Goal: Task Accomplishment & Management: Complete application form

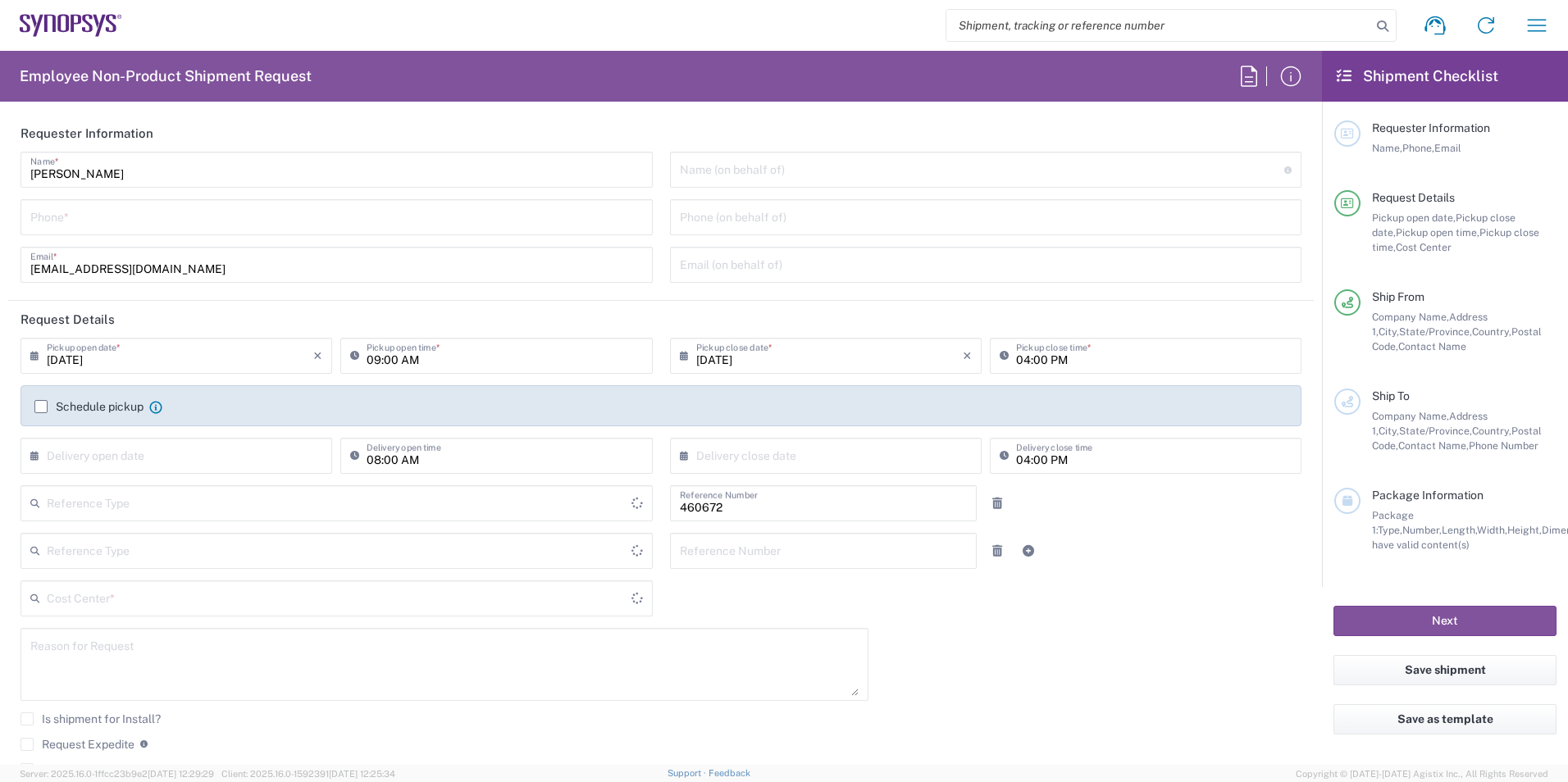
type input "Department"
type input "Delivered at Place"
type input "US01, FIN, Distri 460672"
type input "[GEOGRAPHIC_DATA]"
type input "[US_STATE]"
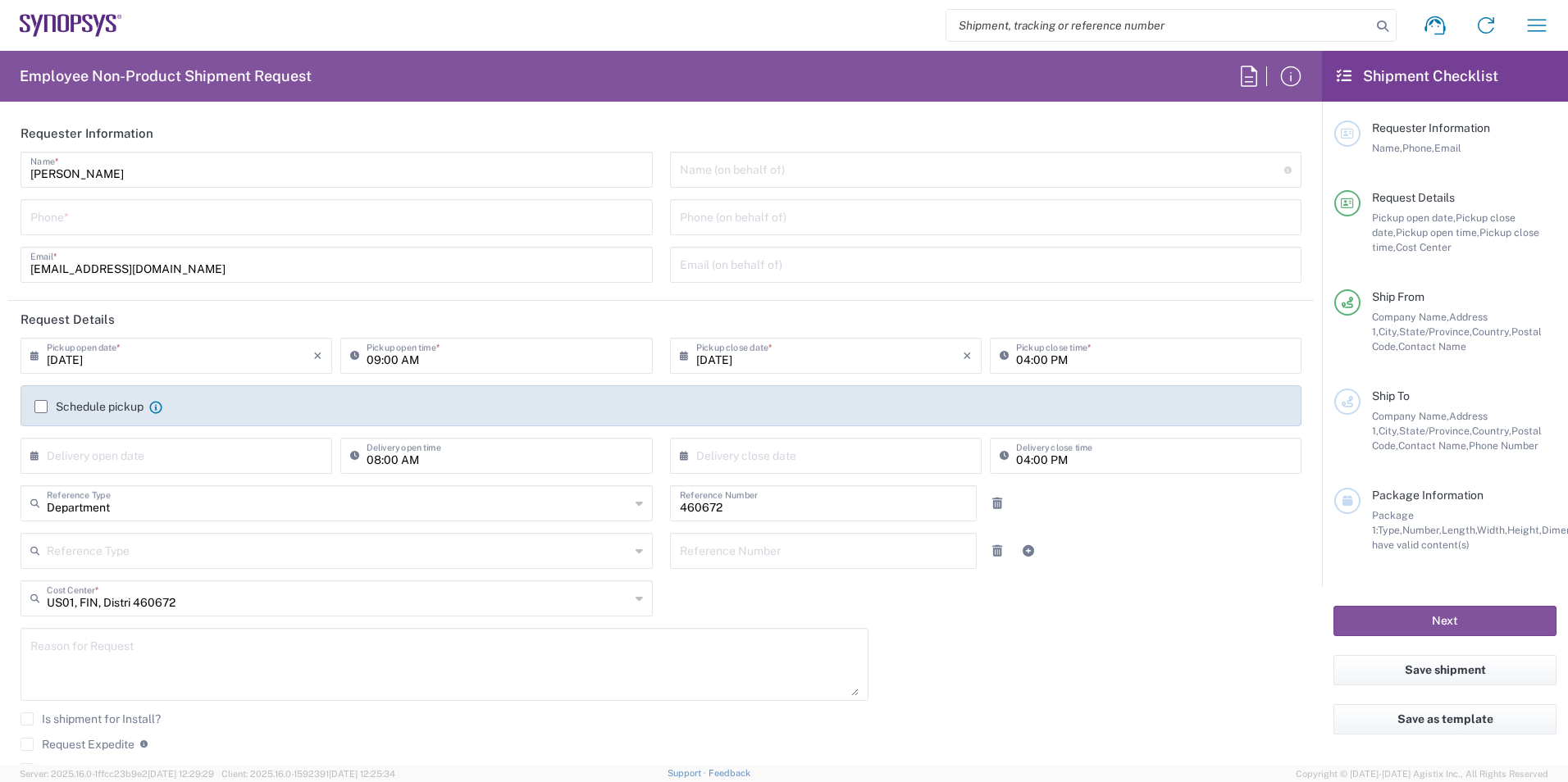
type input "United States"
type input "Headquarters USSV"
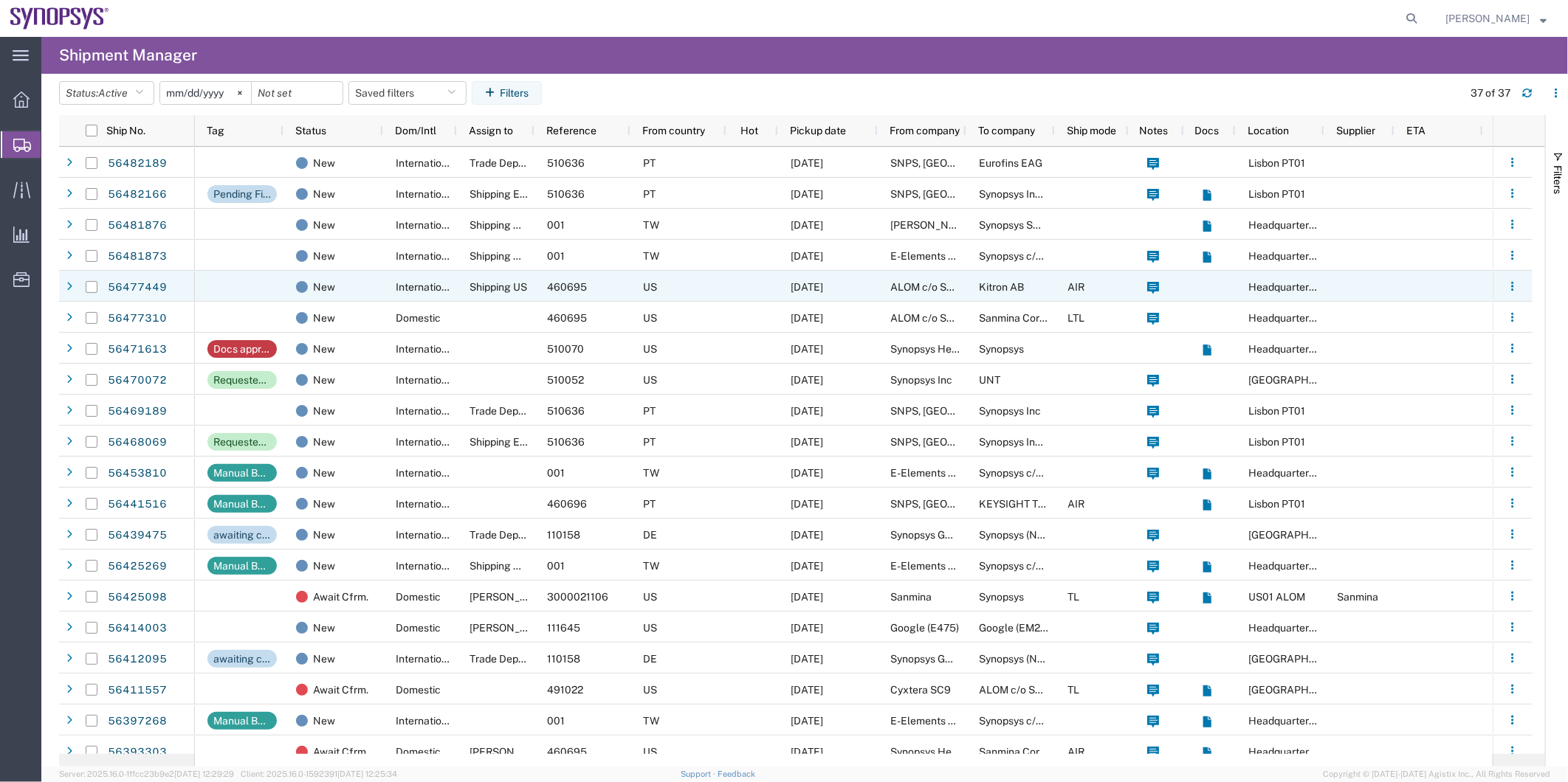
click at [481, 292] on span "Shipping US" at bounding box center [498, 287] width 57 height 11
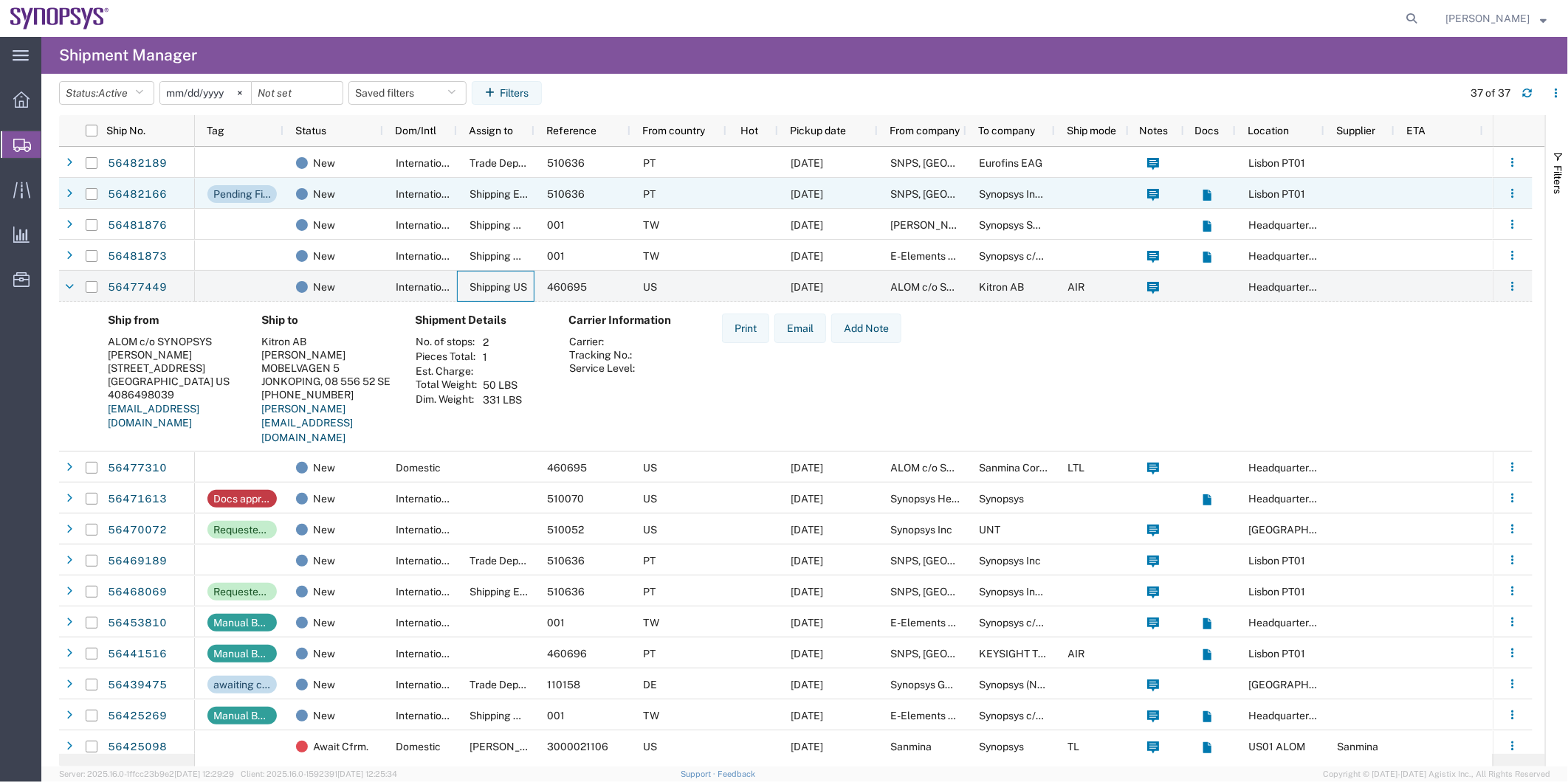
click at [499, 200] on div "Shipping EMEA" at bounding box center [495, 193] width 77 height 31
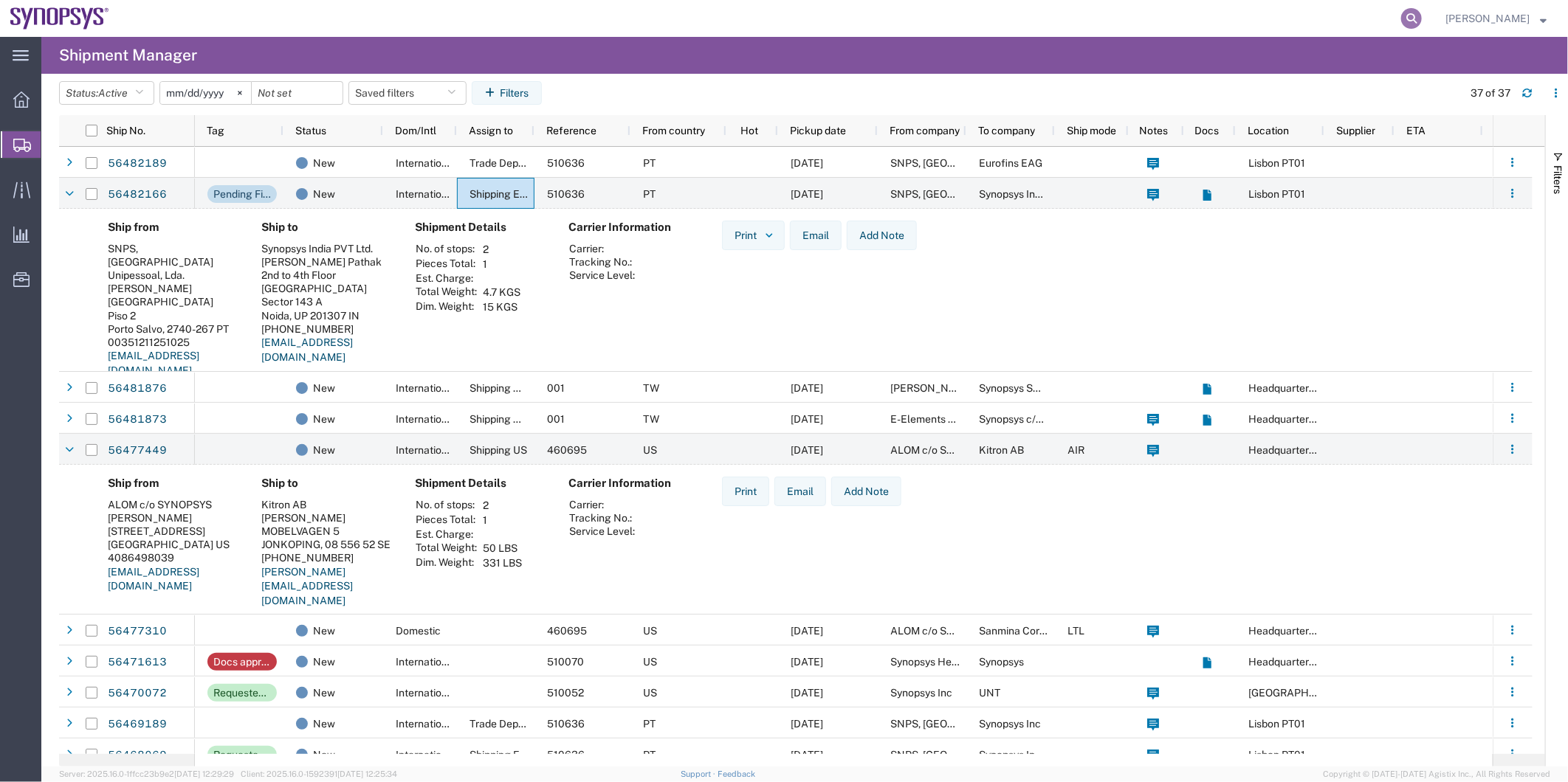
click at [1410, 22] on icon at bounding box center [1410, 18] width 20 height 20
click at [1255, 19] on input "search" at bounding box center [1176, 18] width 449 height 35
paste input "56393303"
type input "56393303"
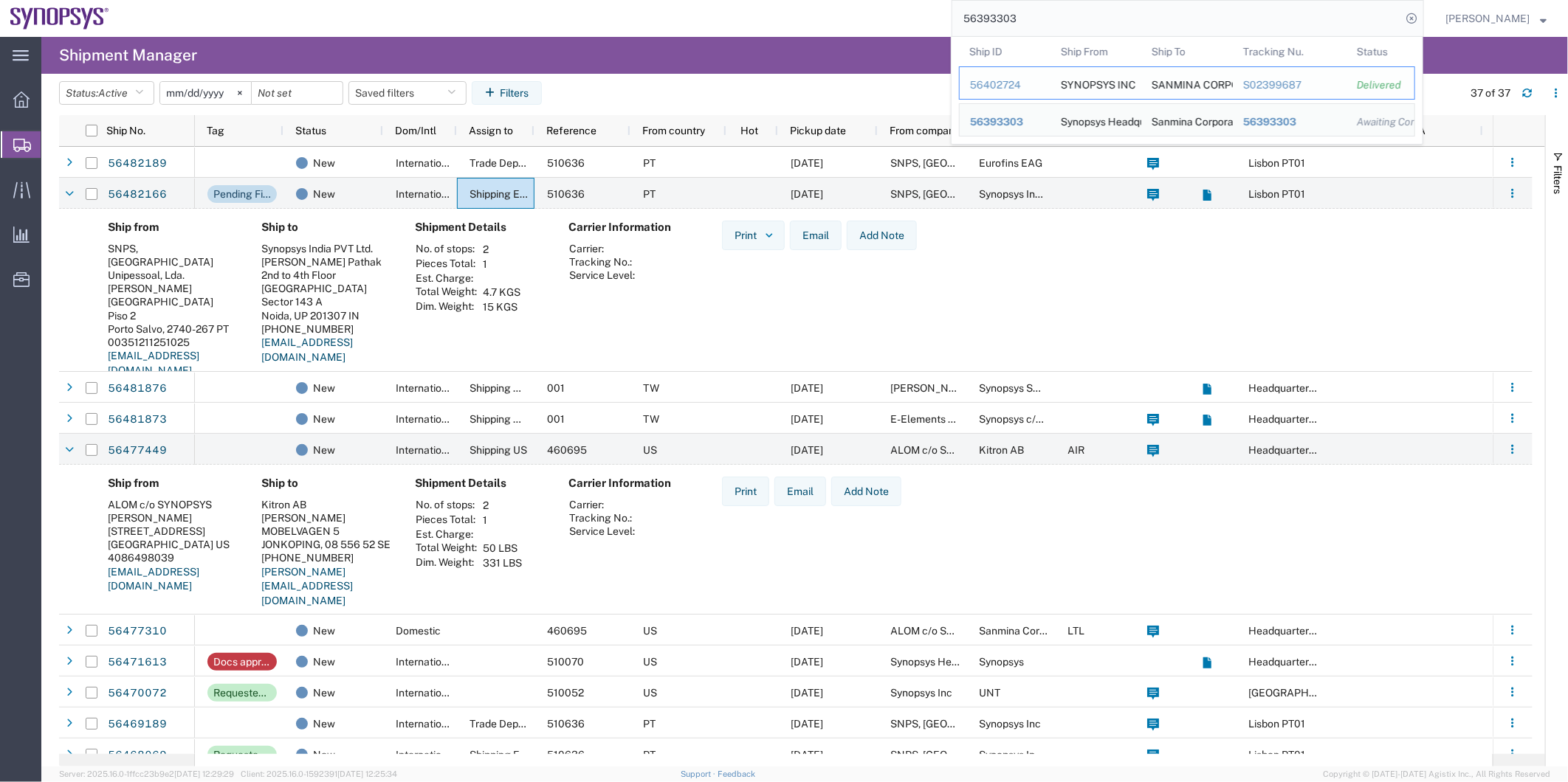
click at [1066, 80] on div "SYNOPSYS INC" at bounding box center [1096, 83] width 71 height 32
drag, startPoint x: 1066, startPoint y: 80, endPoint x: 1000, endPoint y: 82, distance: 66.0
click at [1000, 82] on div "56402724" at bounding box center [1005, 85] width 70 height 16
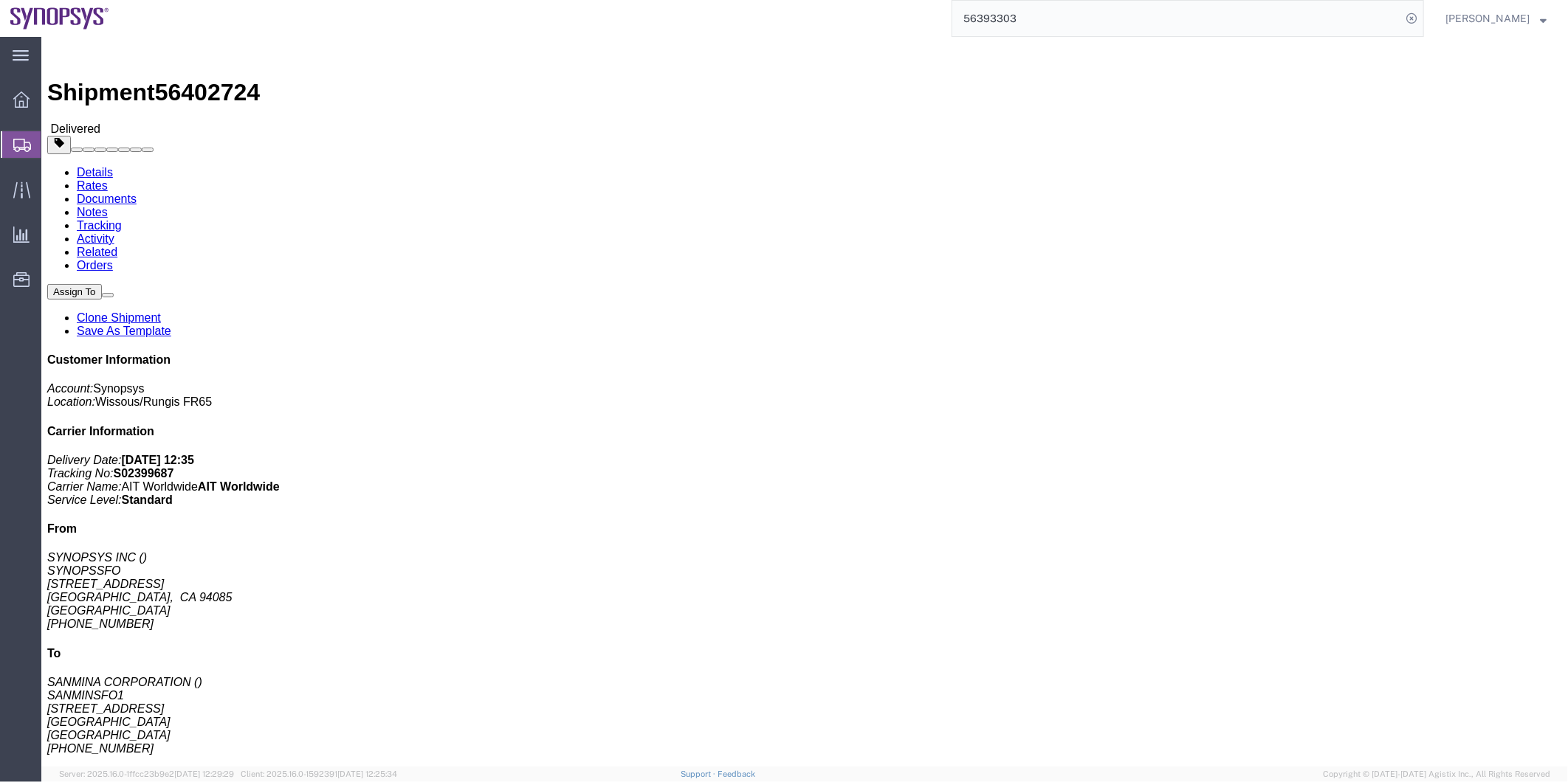
click at [0, 0] on span "Shipment Manager" at bounding box center [0, 0] width 0 height 0
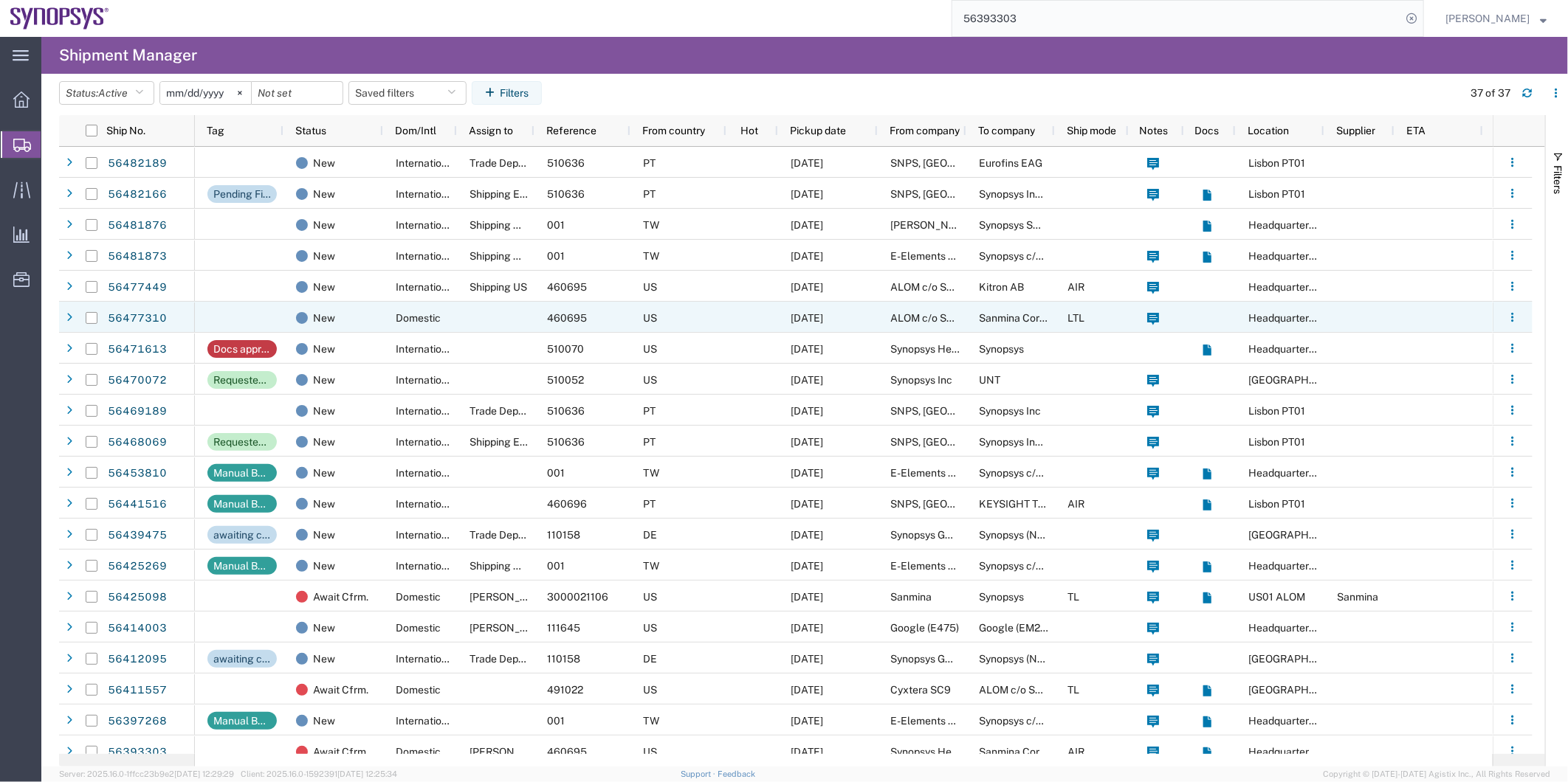
click at [444, 303] on div "Domestic" at bounding box center [420, 317] width 74 height 31
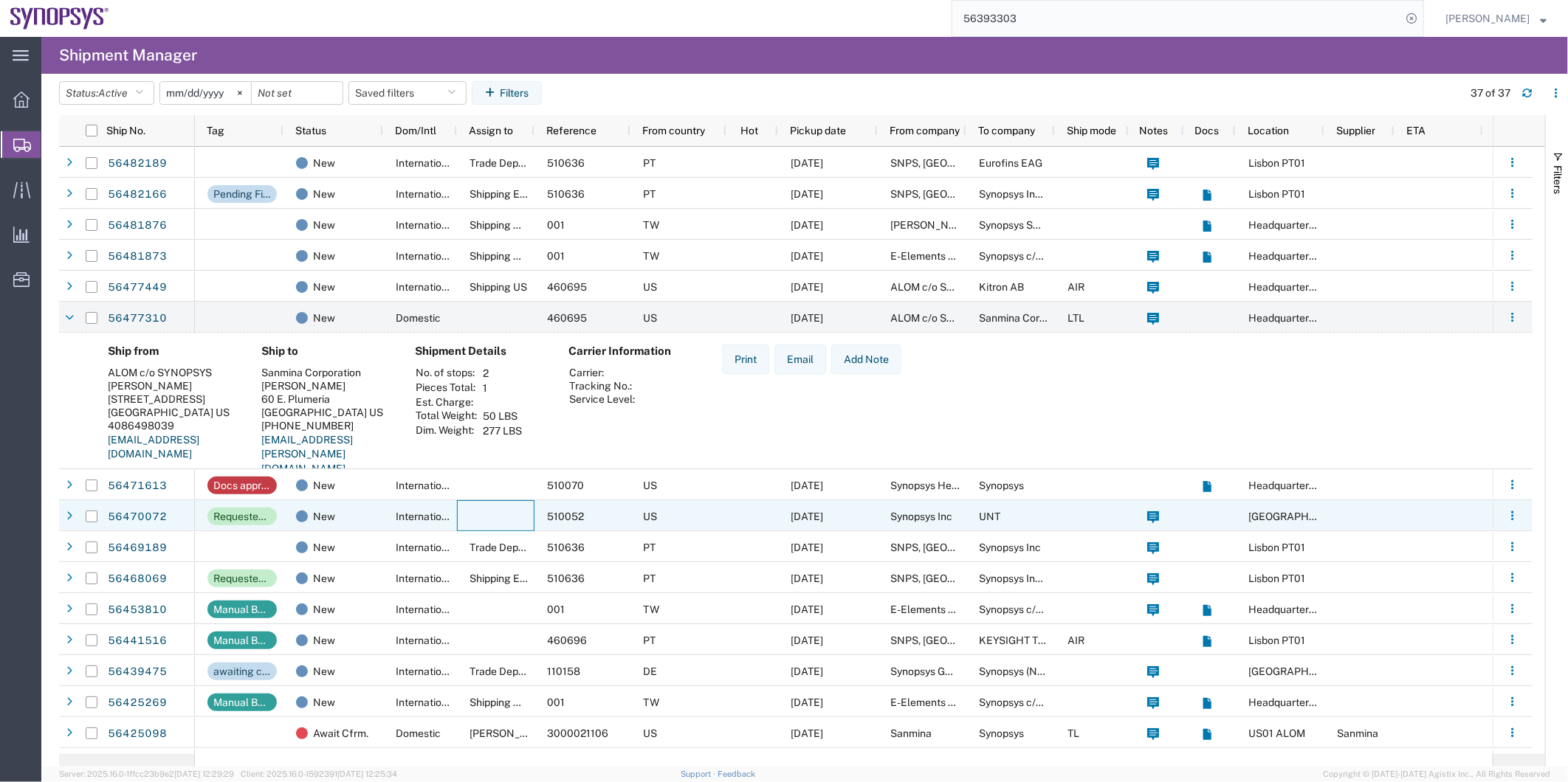
click at [470, 522] on div at bounding box center [495, 515] width 77 height 31
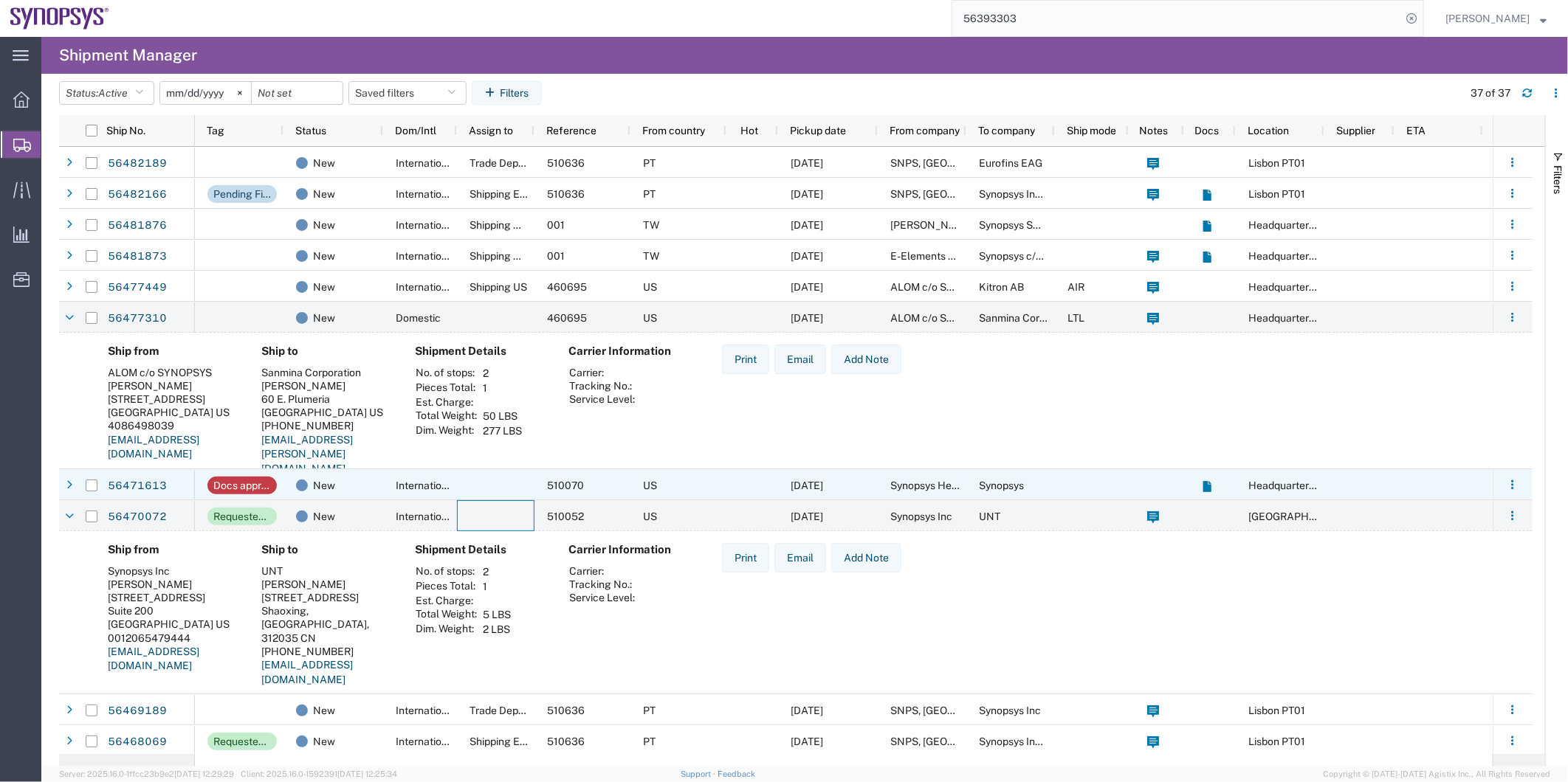
click at [380, 478] on div "New" at bounding box center [333, 485] width 99 height 31
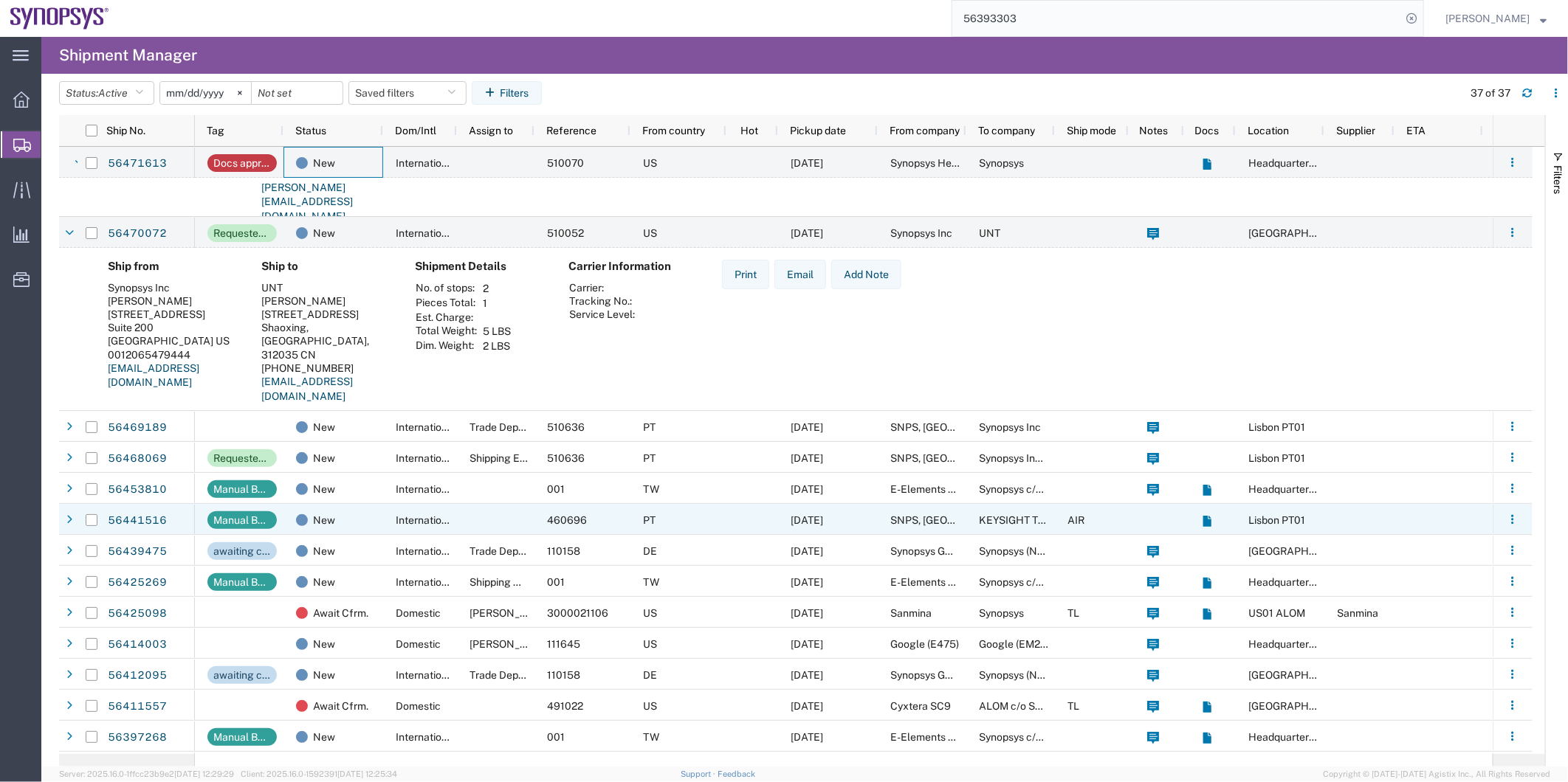
scroll to position [492, 0]
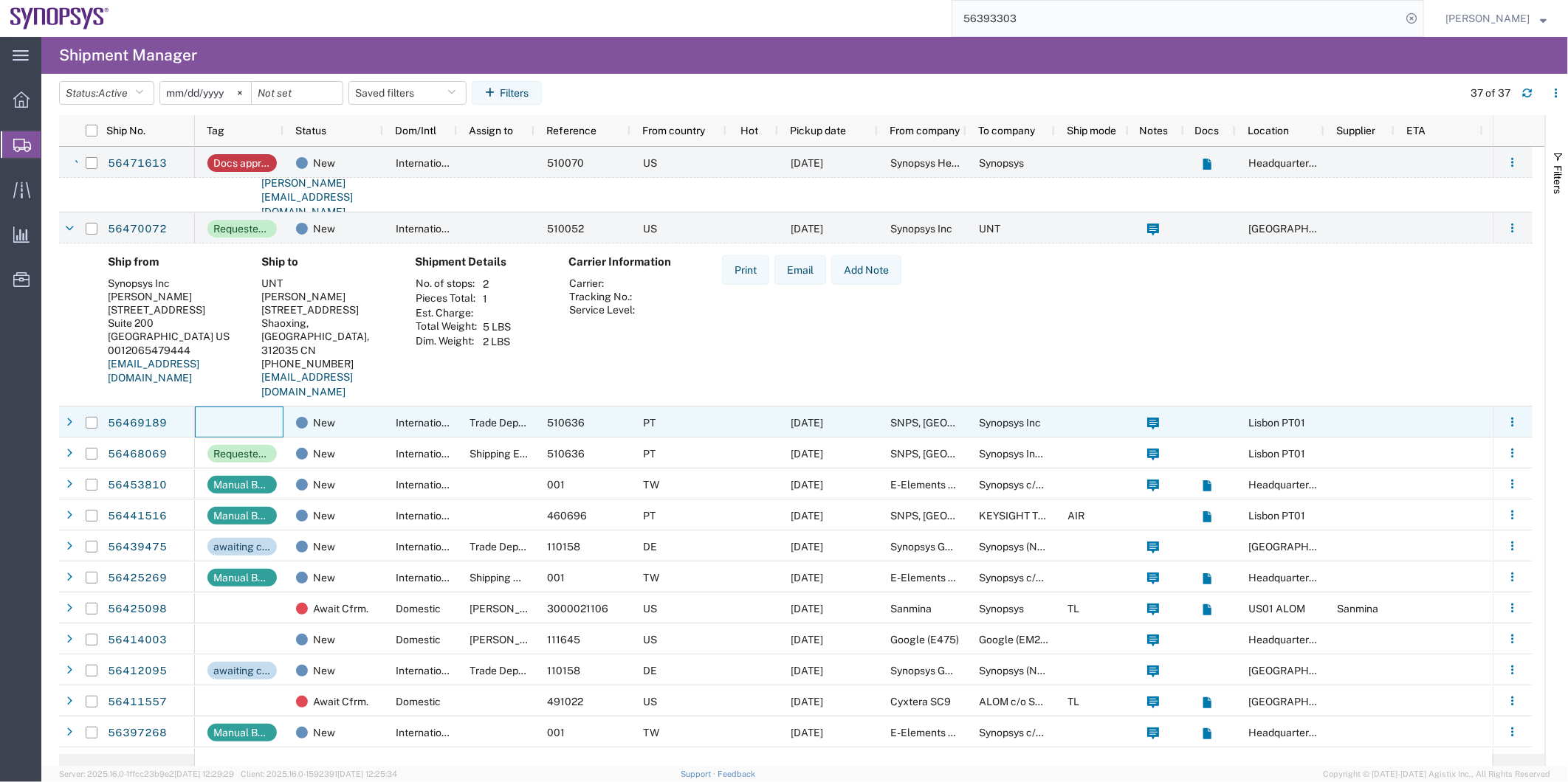
click at [266, 417] on div at bounding box center [238, 421] width 89 height 31
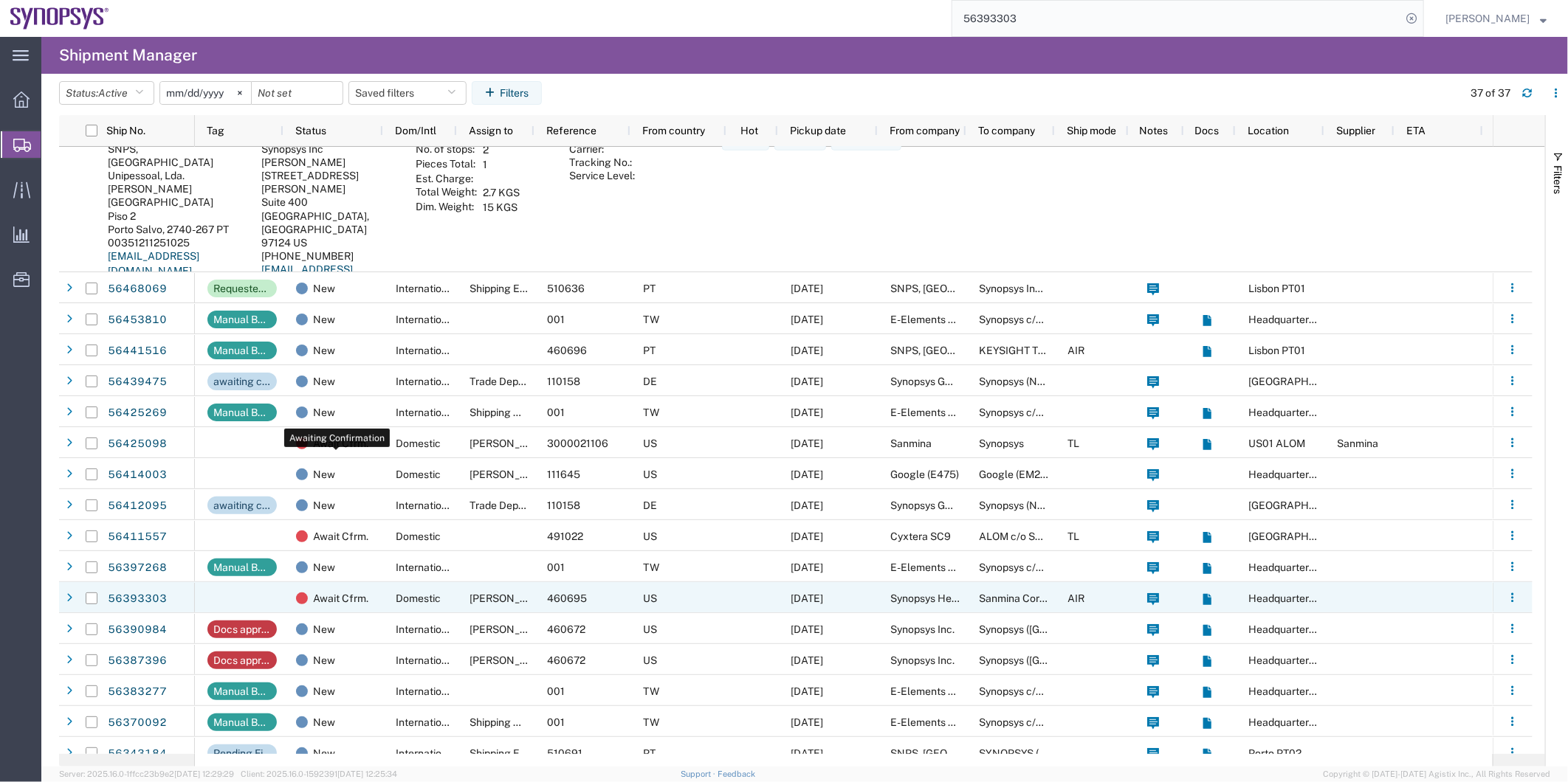
scroll to position [983, 0]
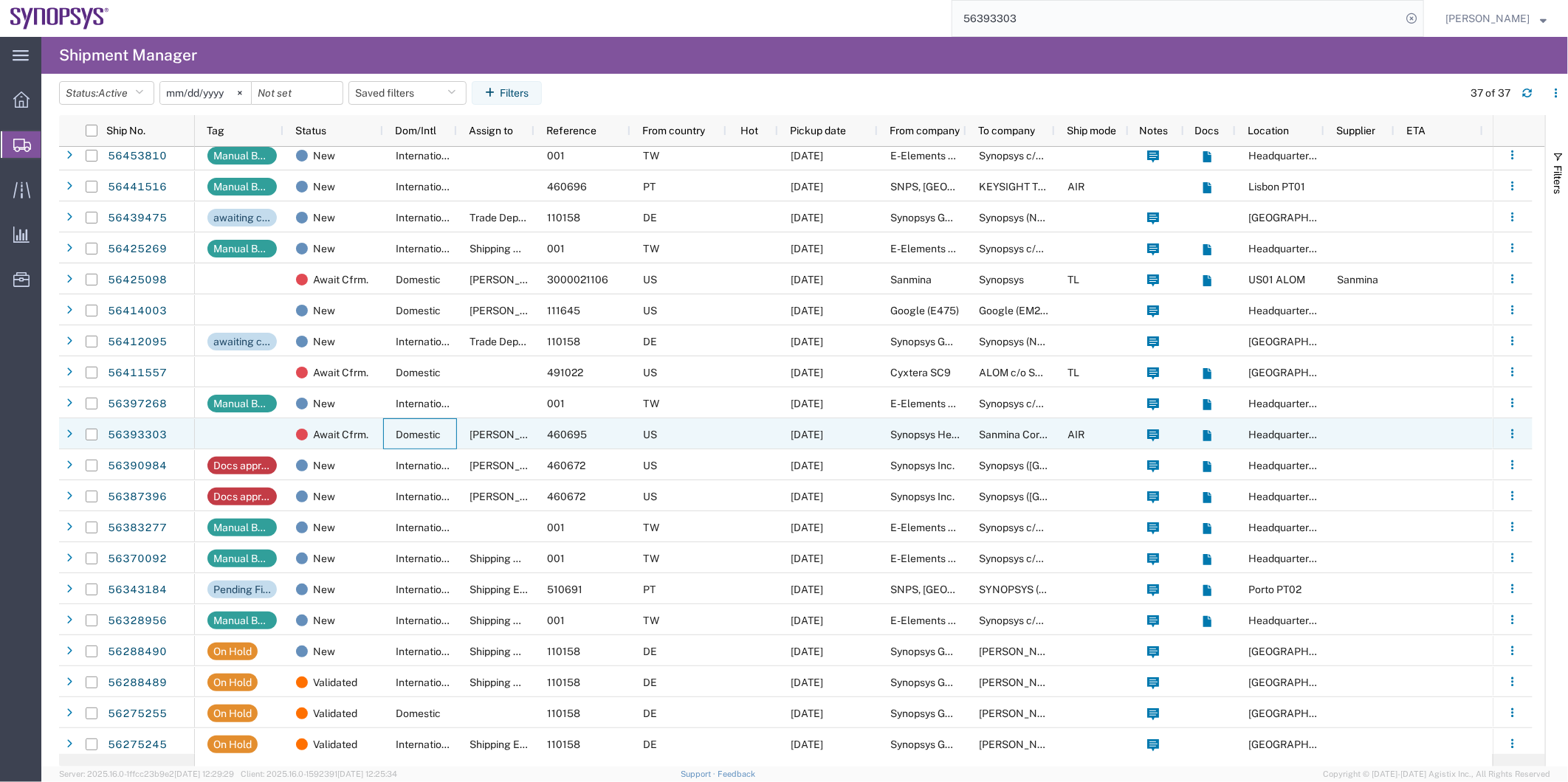
click at [385, 428] on div "Domestic" at bounding box center [420, 434] width 74 height 31
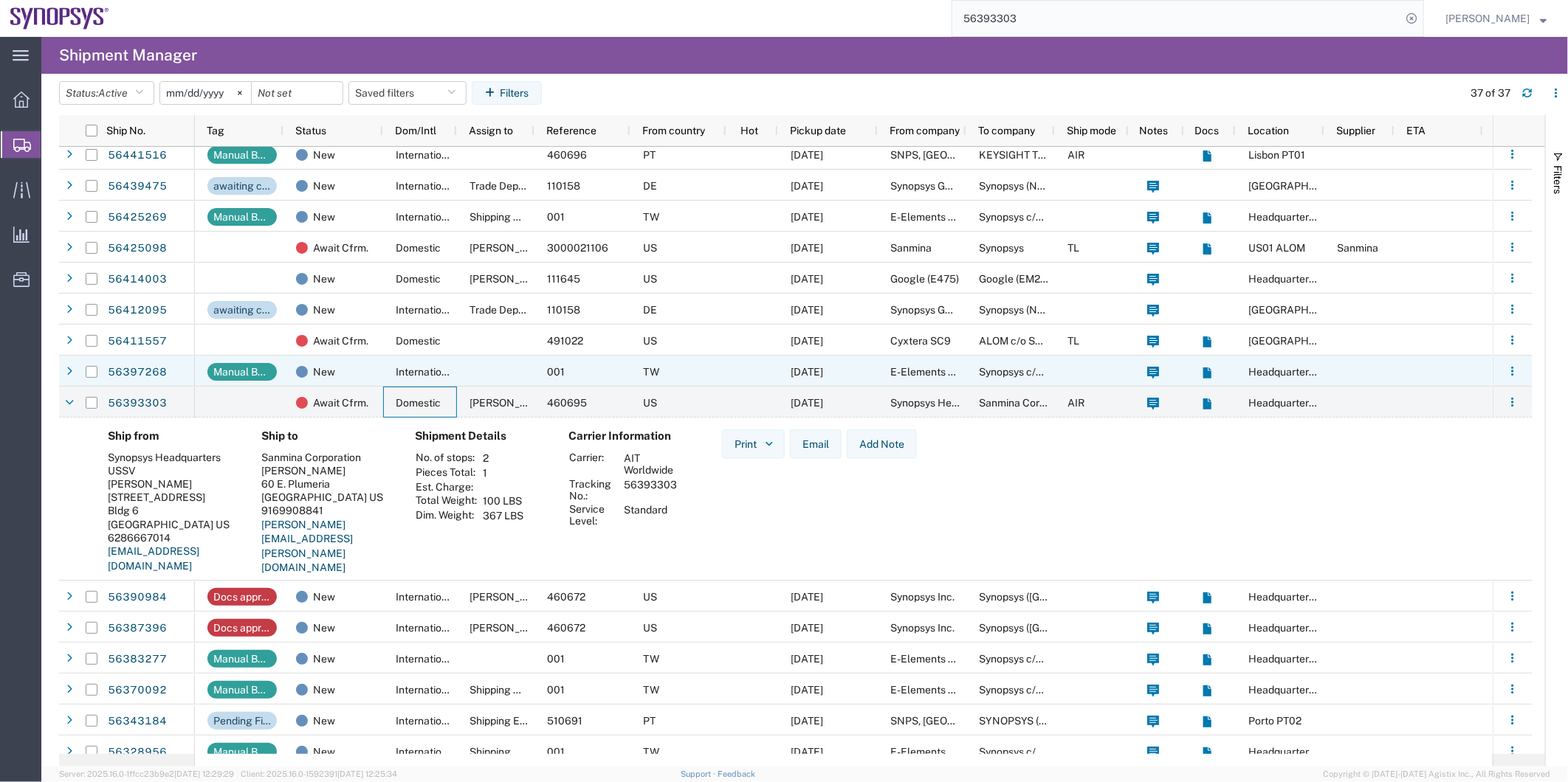
scroll to position [0, 0]
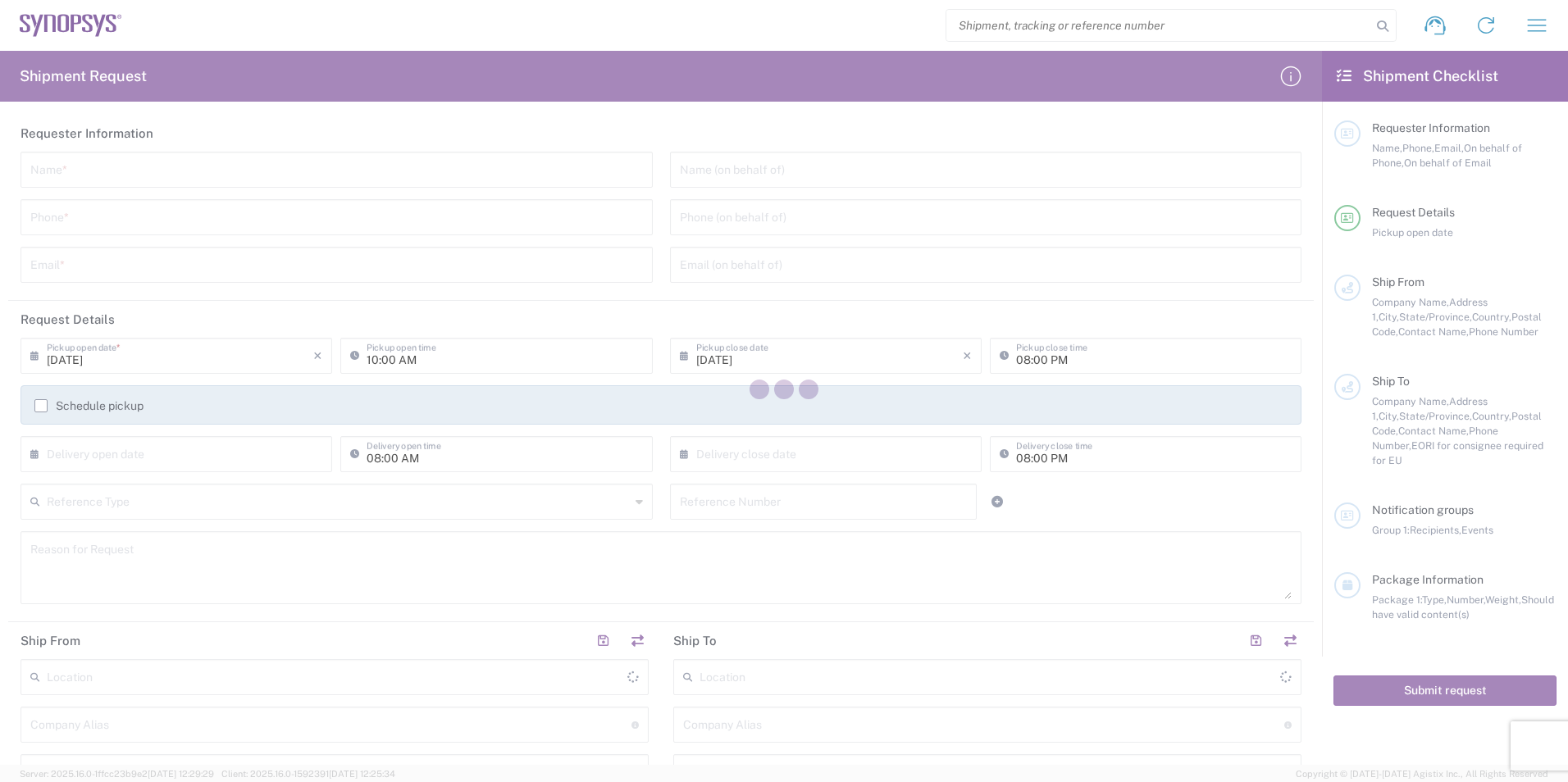
type input "[GEOGRAPHIC_DATA]"
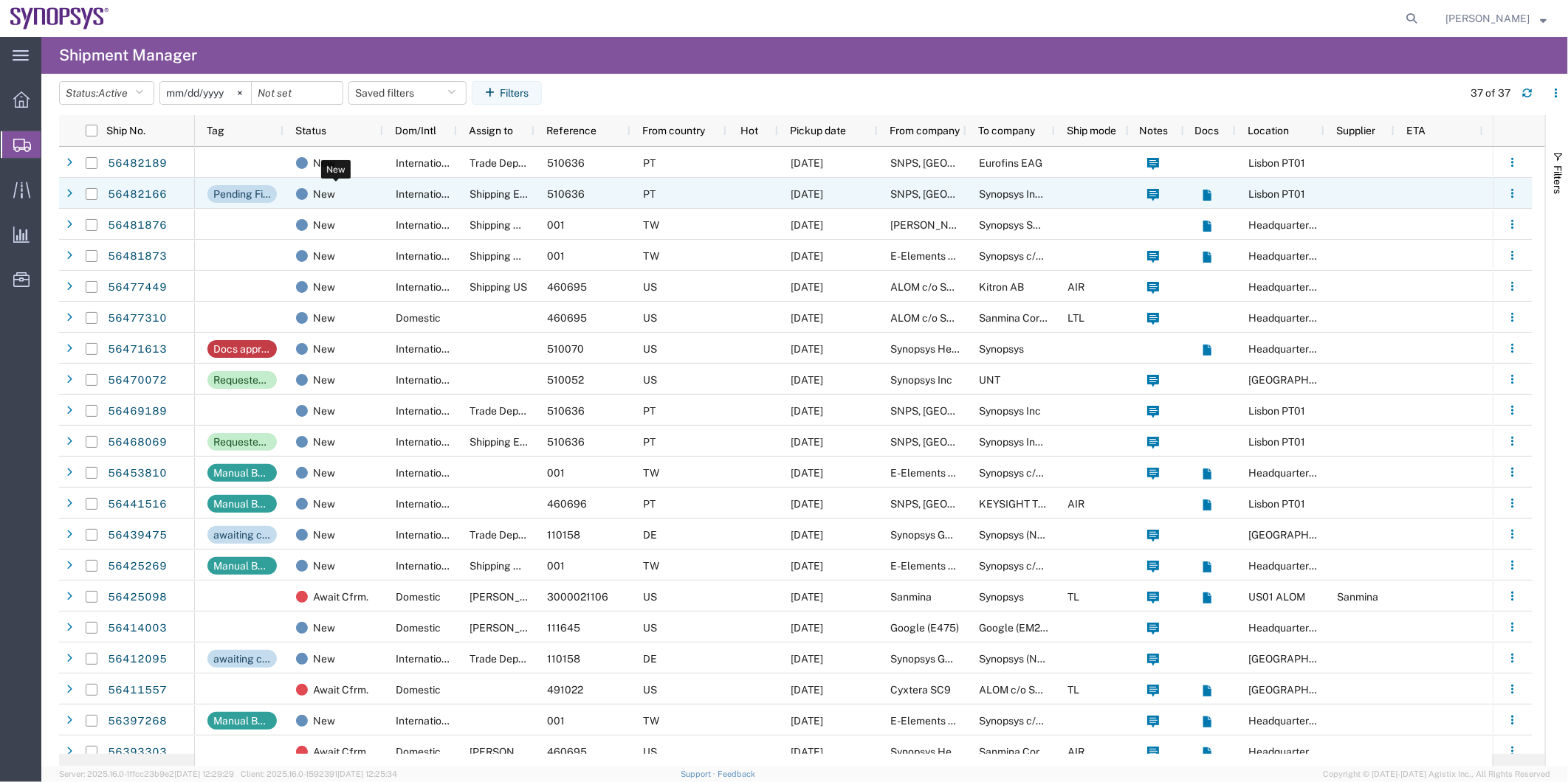
click at [363, 194] on div "New" at bounding box center [335, 194] width 80 height 31
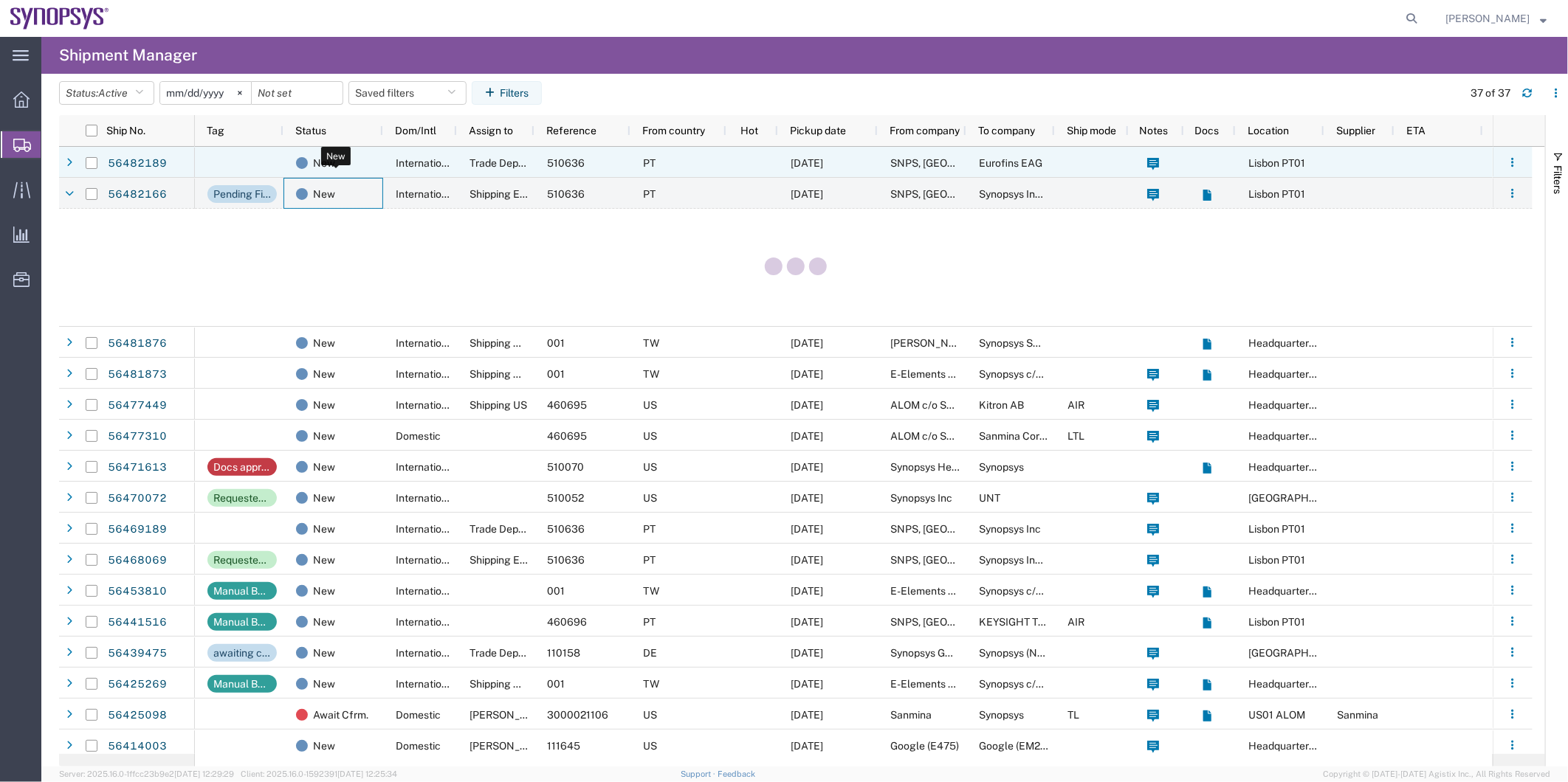
click at [373, 168] on div "New" at bounding box center [335, 163] width 80 height 31
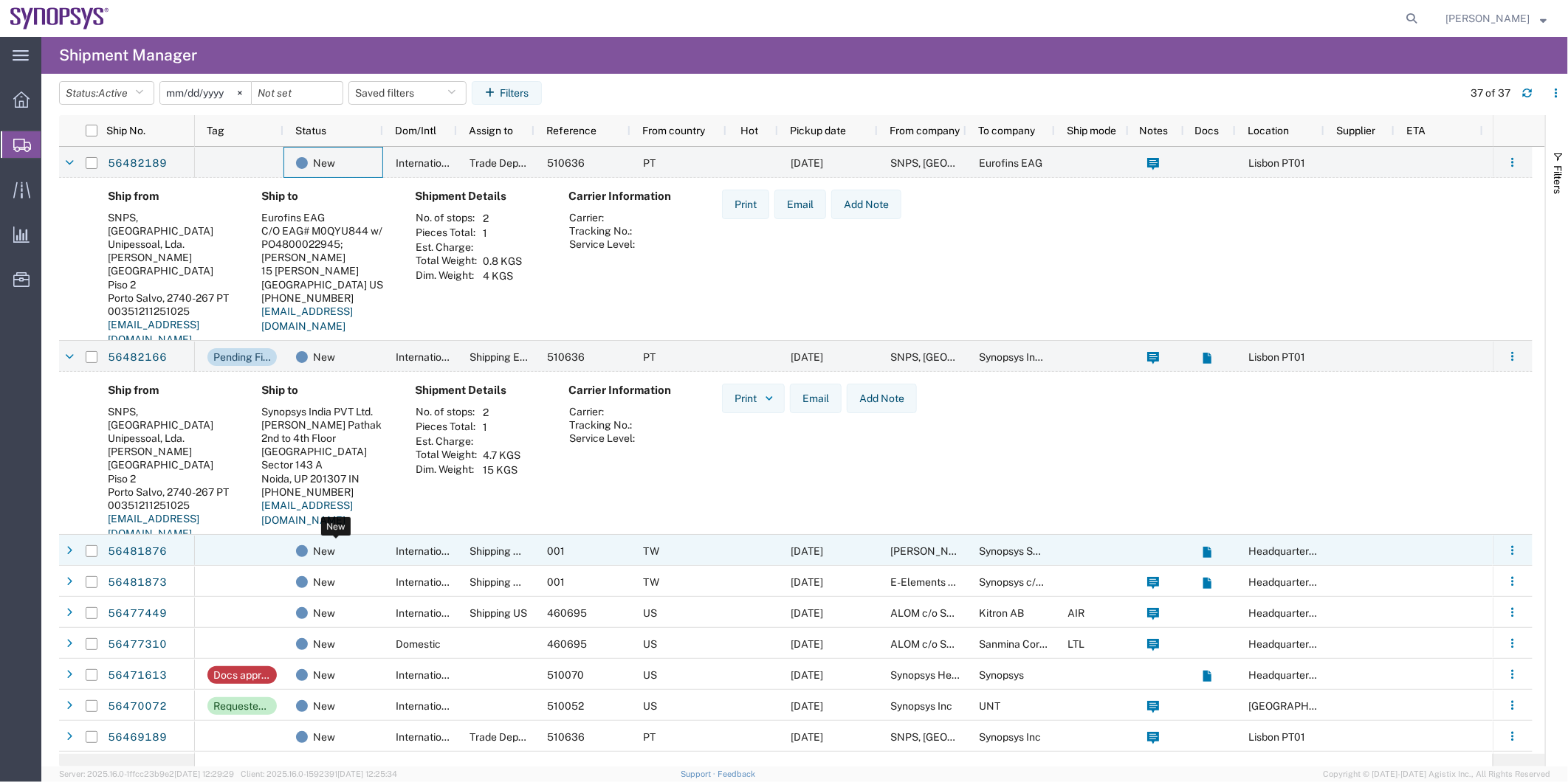
click at [346, 547] on div "New" at bounding box center [335, 551] width 80 height 31
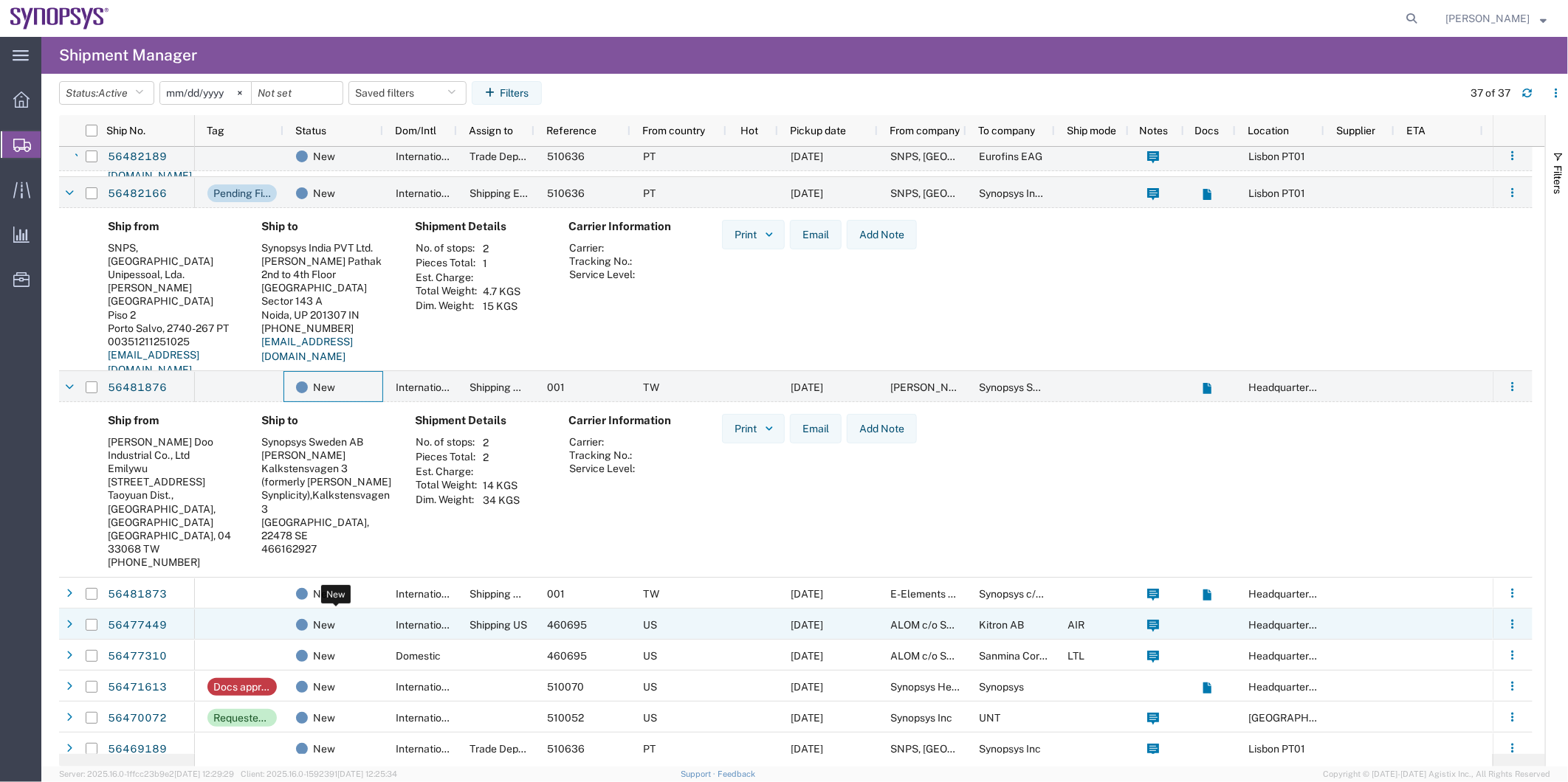
scroll to position [327, 0]
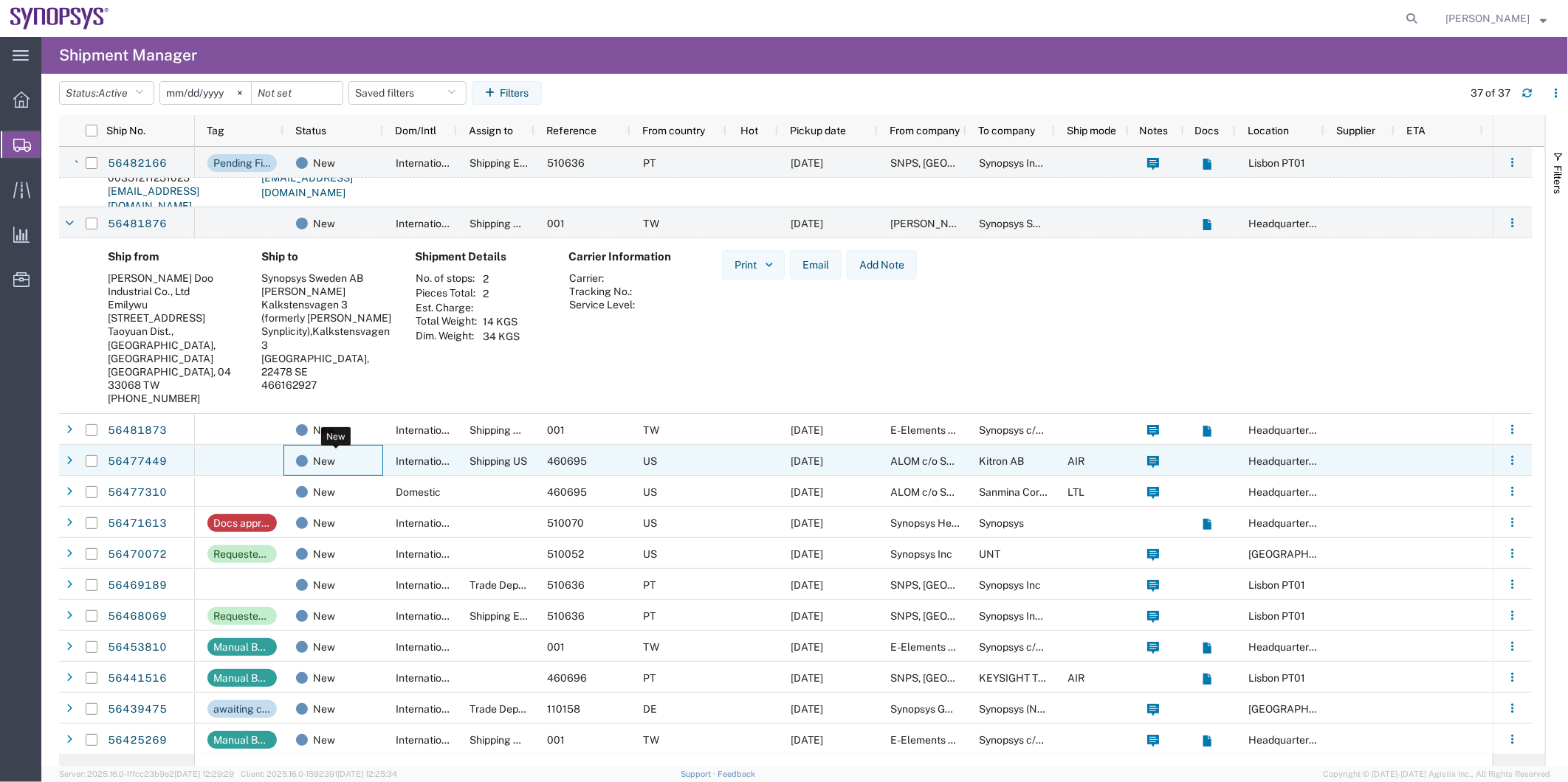
click at [355, 456] on div "New" at bounding box center [335, 461] width 80 height 31
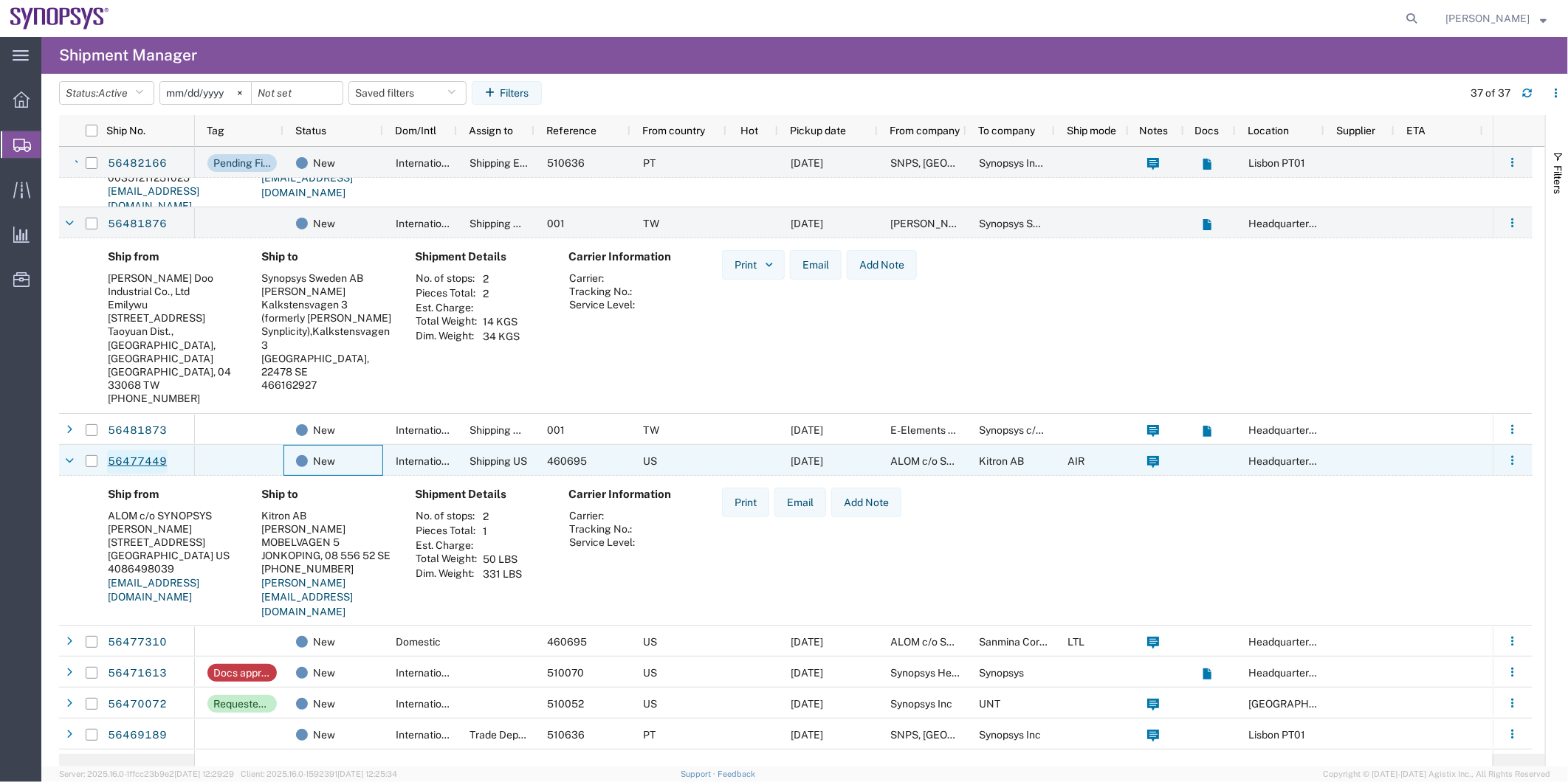
click at [135, 453] on link "56477449" at bounding box center [137, 462] width 61 height 24
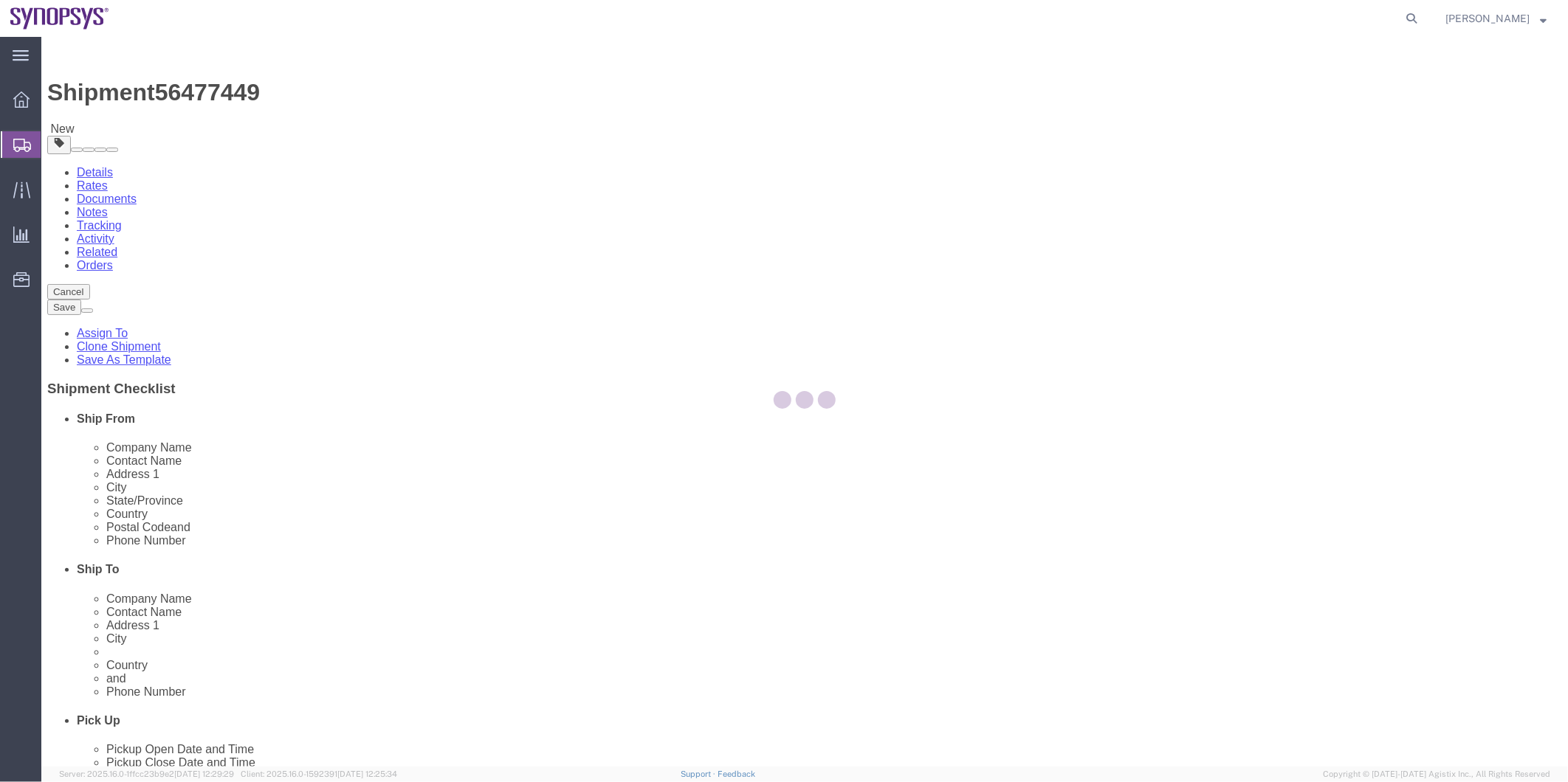
click at [227, 128] on div at bounding box center [804, 402] width 1527 height 730
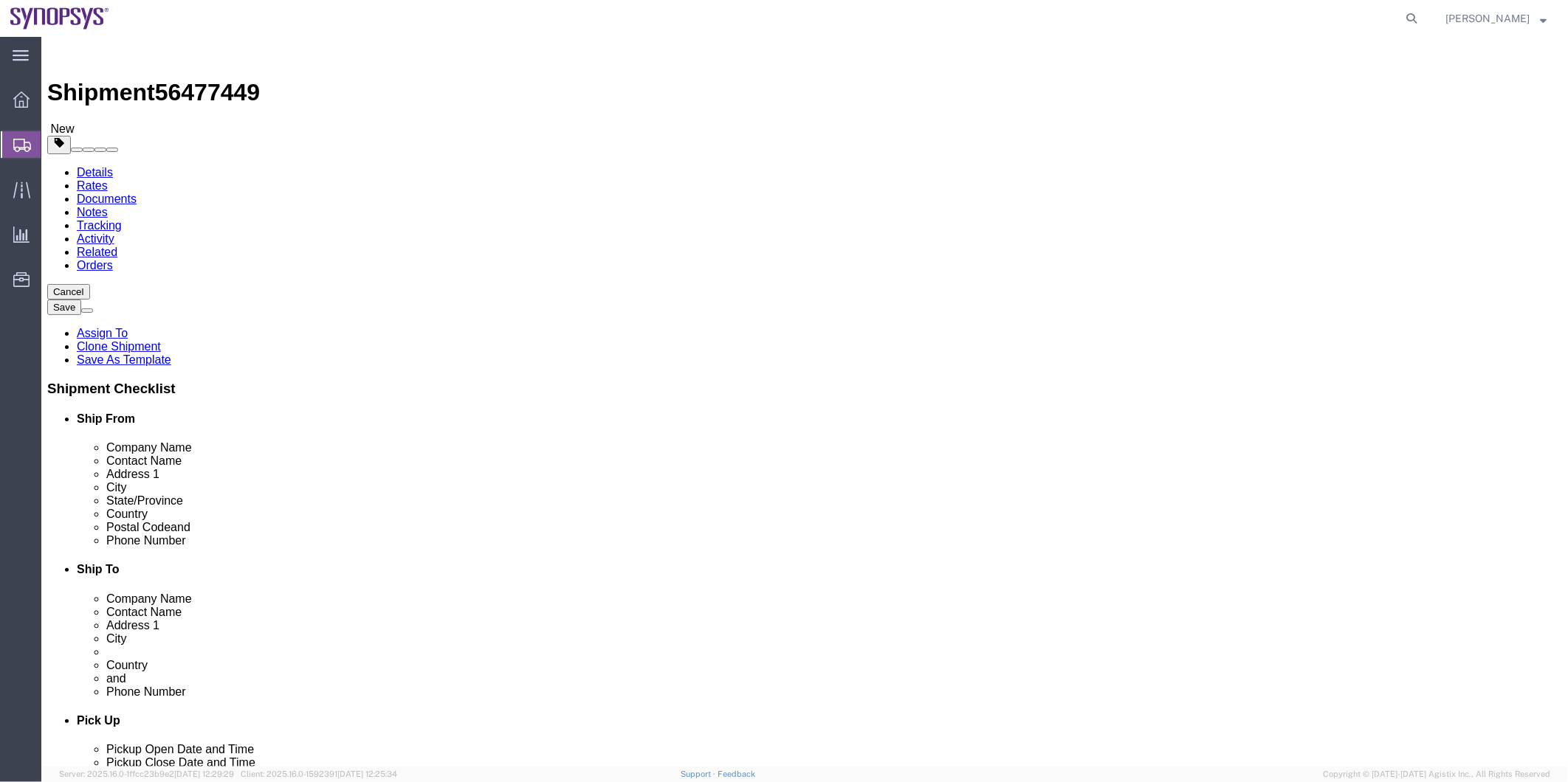
select select
click icon
click dd "240.00 Each"
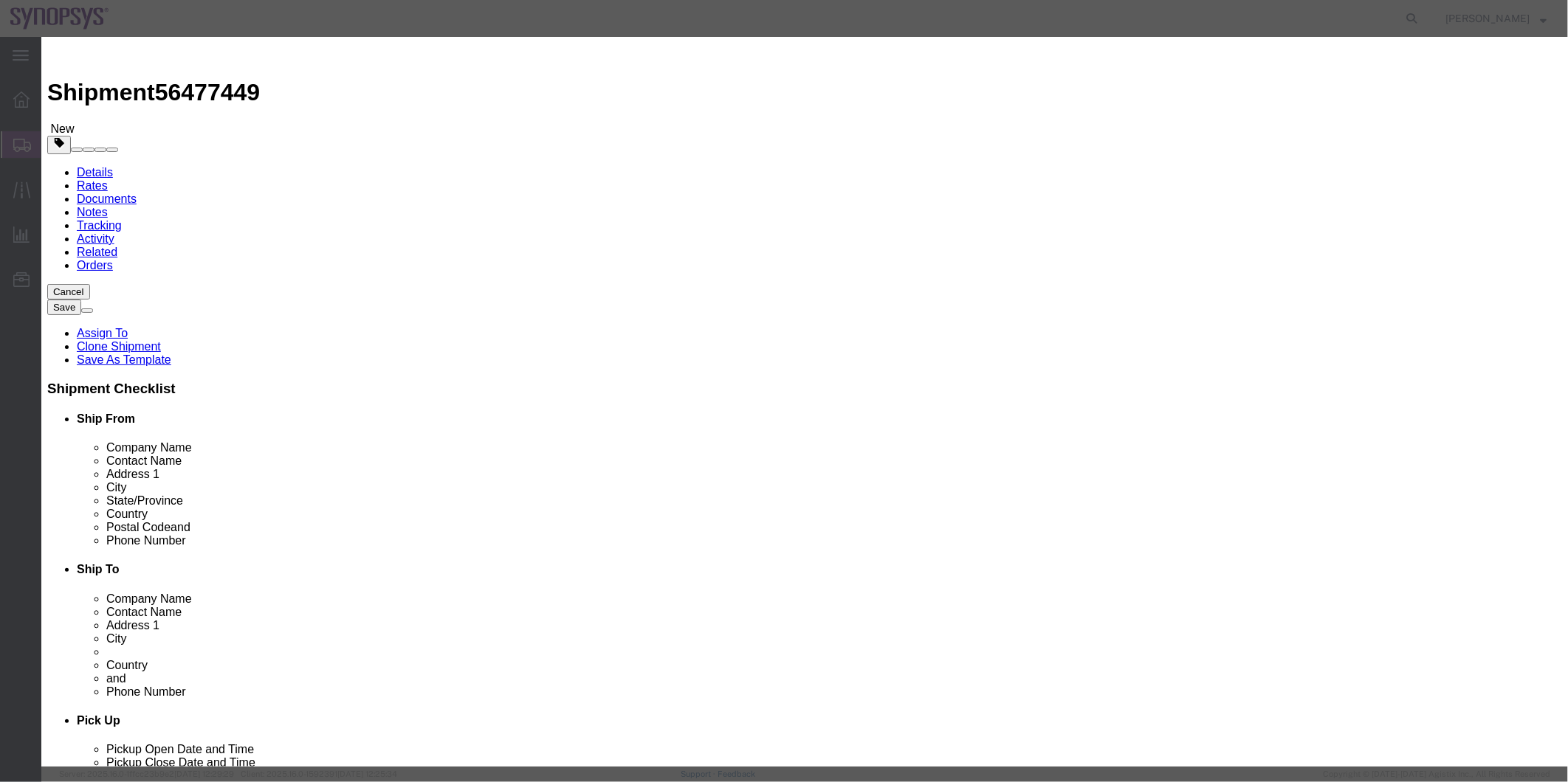
click button "Close"
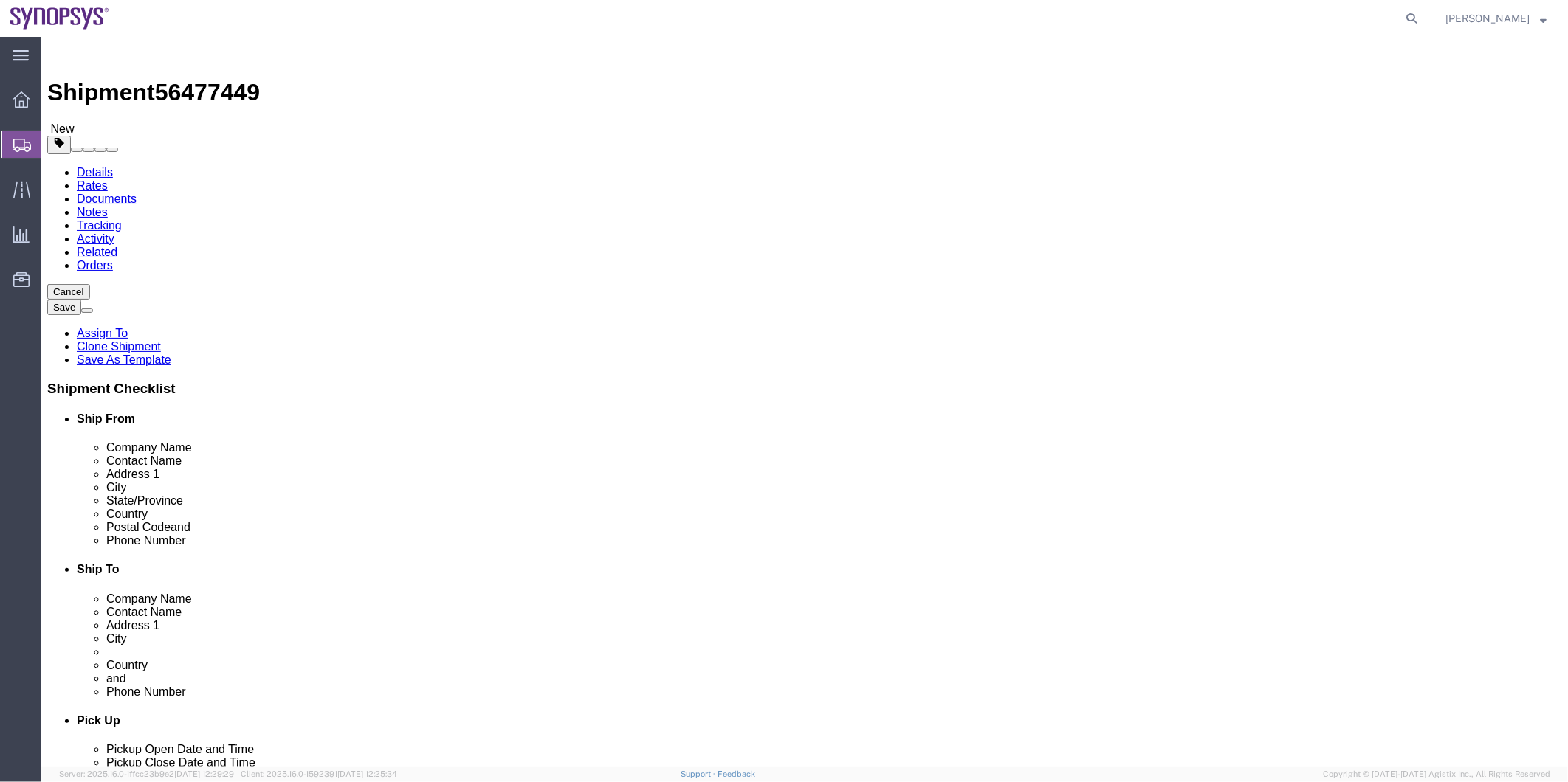
click icon
click at [0, 0] on span "Shipment Manager" at bounding box center [0, 0] width 0 height 0
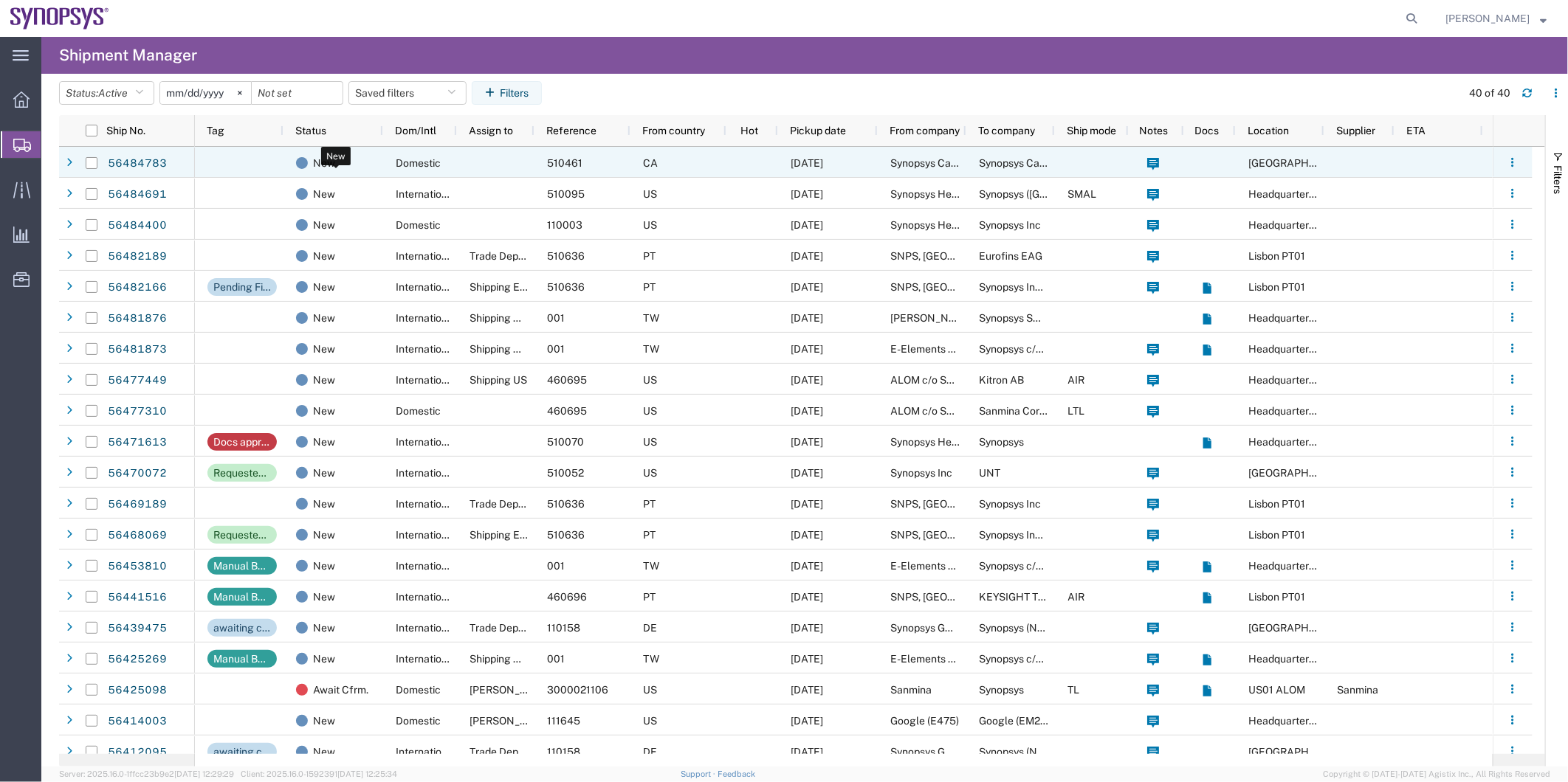
click at [355, 156] on div "New" at bounding box center [335, 163] width 80 height 31
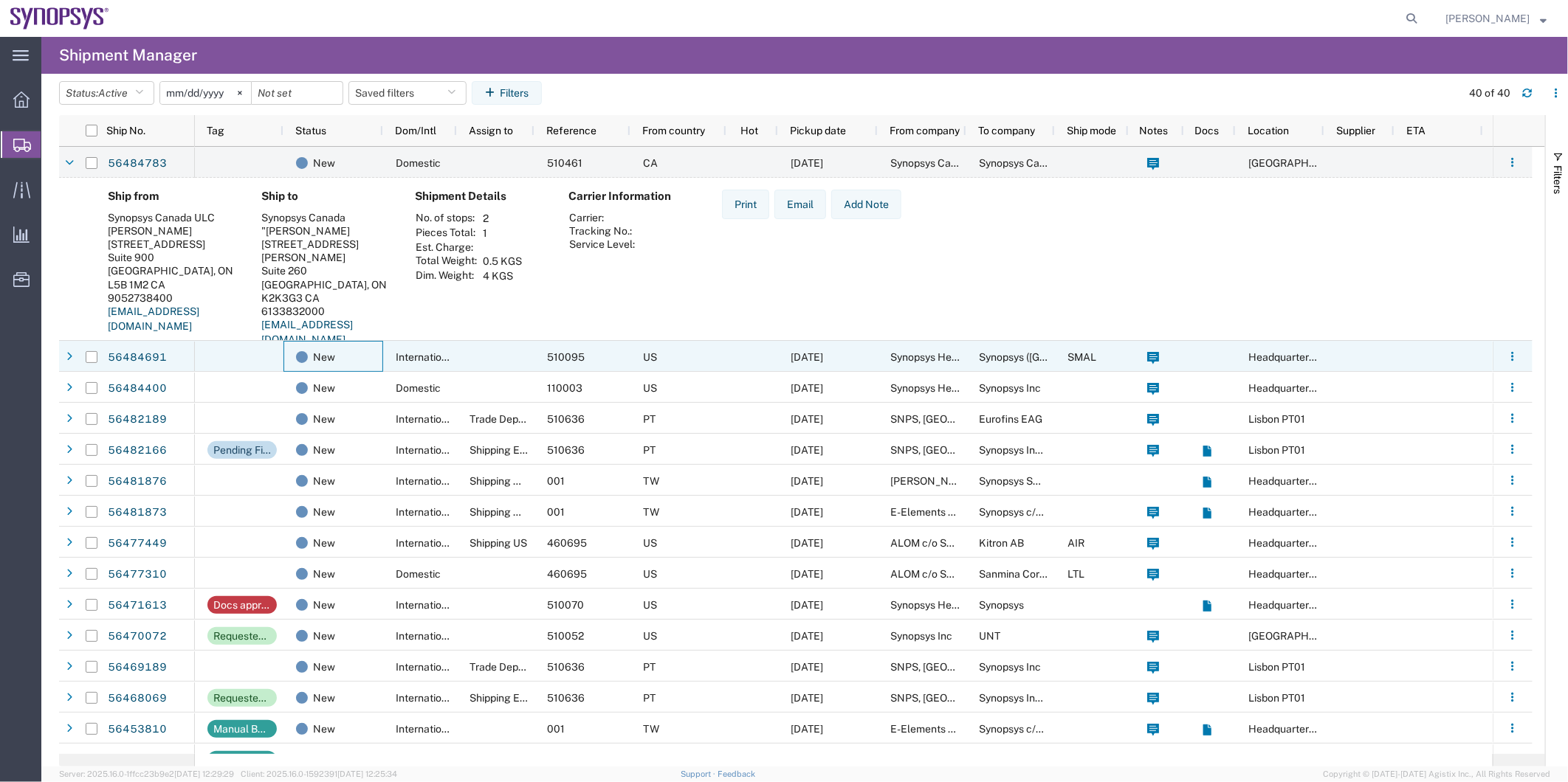
click at [289, 350] on div "New" at bounding box center [333, 356] width 99 height 31
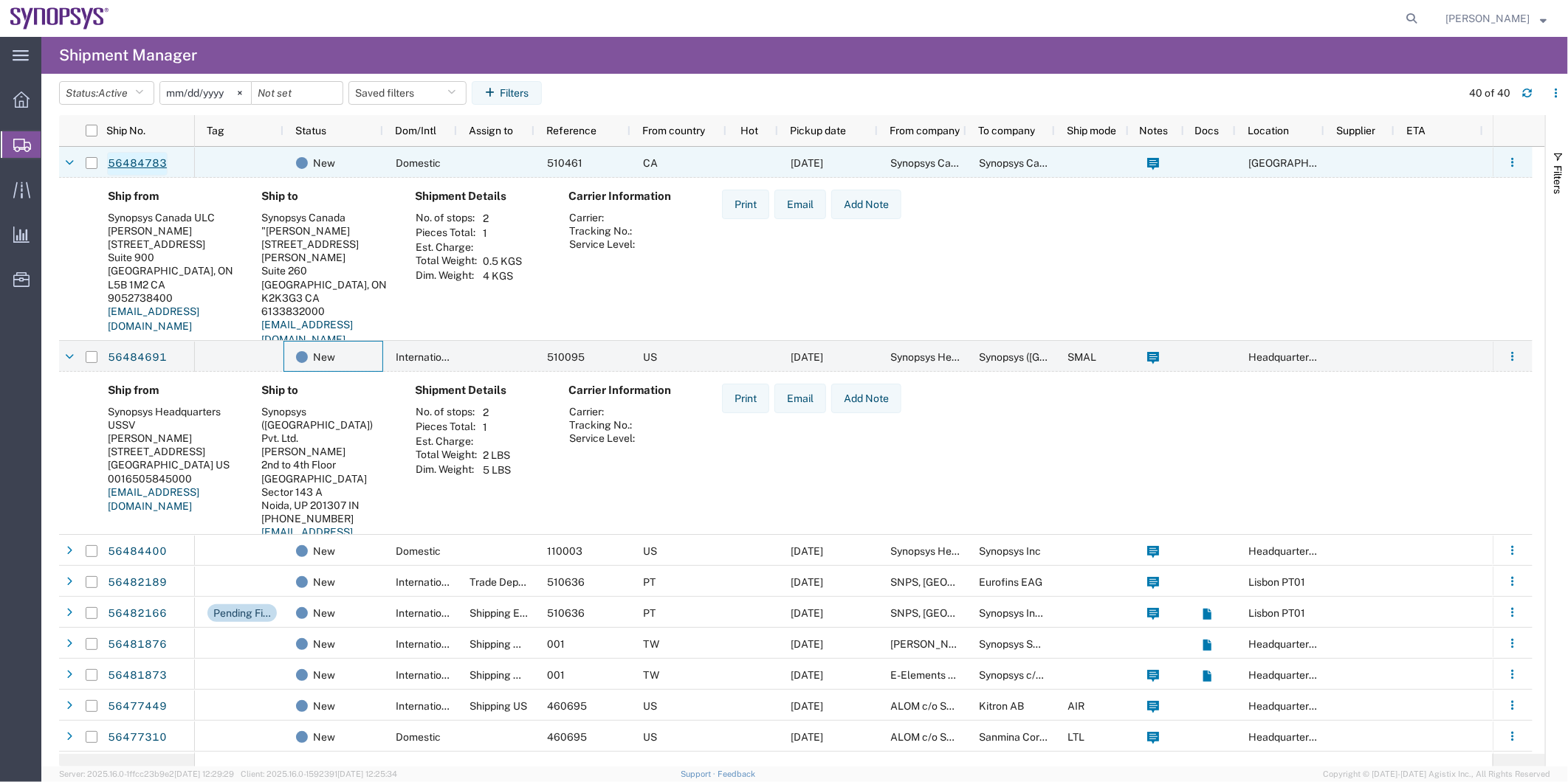
click at [165, 164] on link "56484783" at bounding box center [137, 164] width 61 height 24
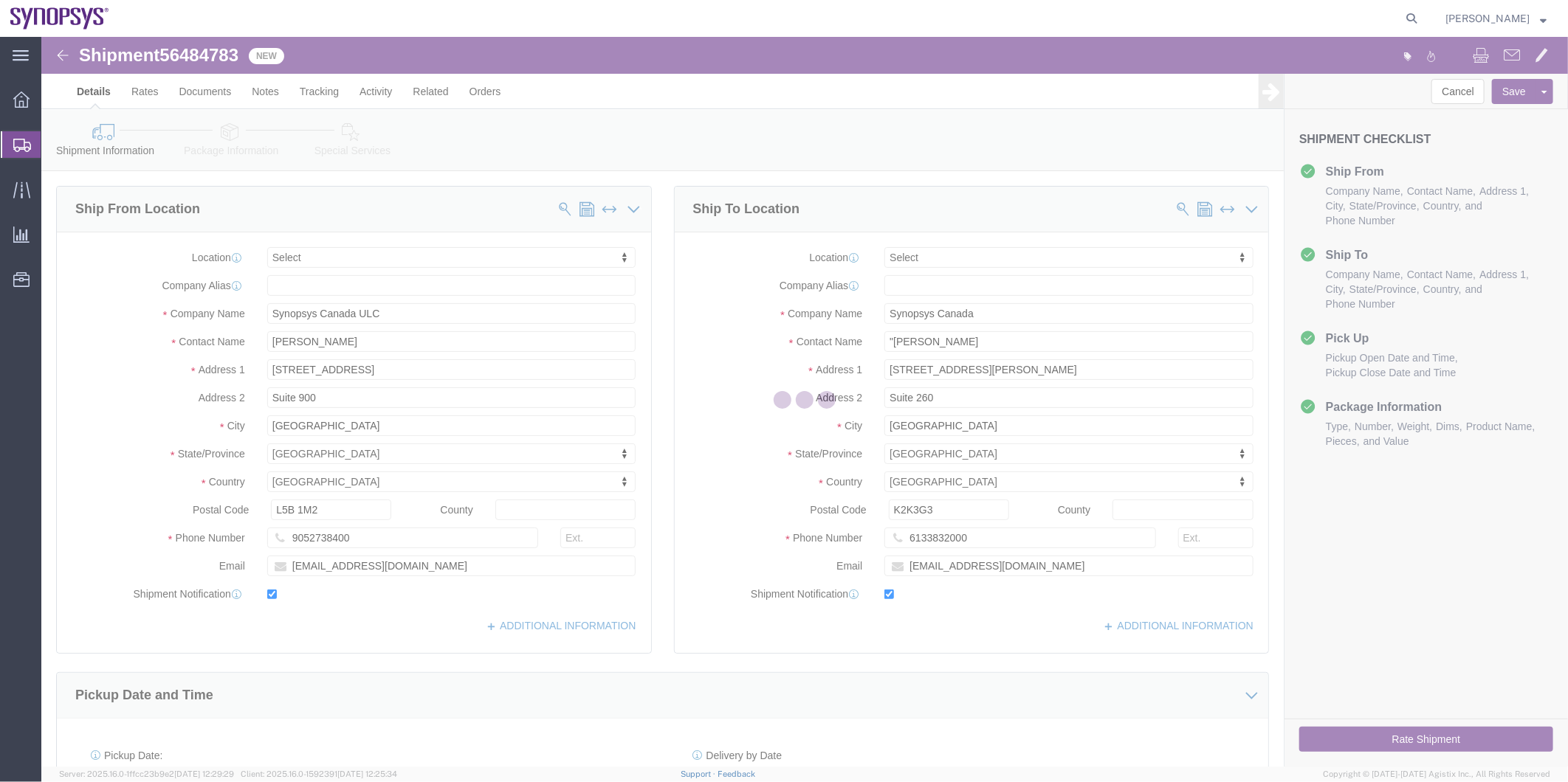
select select
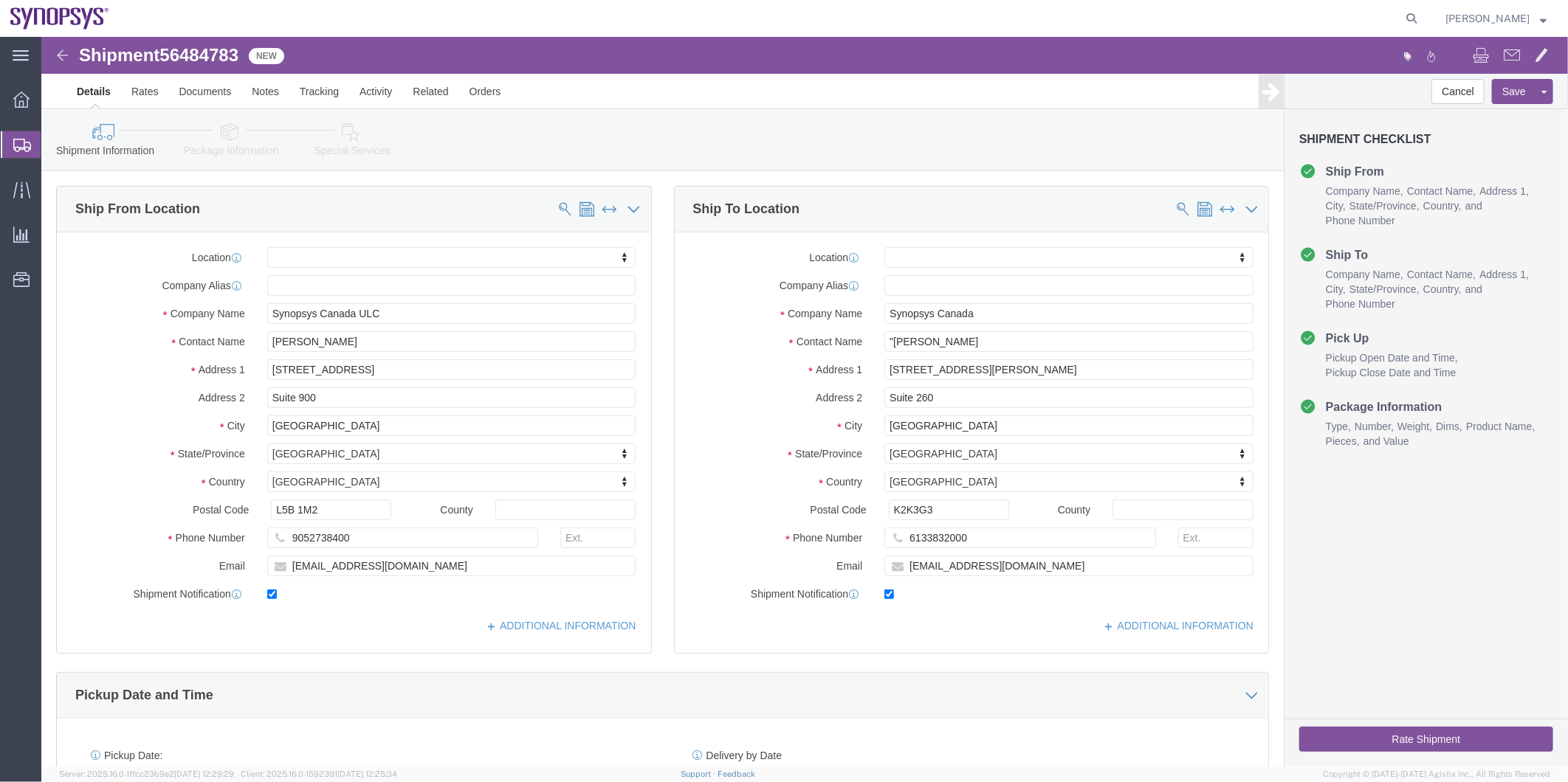
click at [0, 0] on span "Shipment Manager" at bounding box center [0, 0] width 0 height 0
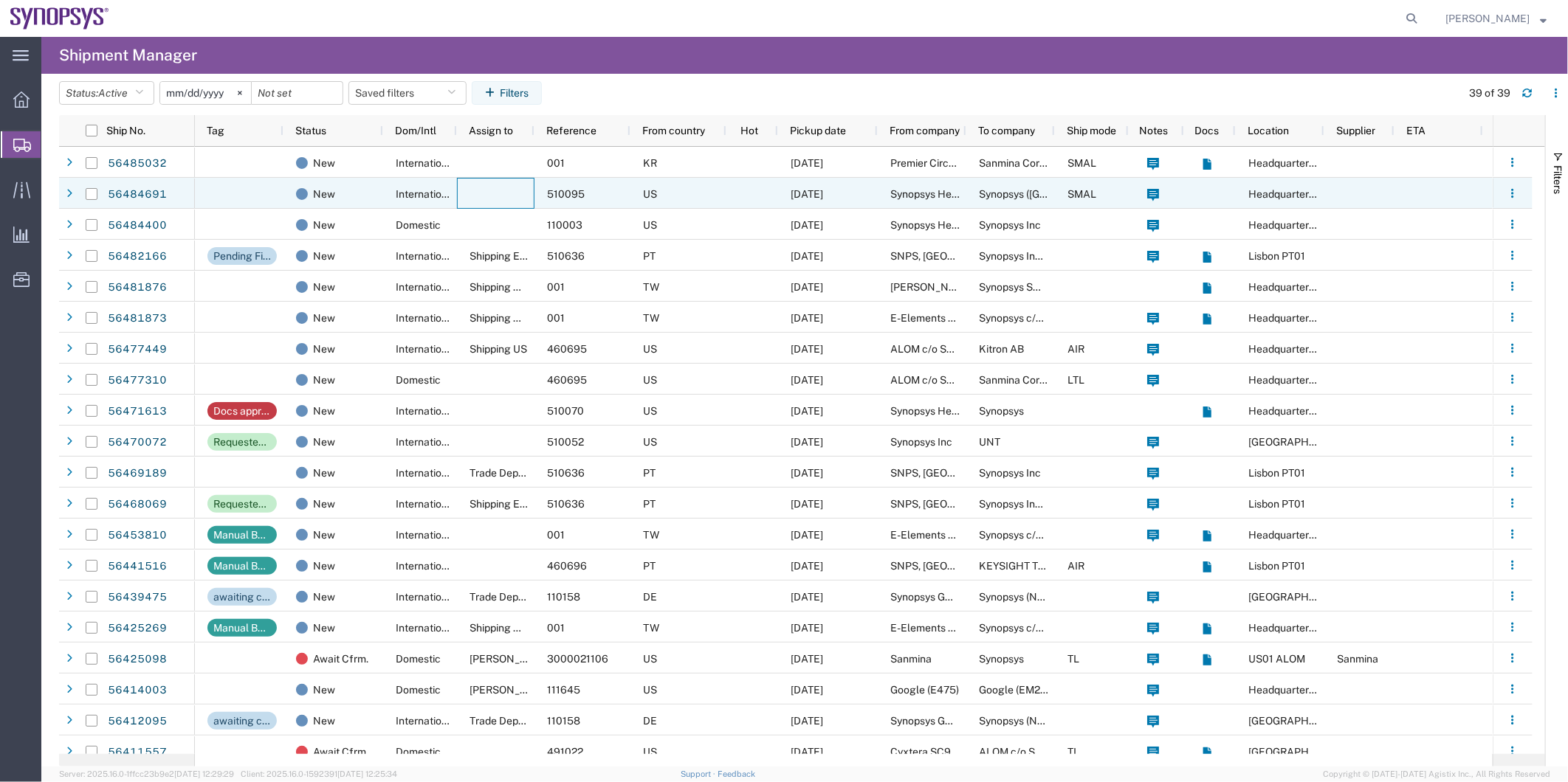
click at [463, 185] on div at bounding box center [495, 193] width 77 height 31
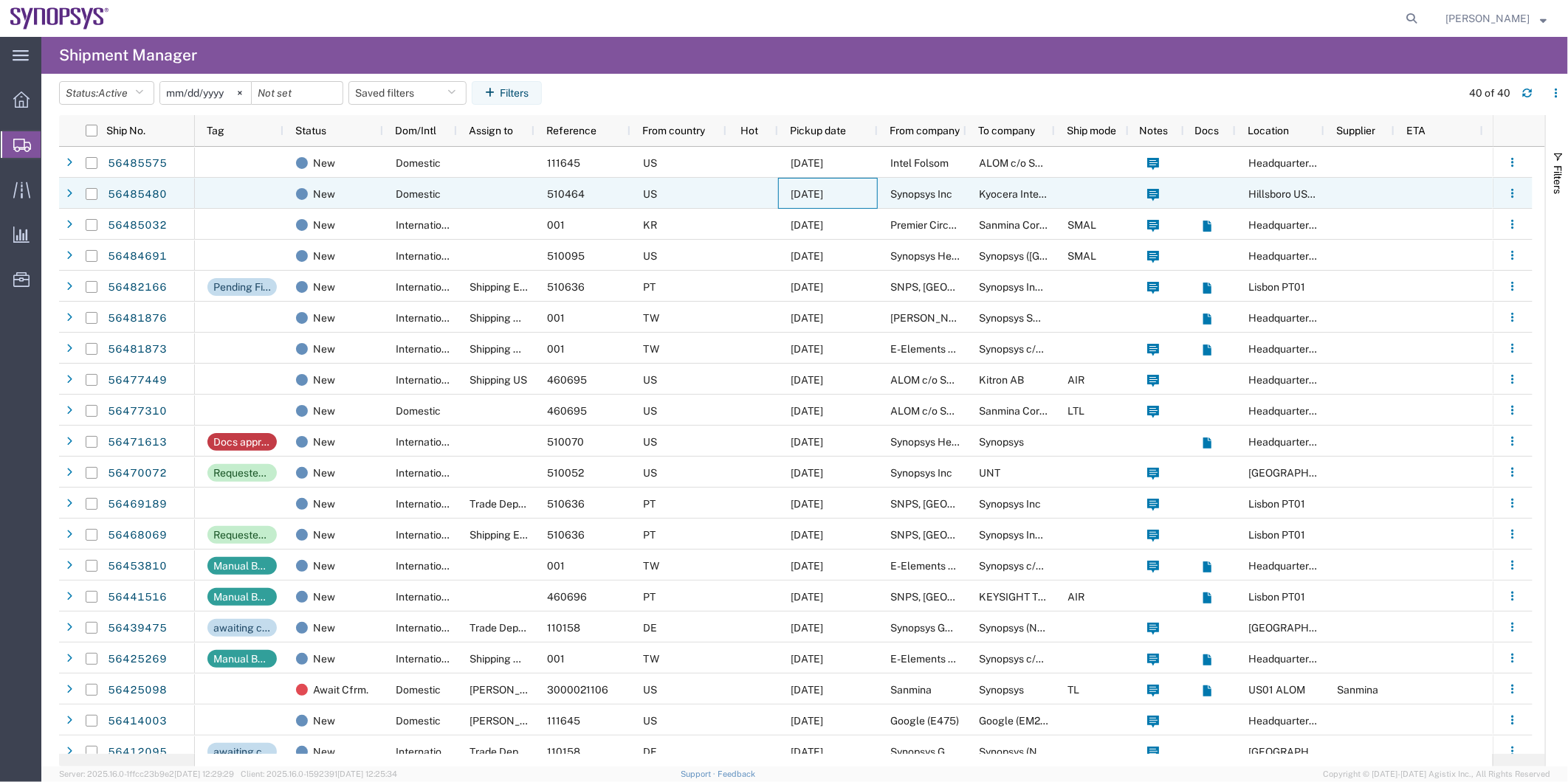
click at [816, 194] on span "[DATE]" at bounding box center [807, 194] width 33 height 11
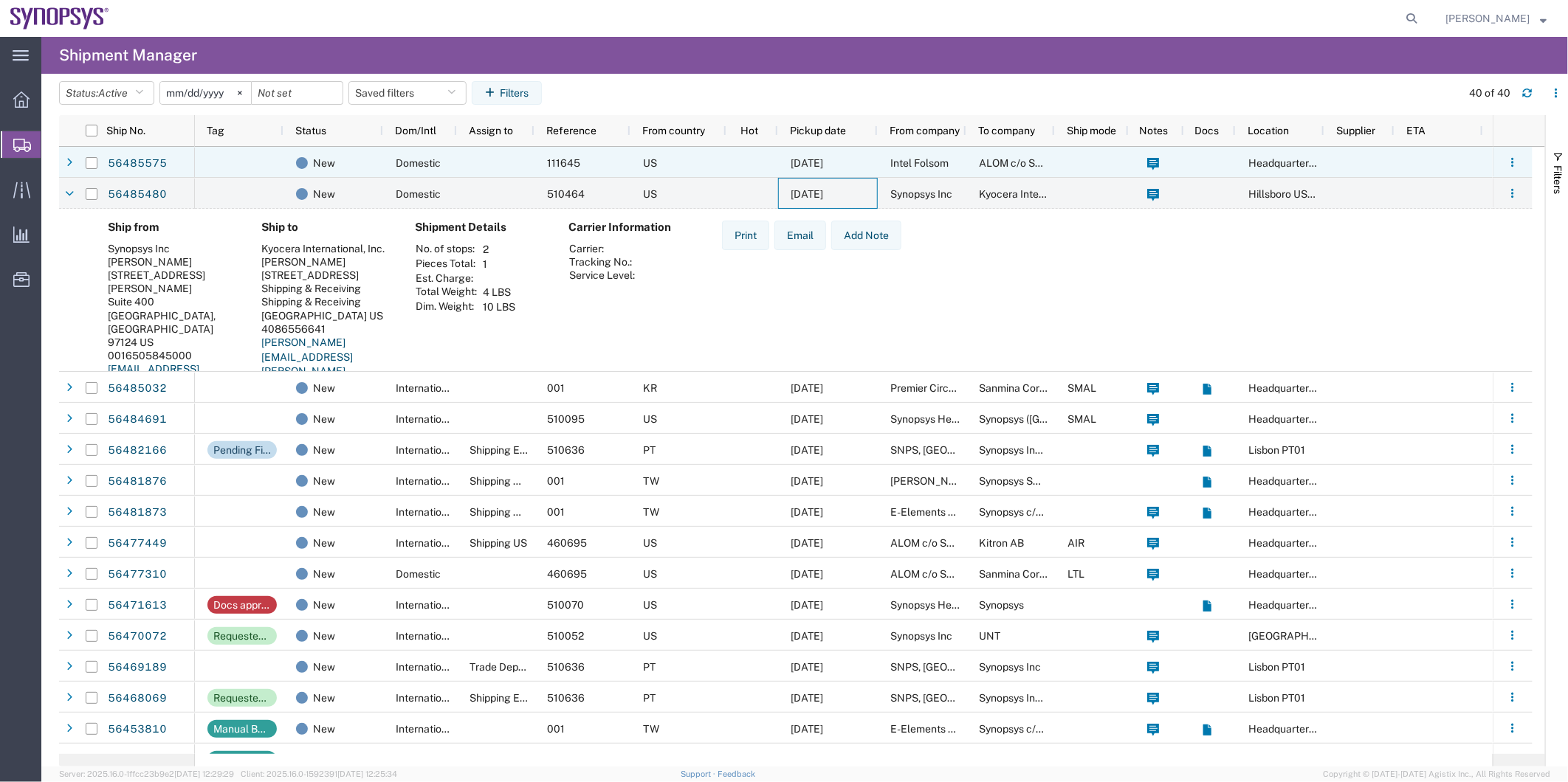
click at [460, 165] on div at bounding box center [495, 162] width 77 height 31
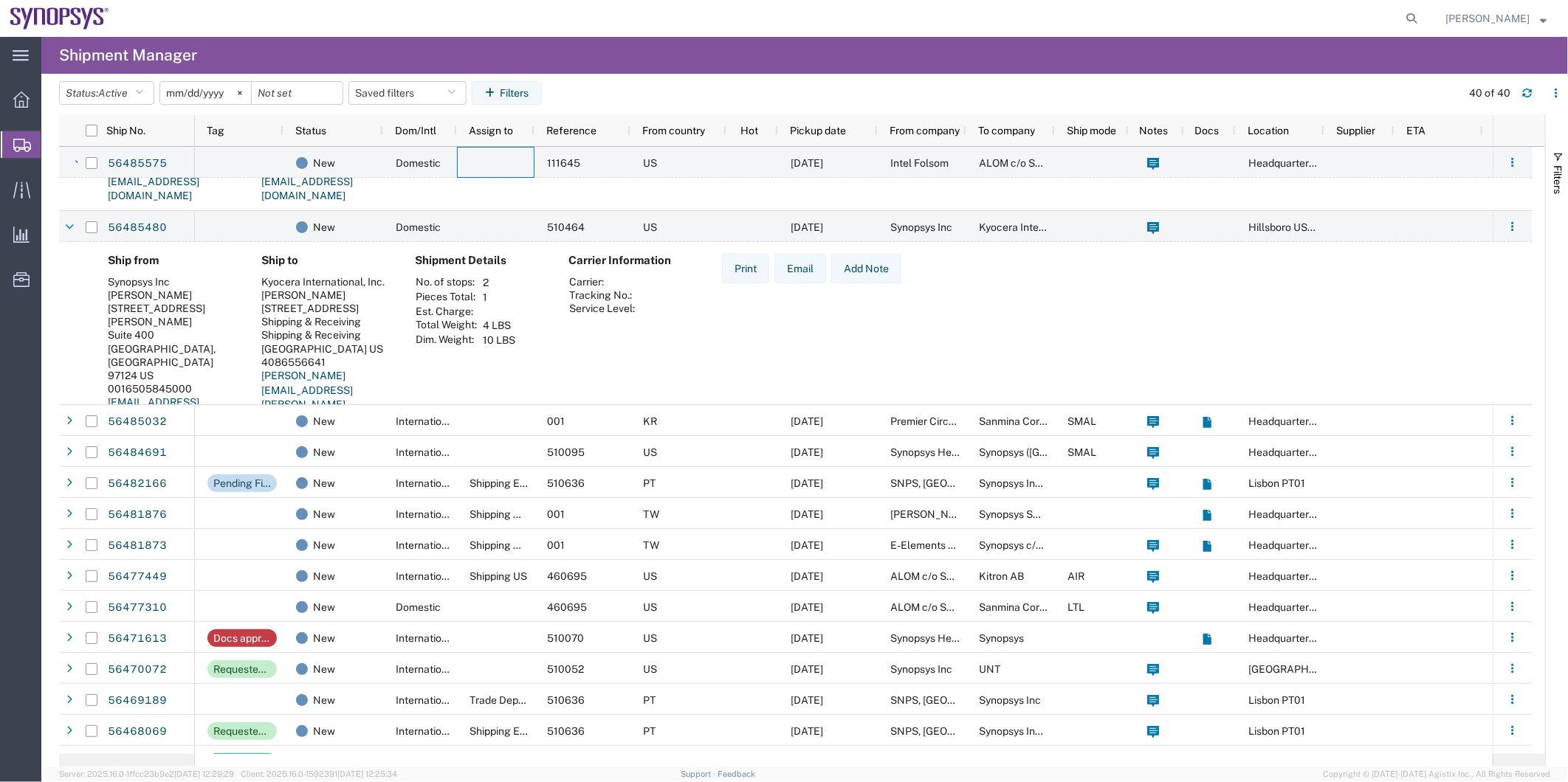
scroll to position [164, 0]
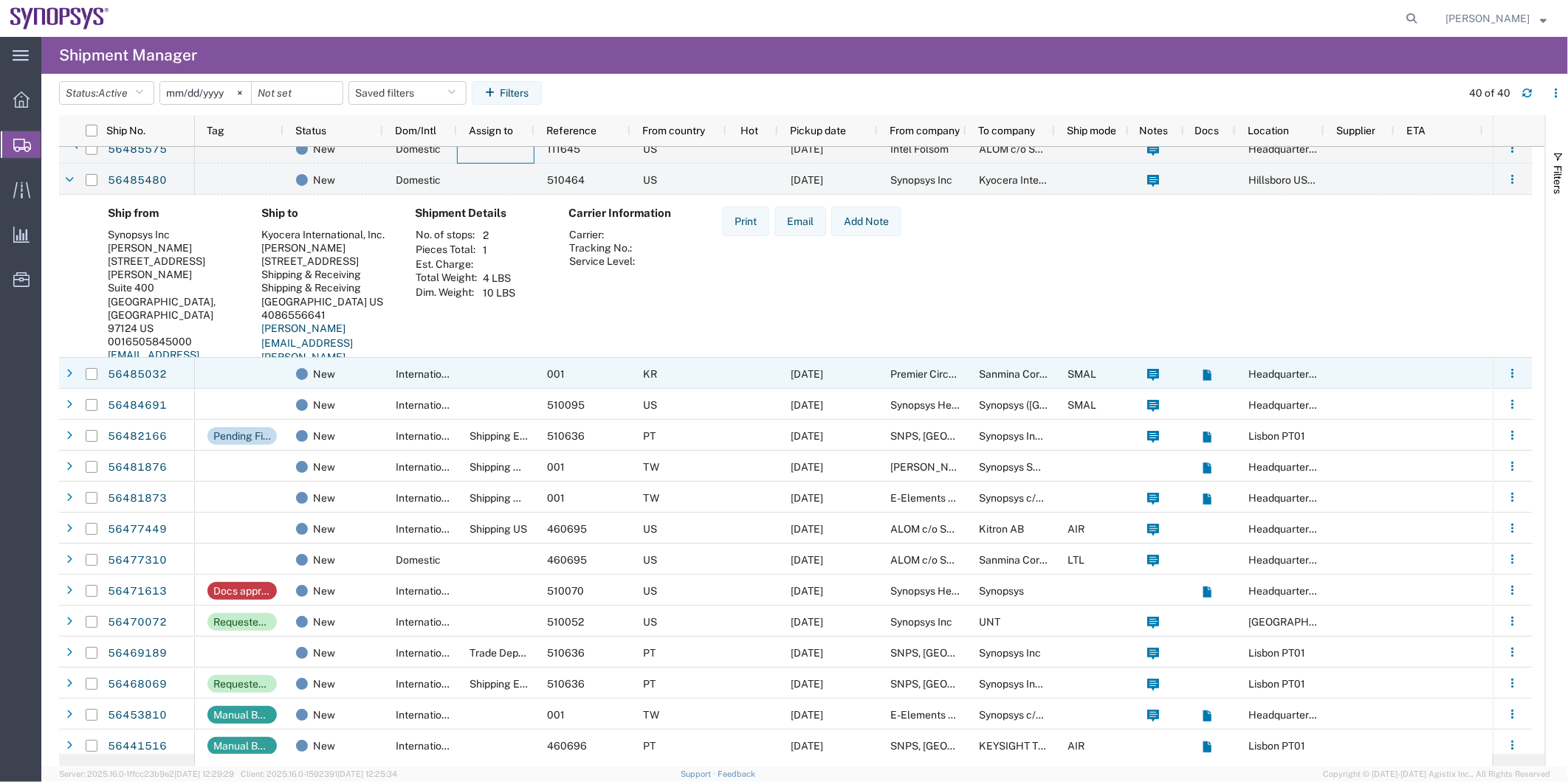
click at [250, 380] on div at bounding box center [238, 373] width 89 height 31
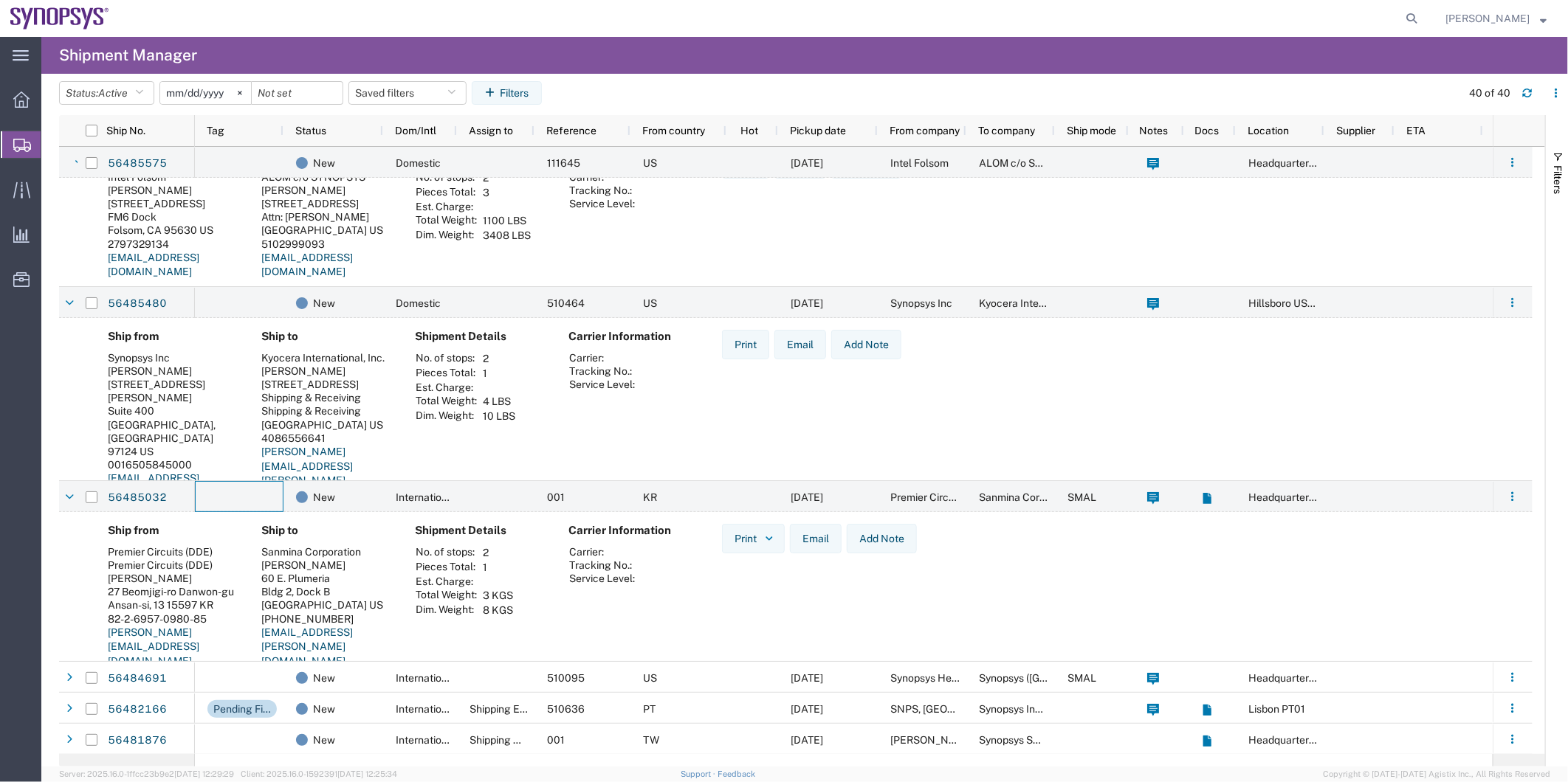
scroll to position [0, 0]
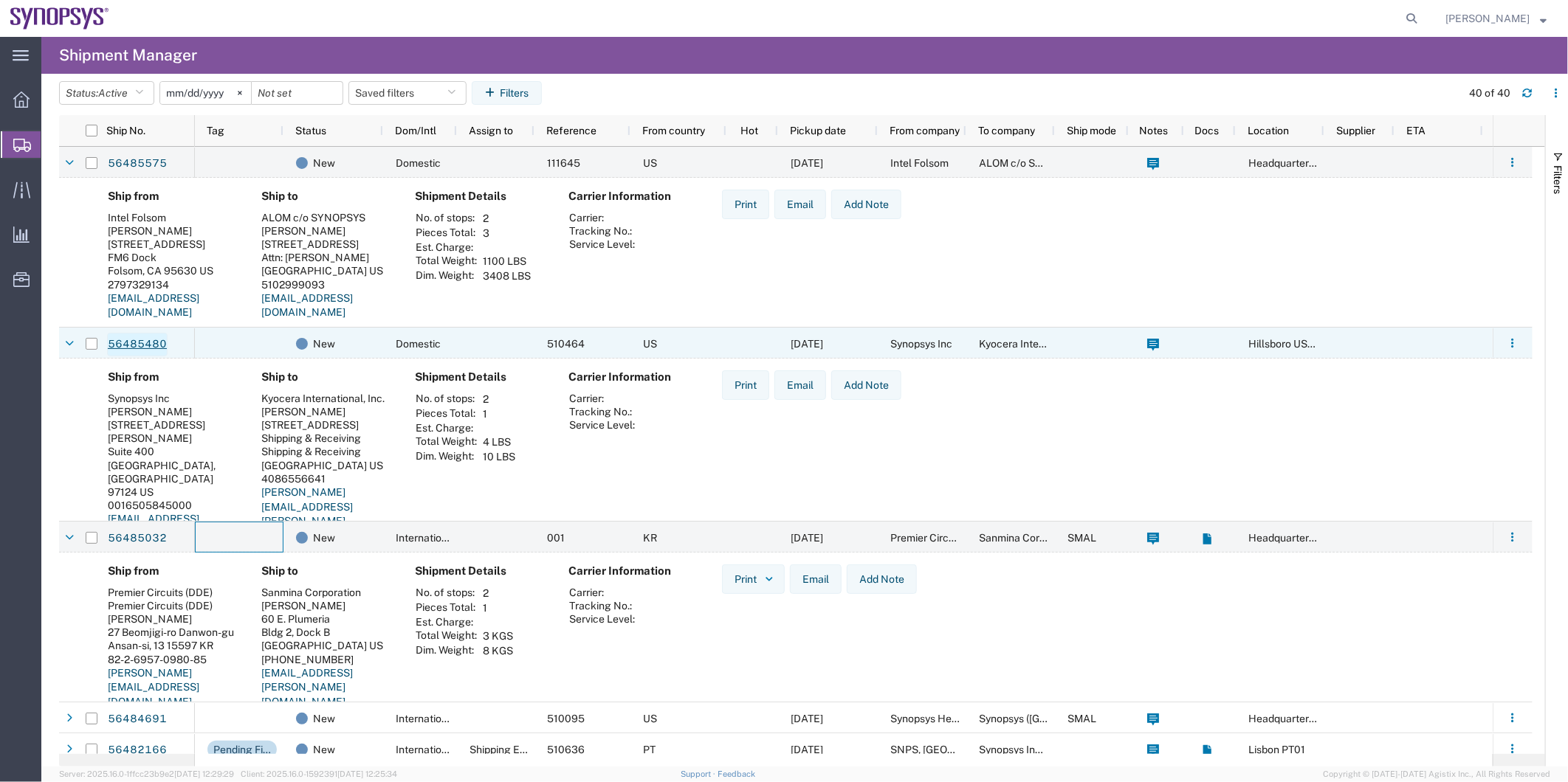
click at [143, 346] on link "56485480" at bounding box center [137, 344] width 61 height 24
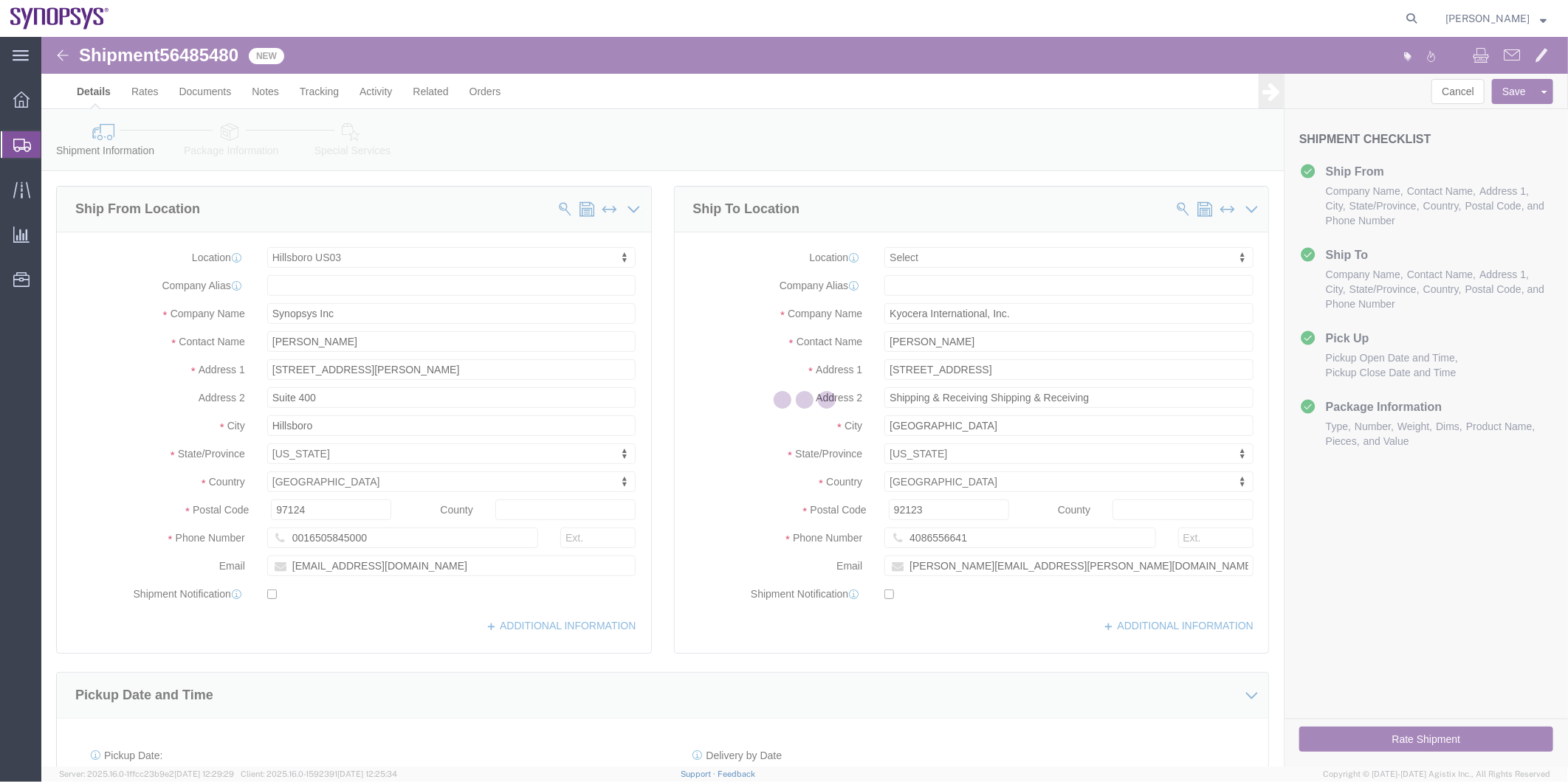
select select "63190"
select select
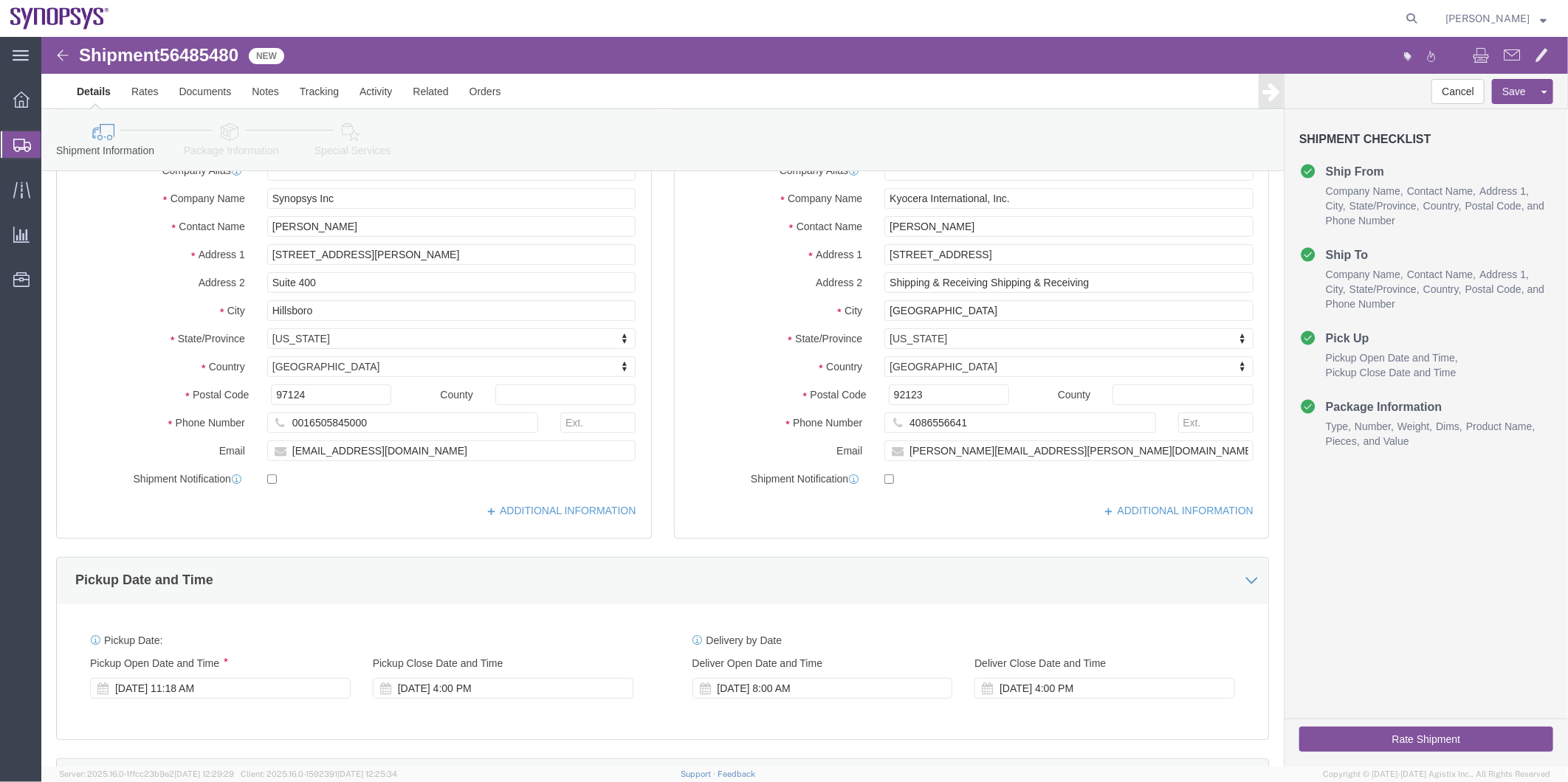
scroll to position [245, 0]
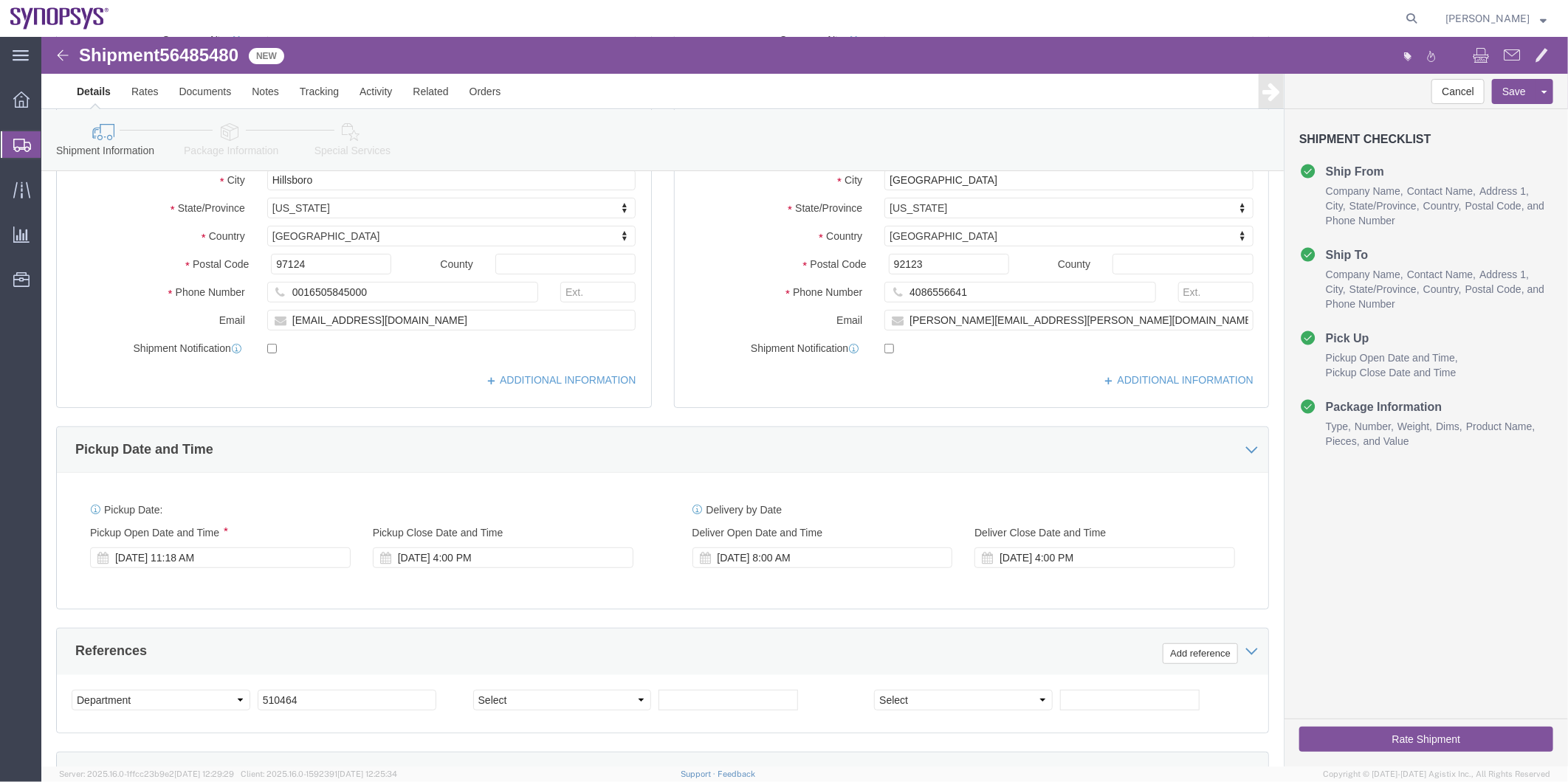
click link "Special Services"
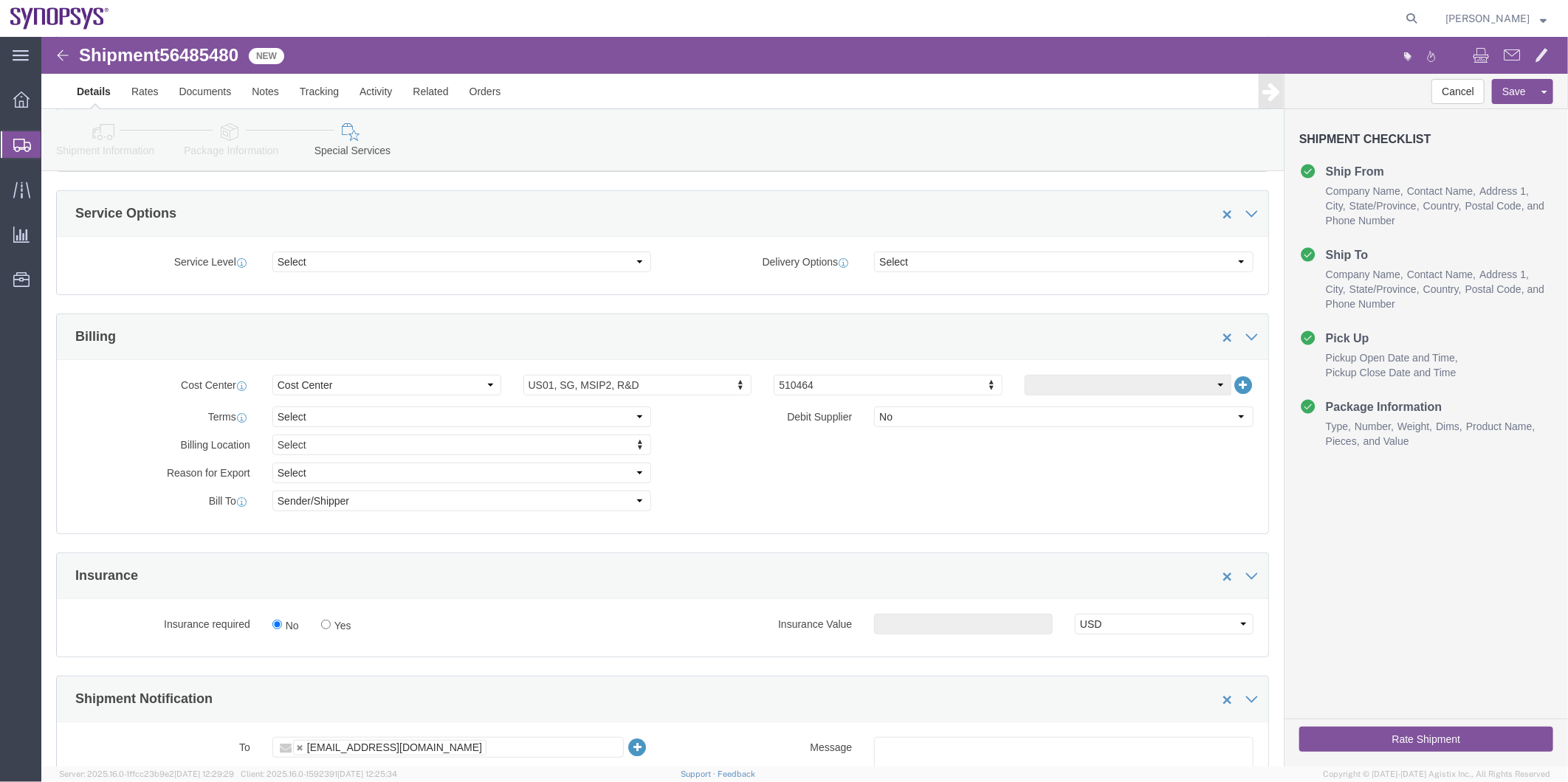
scroll to position [574, 0]
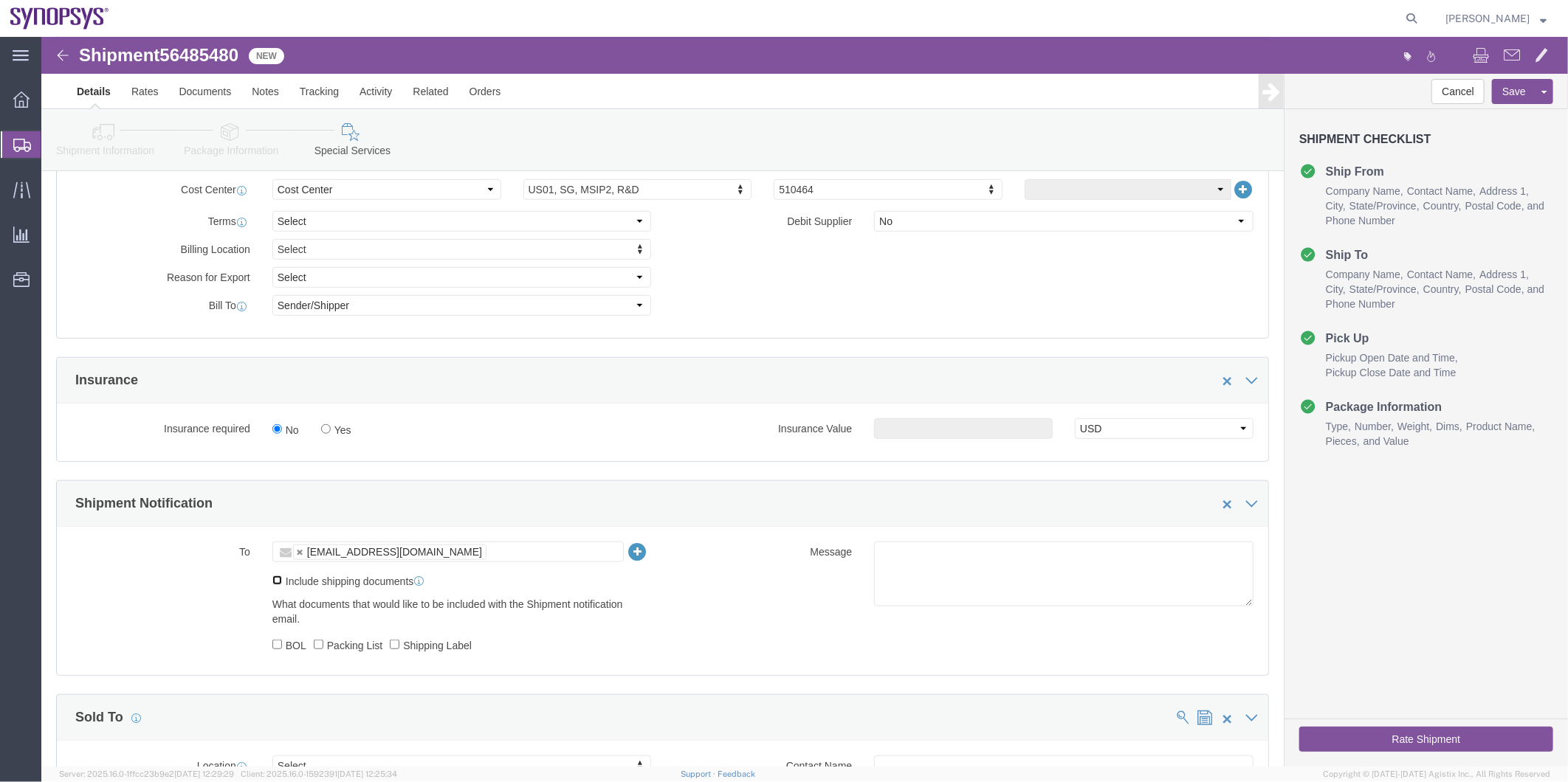
click input "Include shipping documents"
checkbox input "true"
click input "BOL"
checkbox input "true"
click label "Packing List"
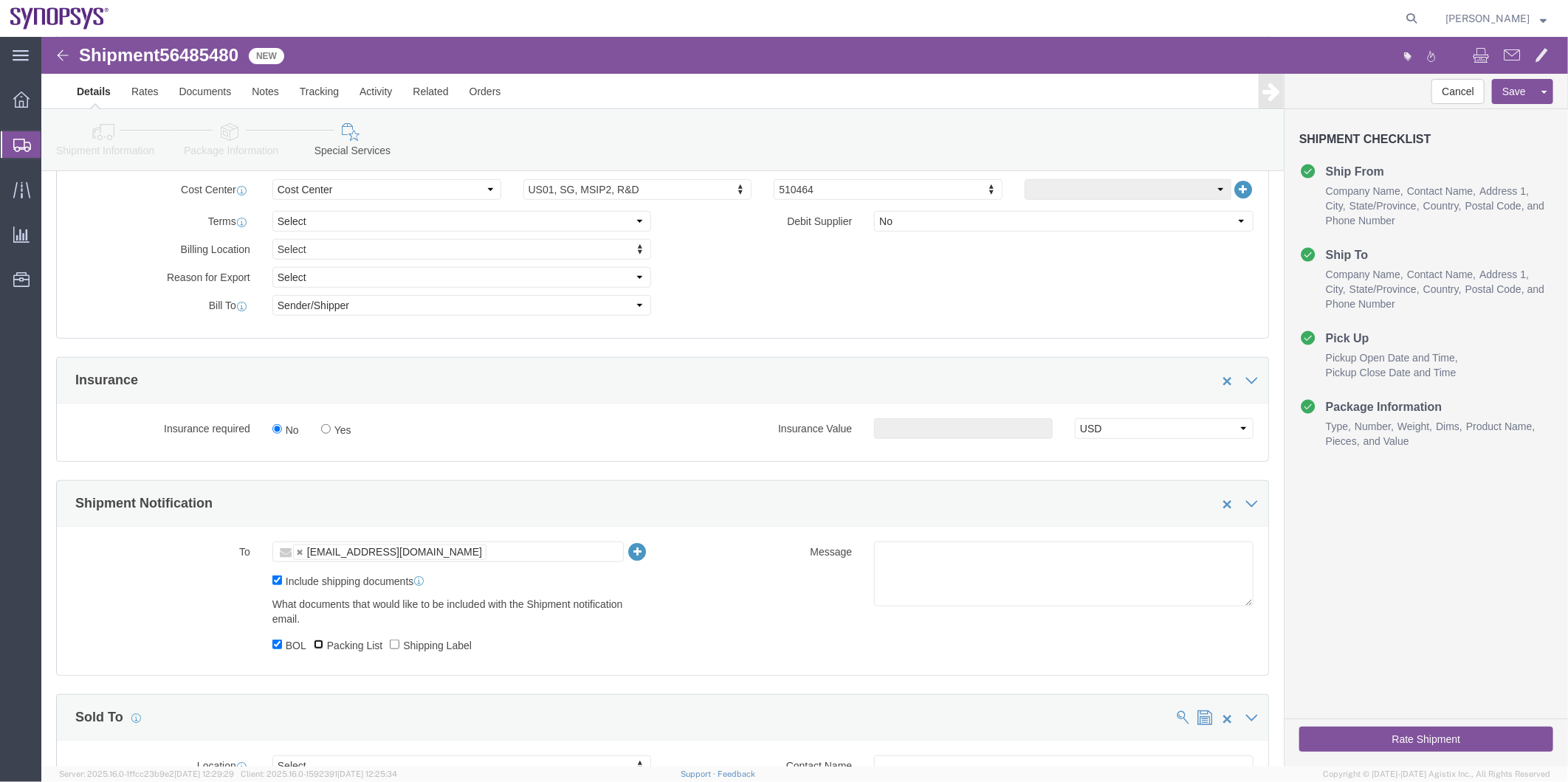
click input "Packing List"
checkbox input "true"
click label "Shipping Label"
click input "Shipping Label"
checkbox input "true"
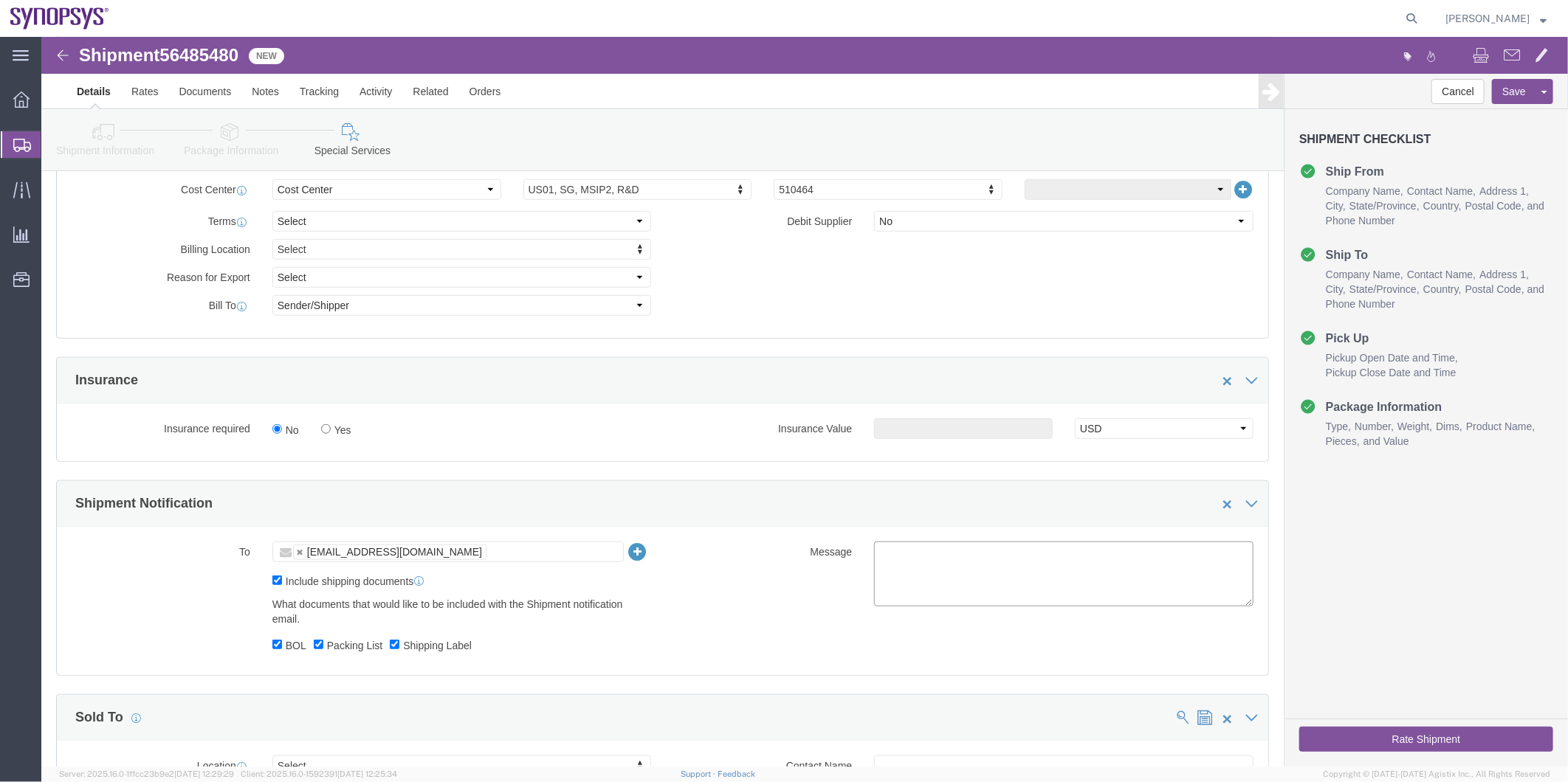
click textarea
type textarea "Please see attached. -Kaelen"
click button "Rate Shipment"
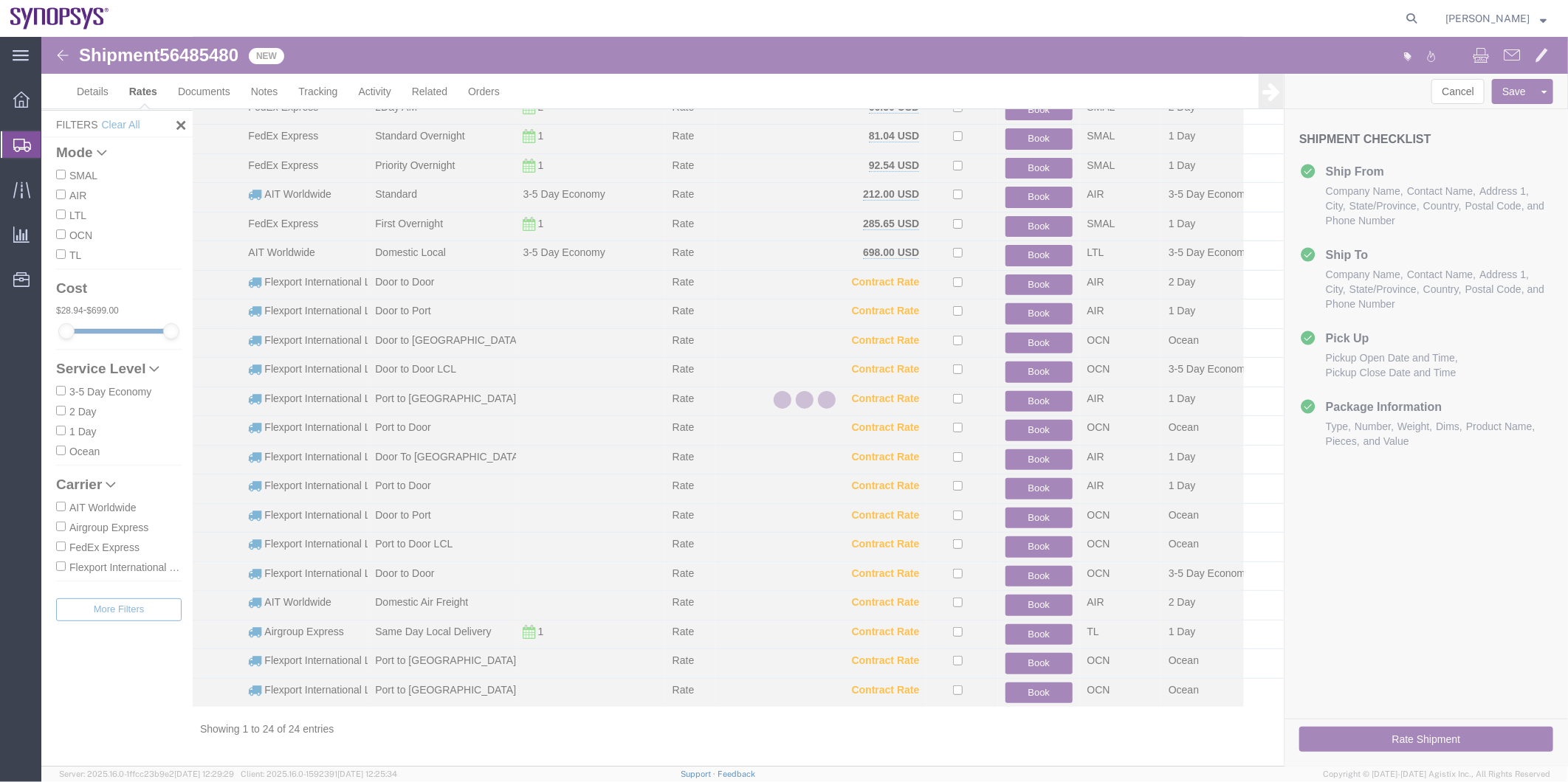
scroll to position [161, 0]
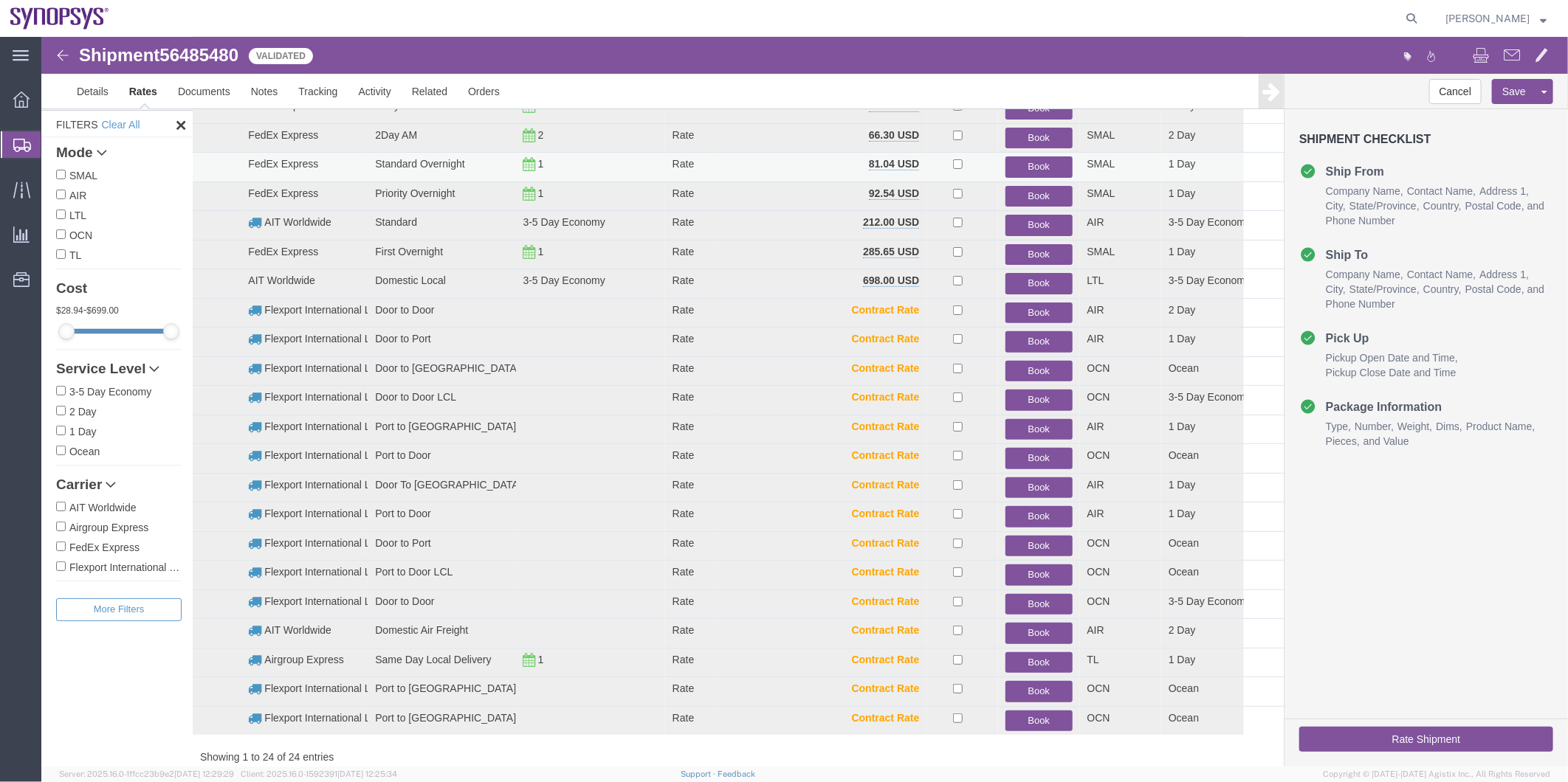
click at [1029, 165] on button "Book" at bounding box center [1038, 166] width 67 height 21
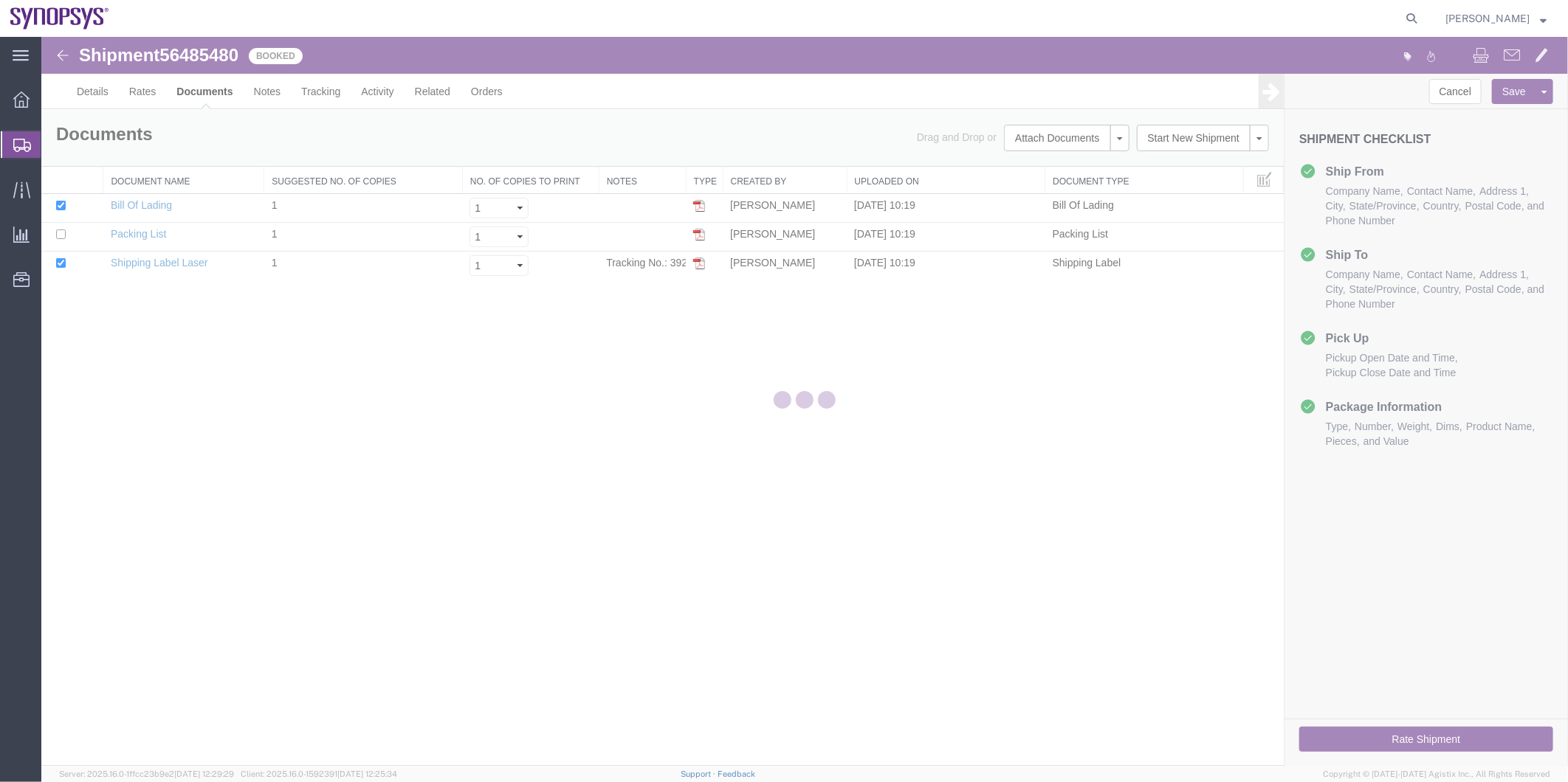
scroll to position [0, 0]
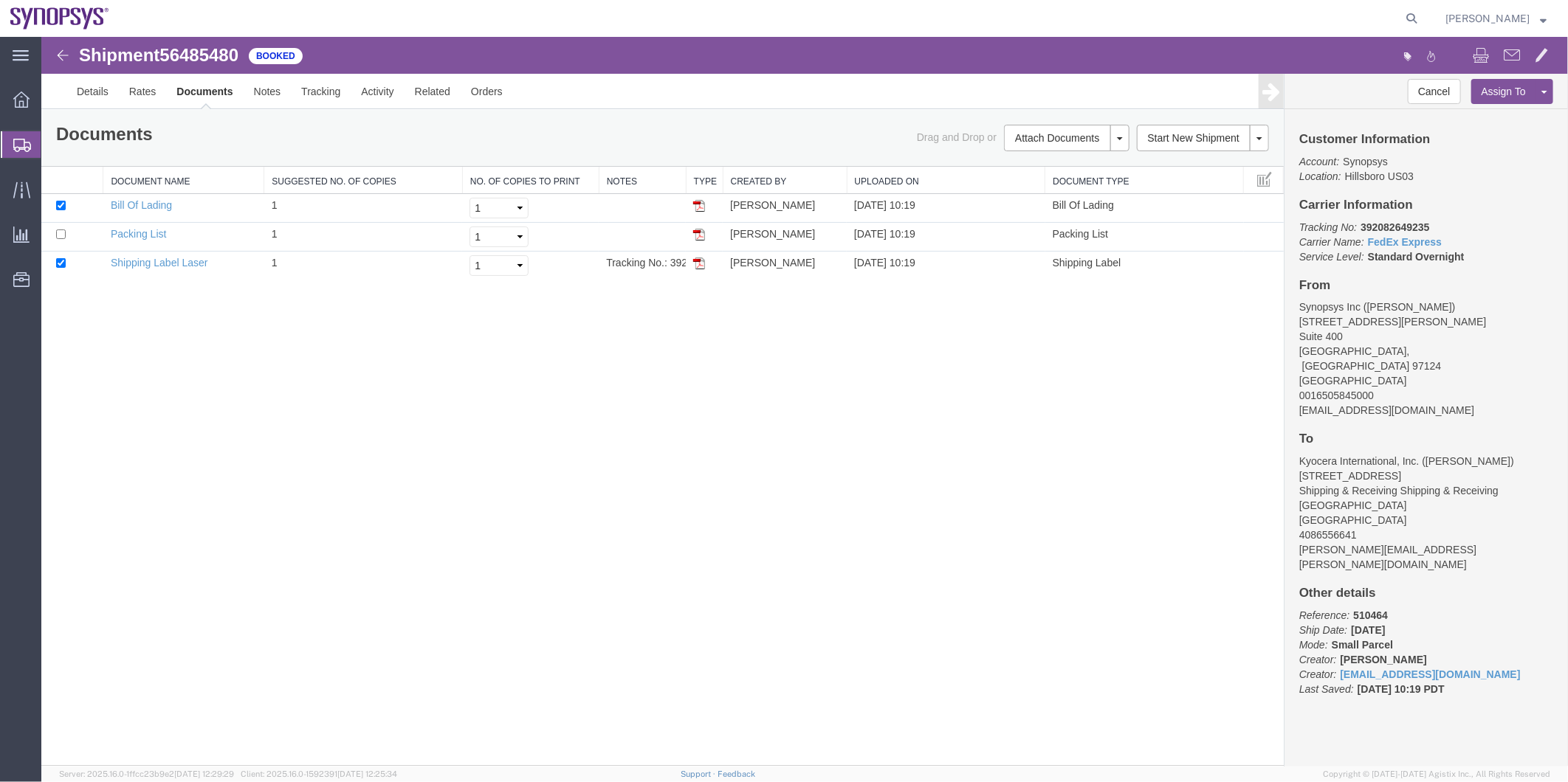
click at [0, 0] on span "Shipment Manager" at bounding box center [0, 0] width 0 height 0
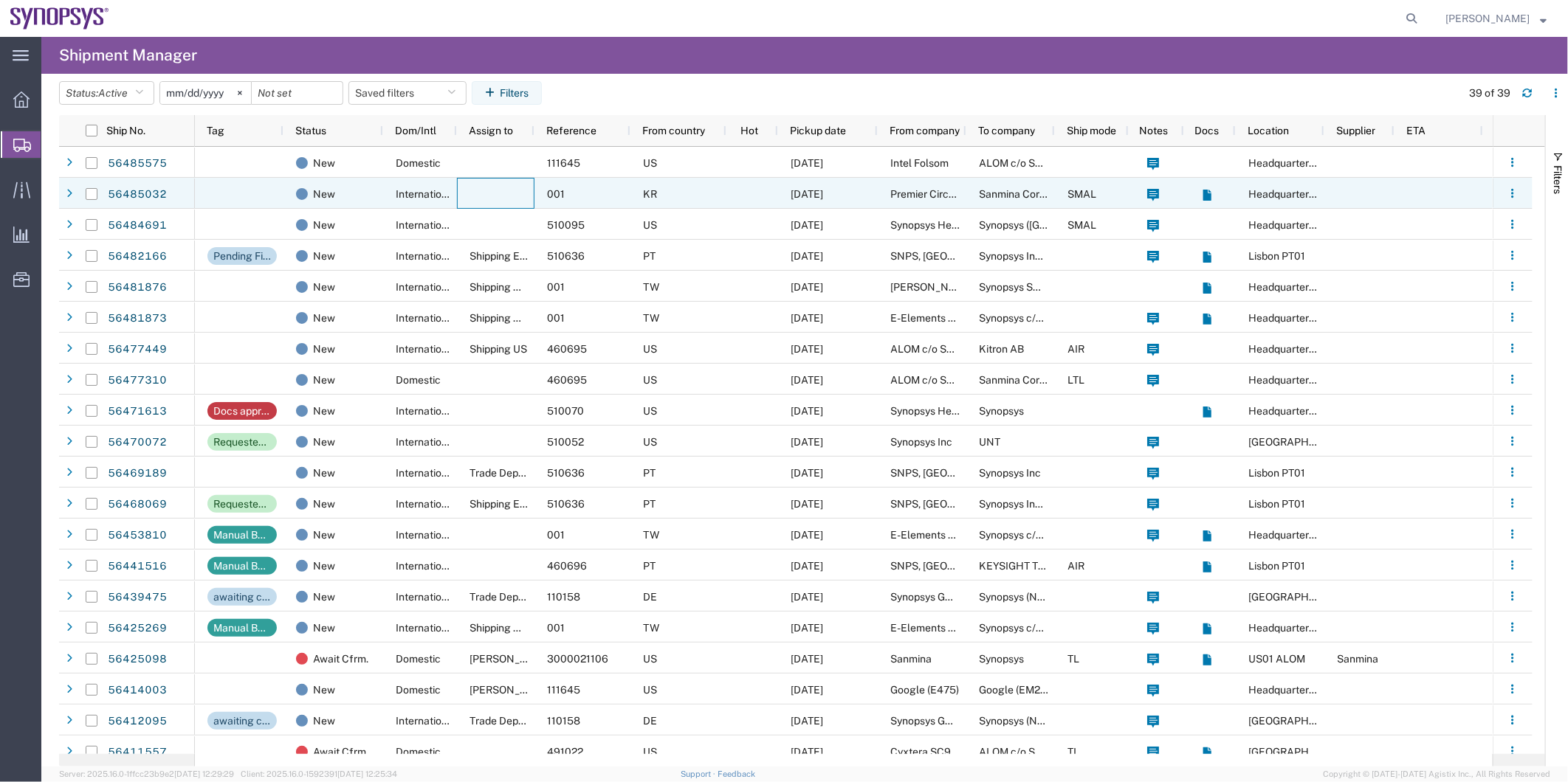
click at [493, 186] on div at bounding box center [495, 193] width 77 height 31
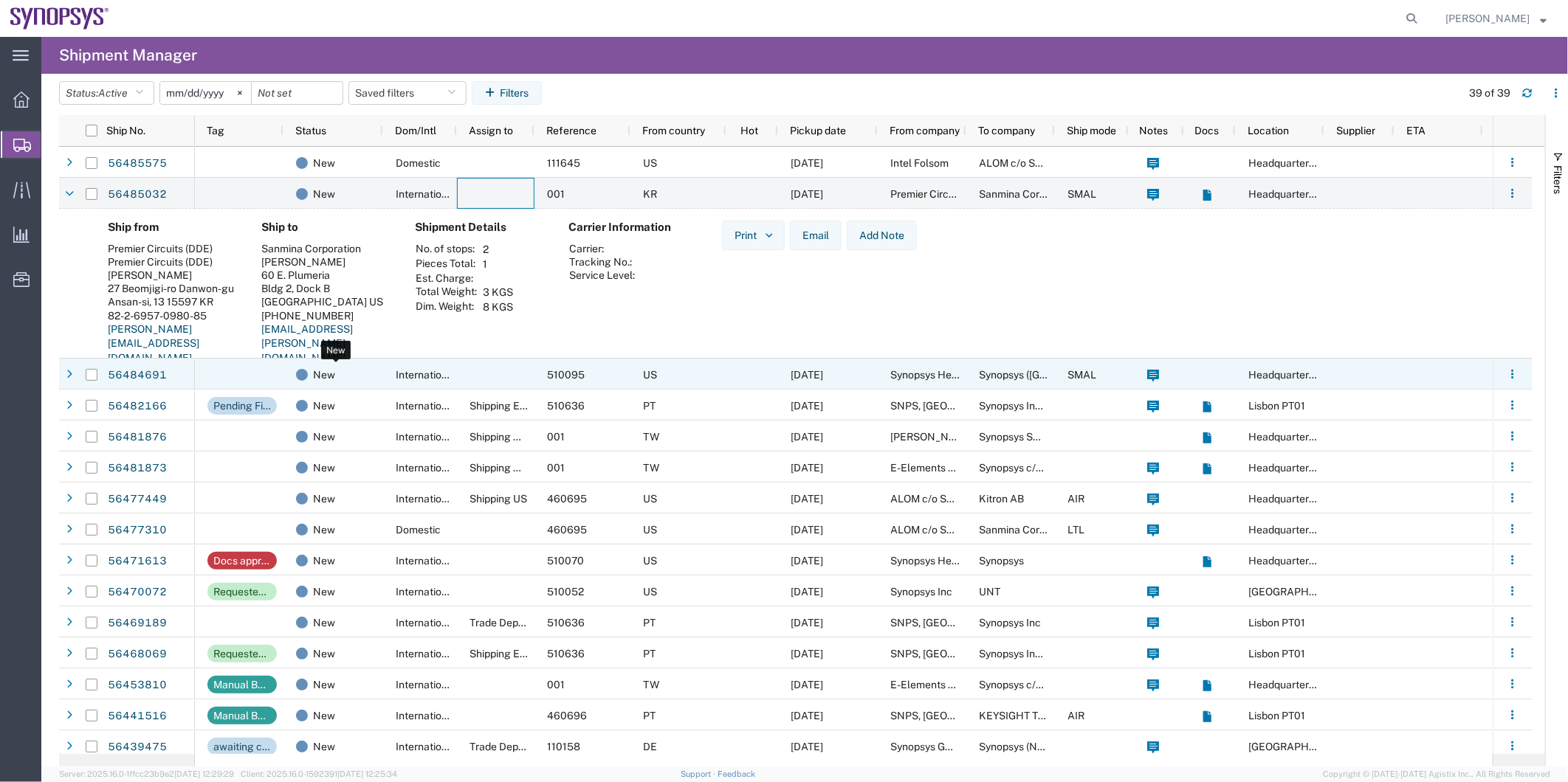
click at [363, 374] on div "New" at bounding box center [335, 375] width 80 height 31
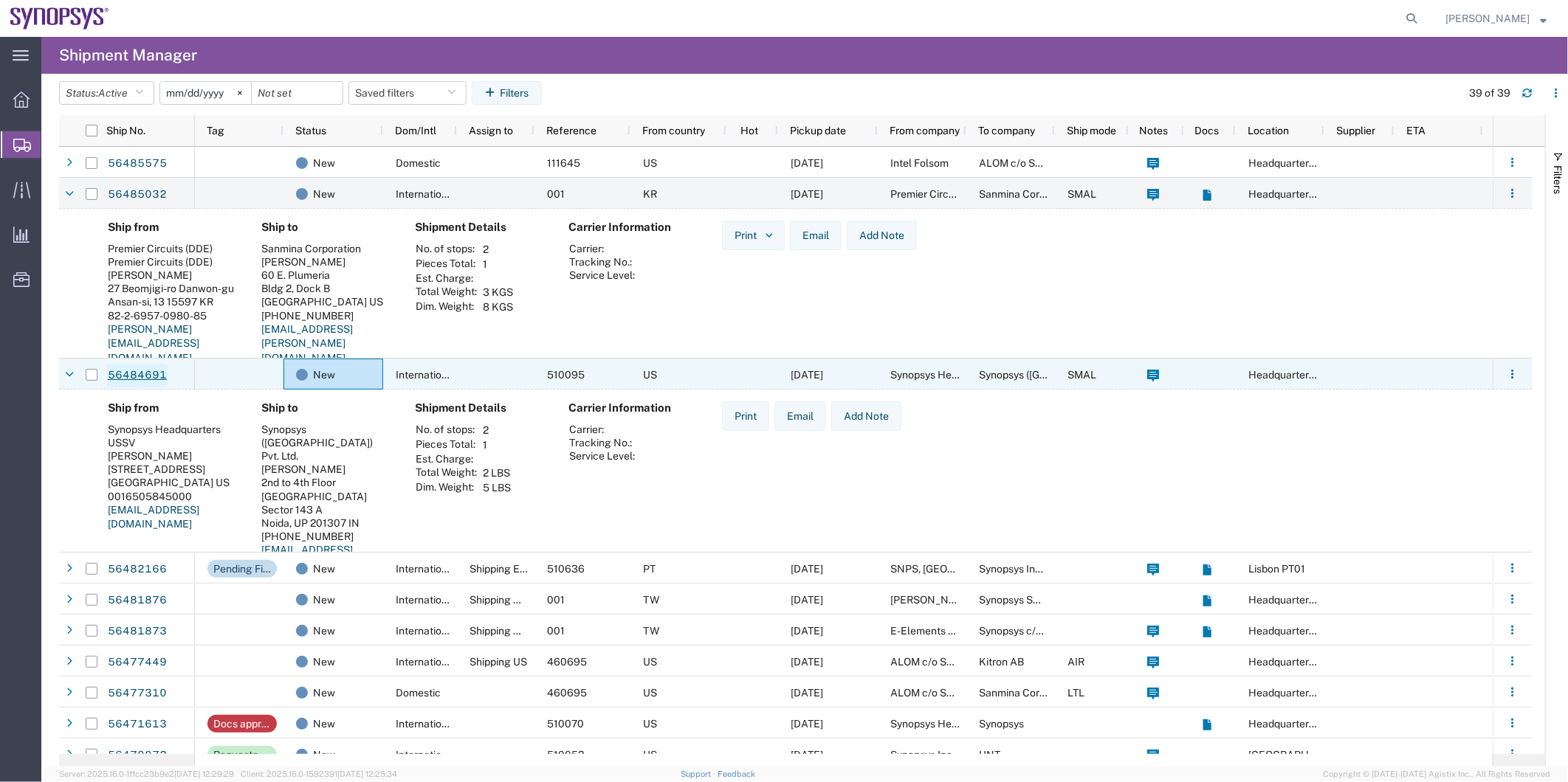
click at [160, 378] on link "56484691" at bounding box center [137, 376] width 61 height 24
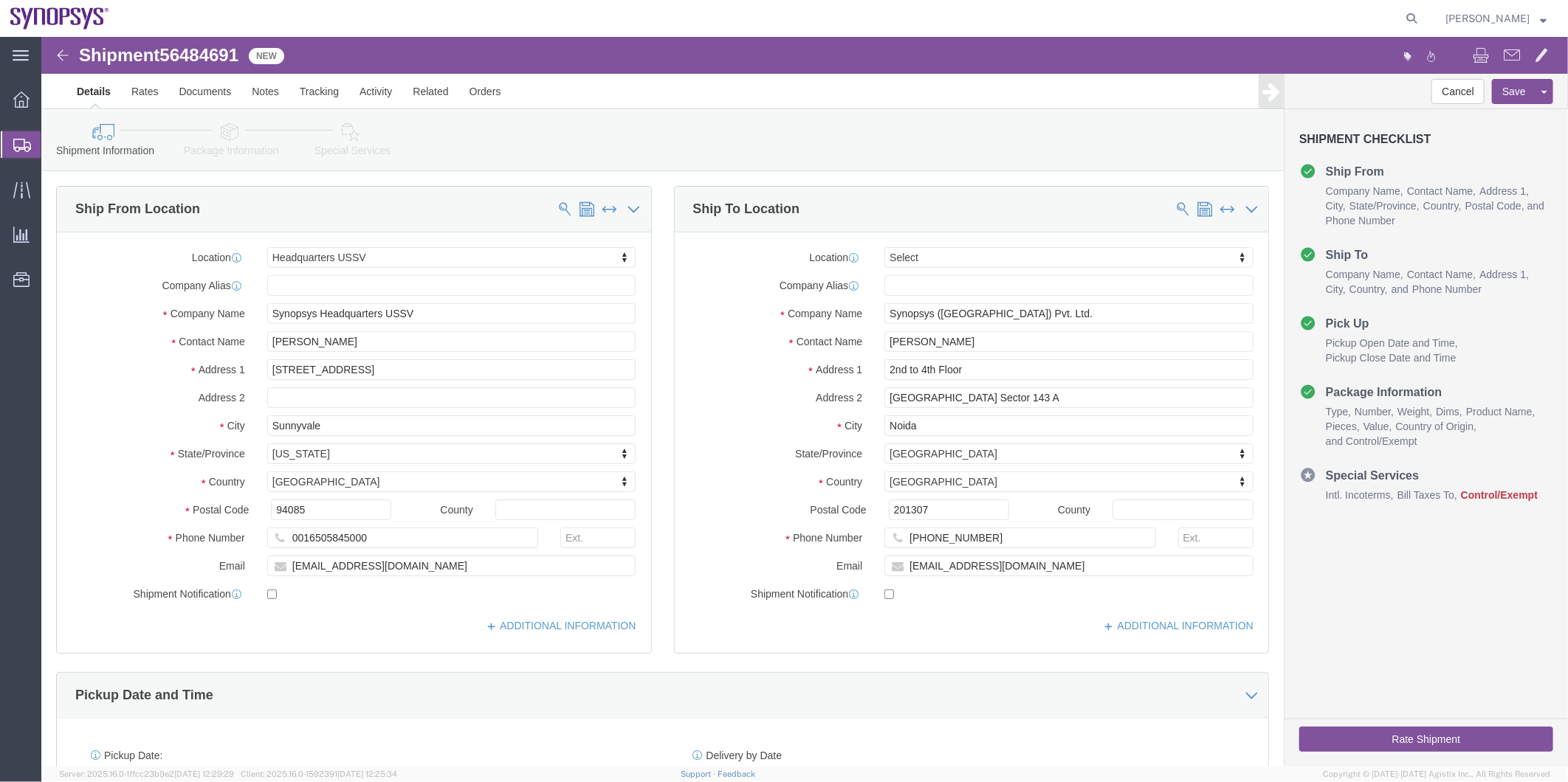
select select "63204"
select select
click at [1422, 22] on icon at bounding box center [1410, 18] width 20 height 20
click at [1303, 12] on input "search" at bounding box center [1176, 18] width 449 height 35
paste input "56485575"
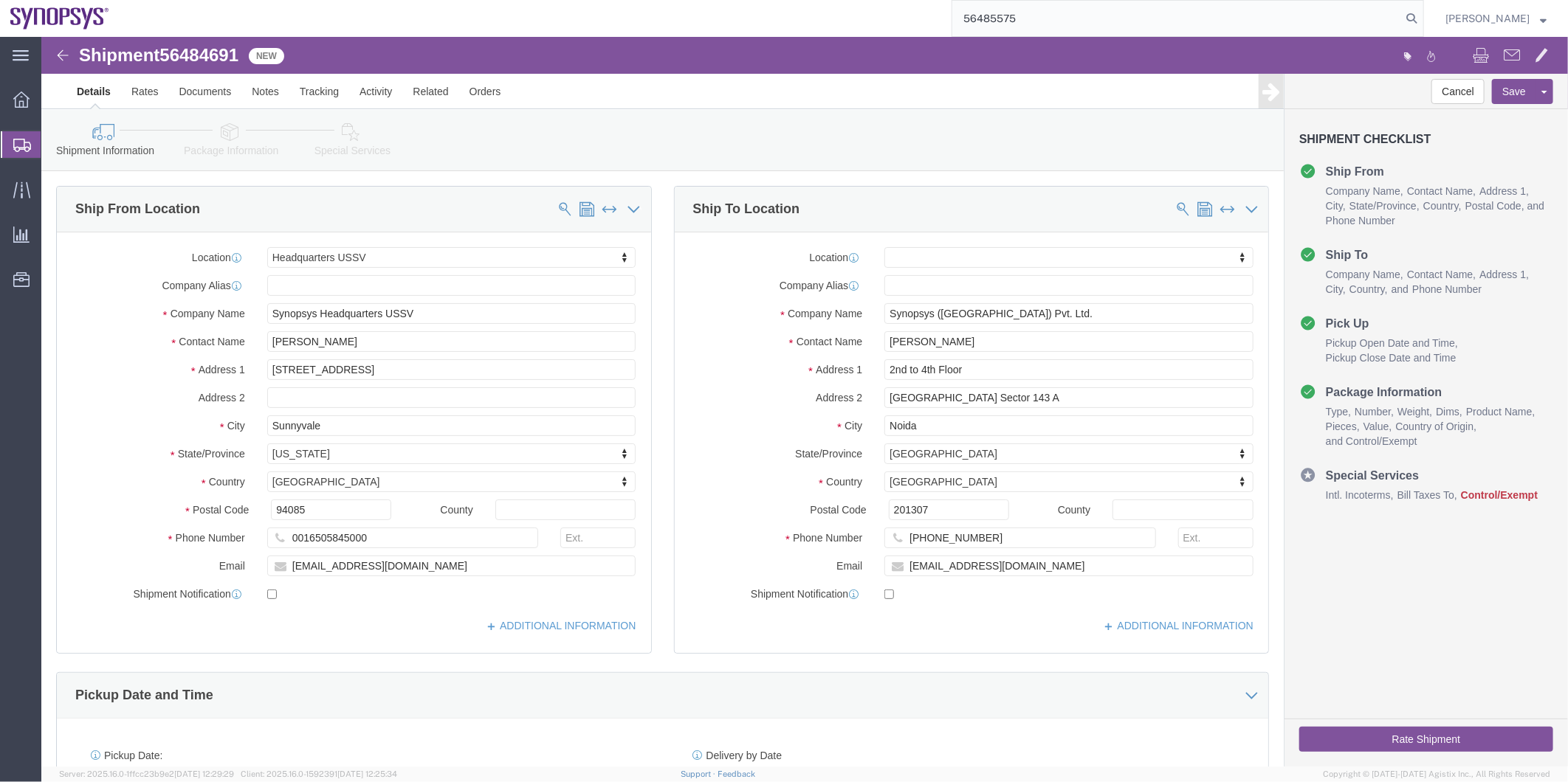
type input "56485575"
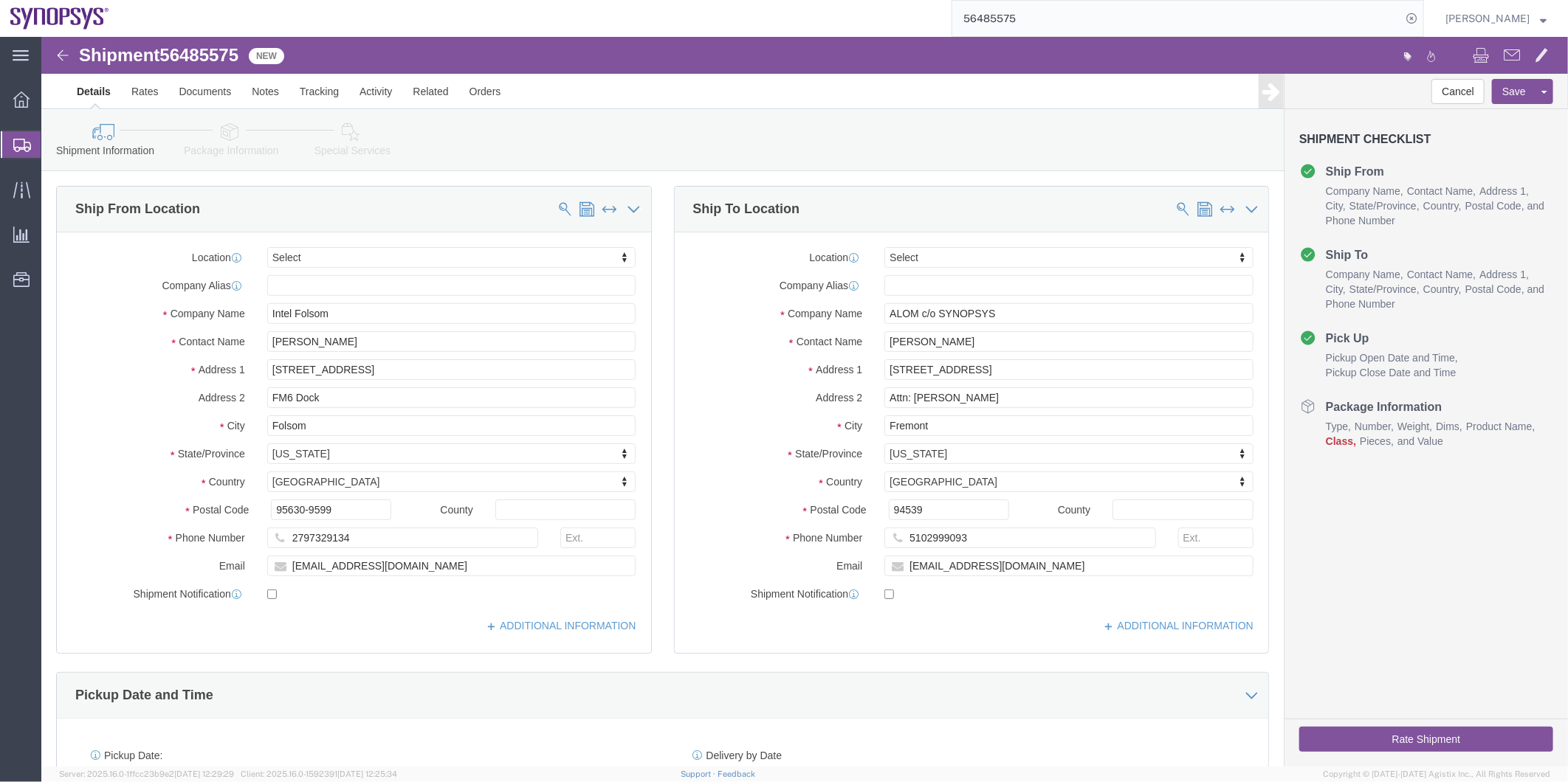
click at [0, 0] on span "Shipment Manager" at bounding box center [0, 0] width 0 height 0
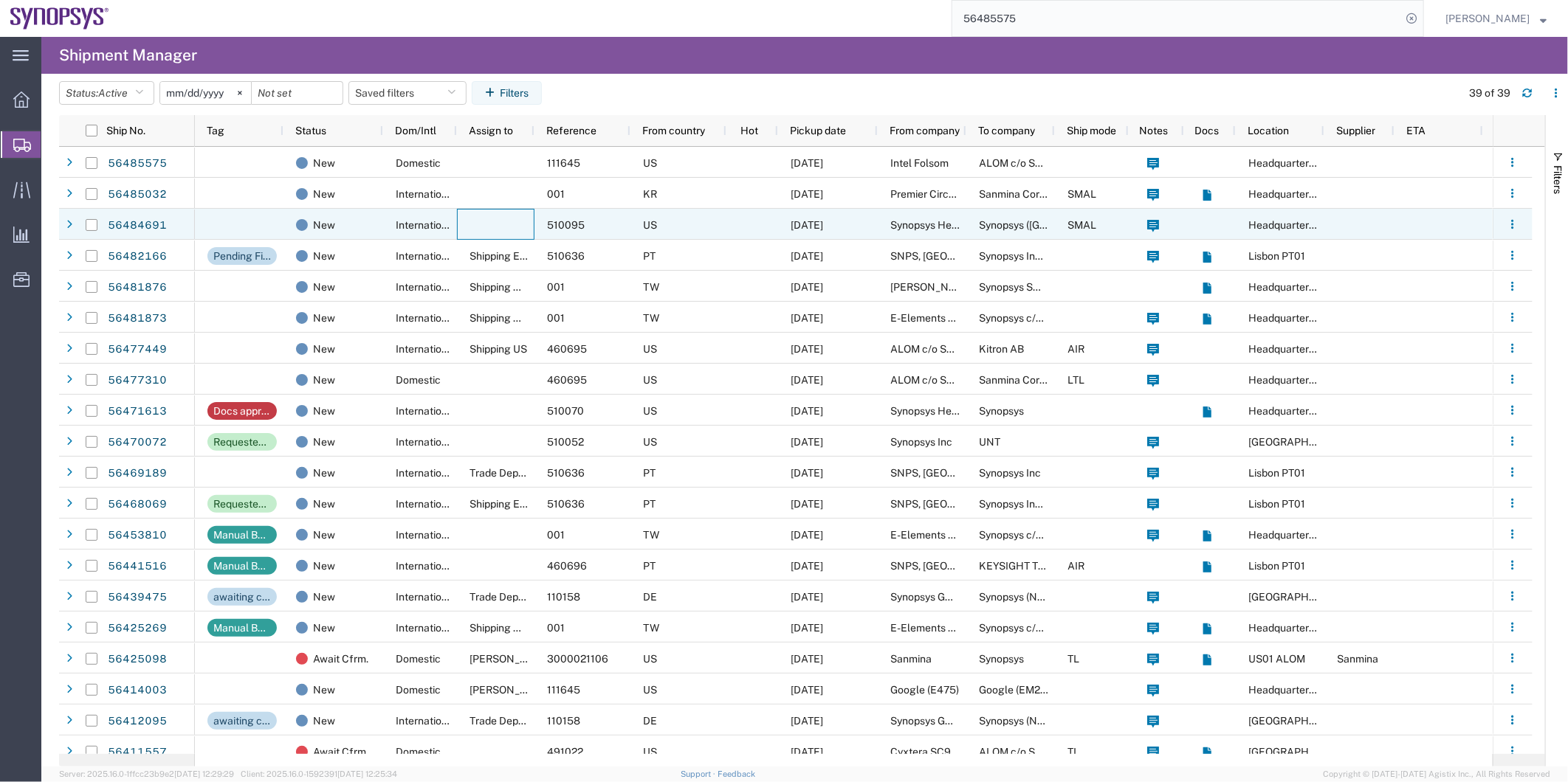
click at [485, 223] on div at bounding box center [495, 223] width 77 height 31
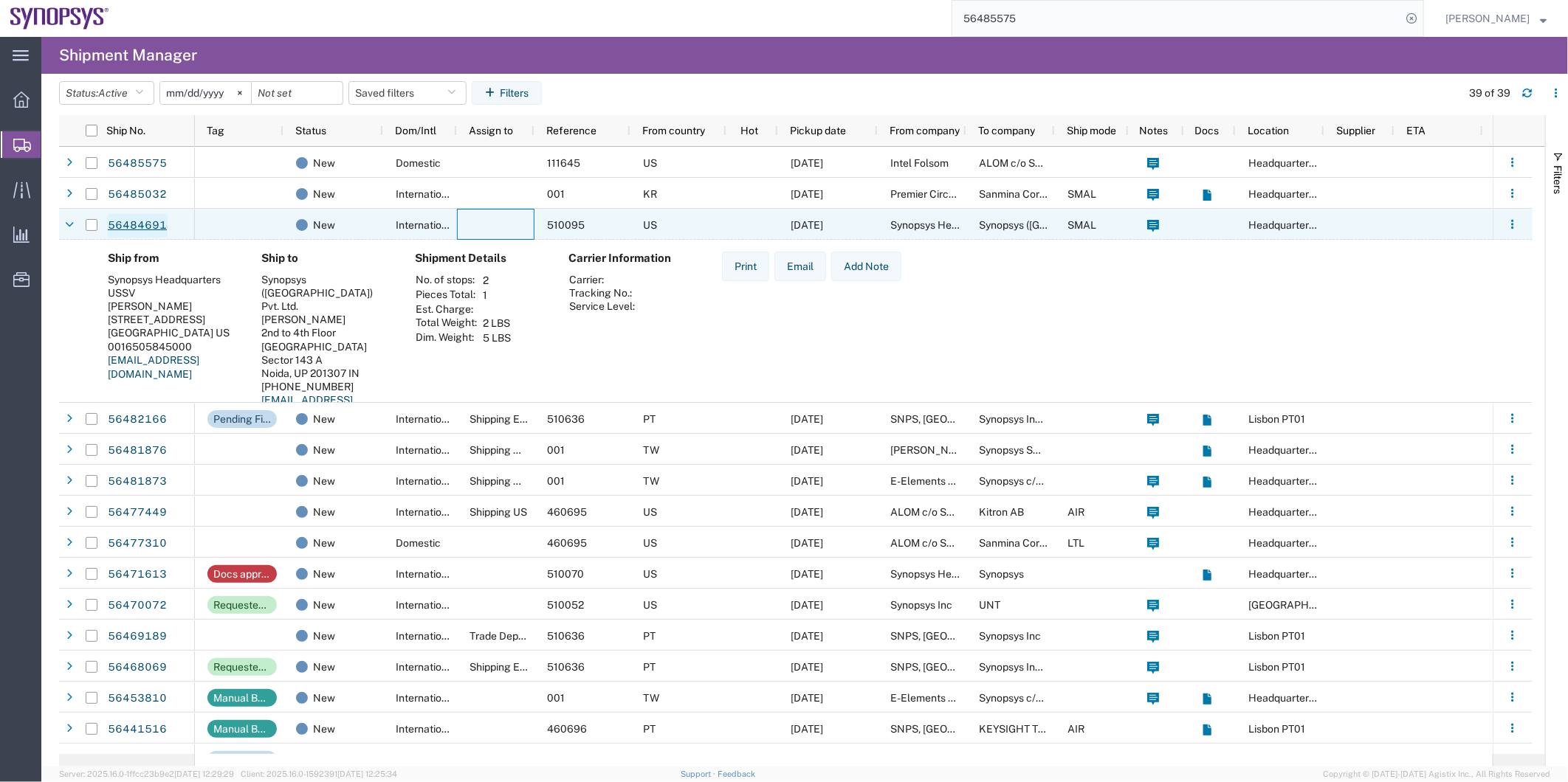
click at [150, 226] on link "56484691" at bounding box center [137, 225] width 61 height 24
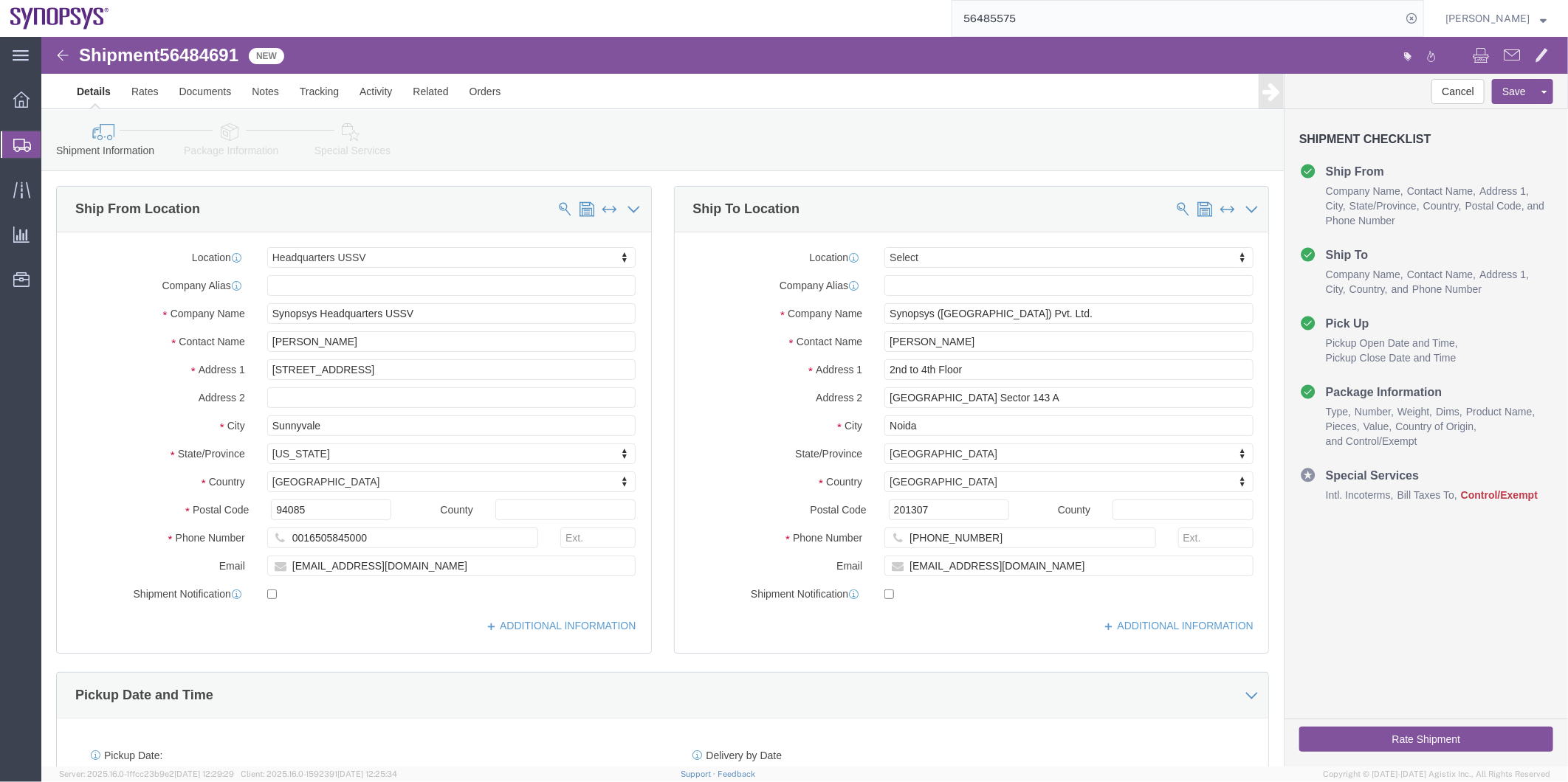
select select "63204"
select select
click span "56484691"
copy span "56484691"
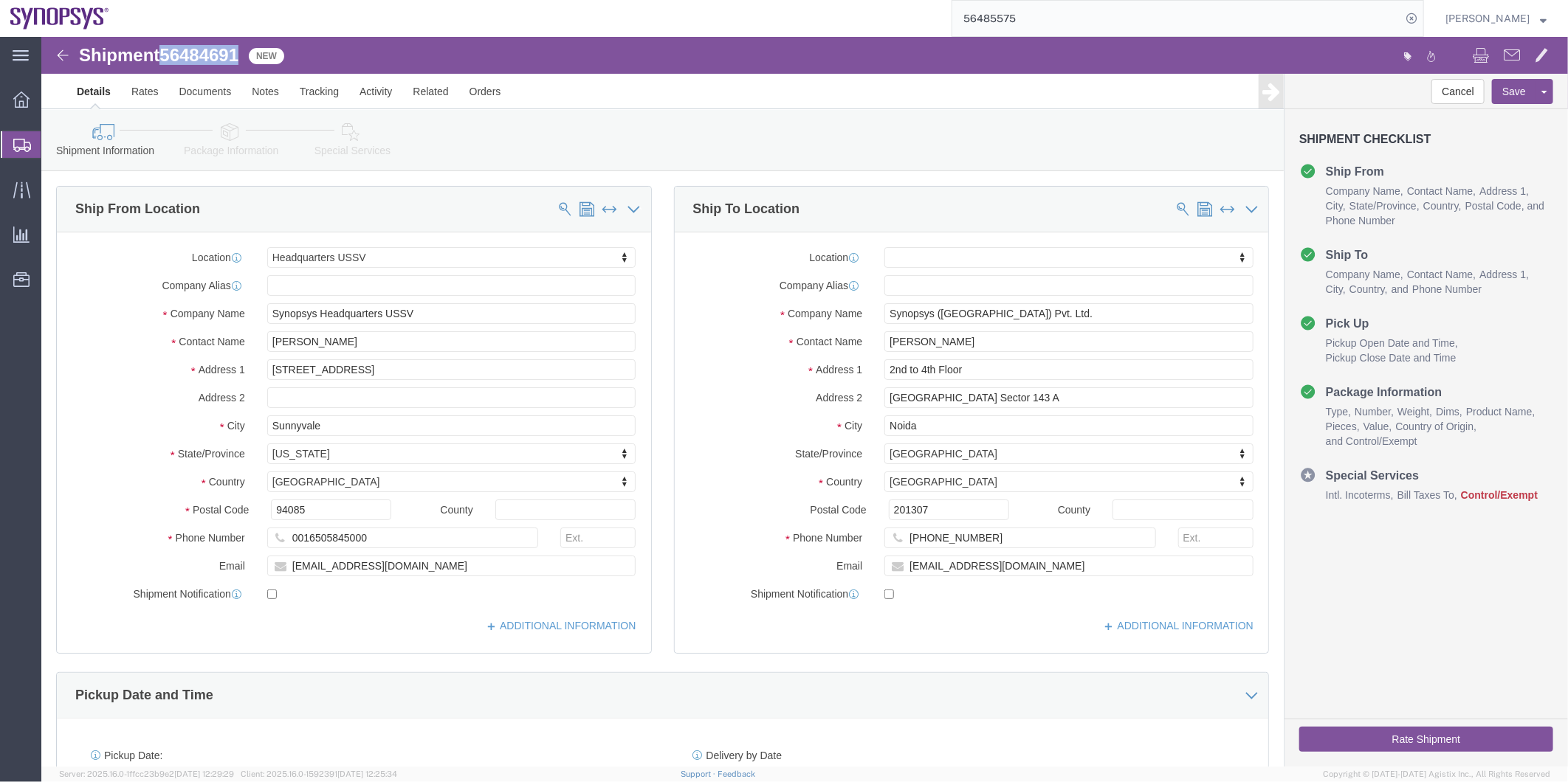
click link "Special Services"
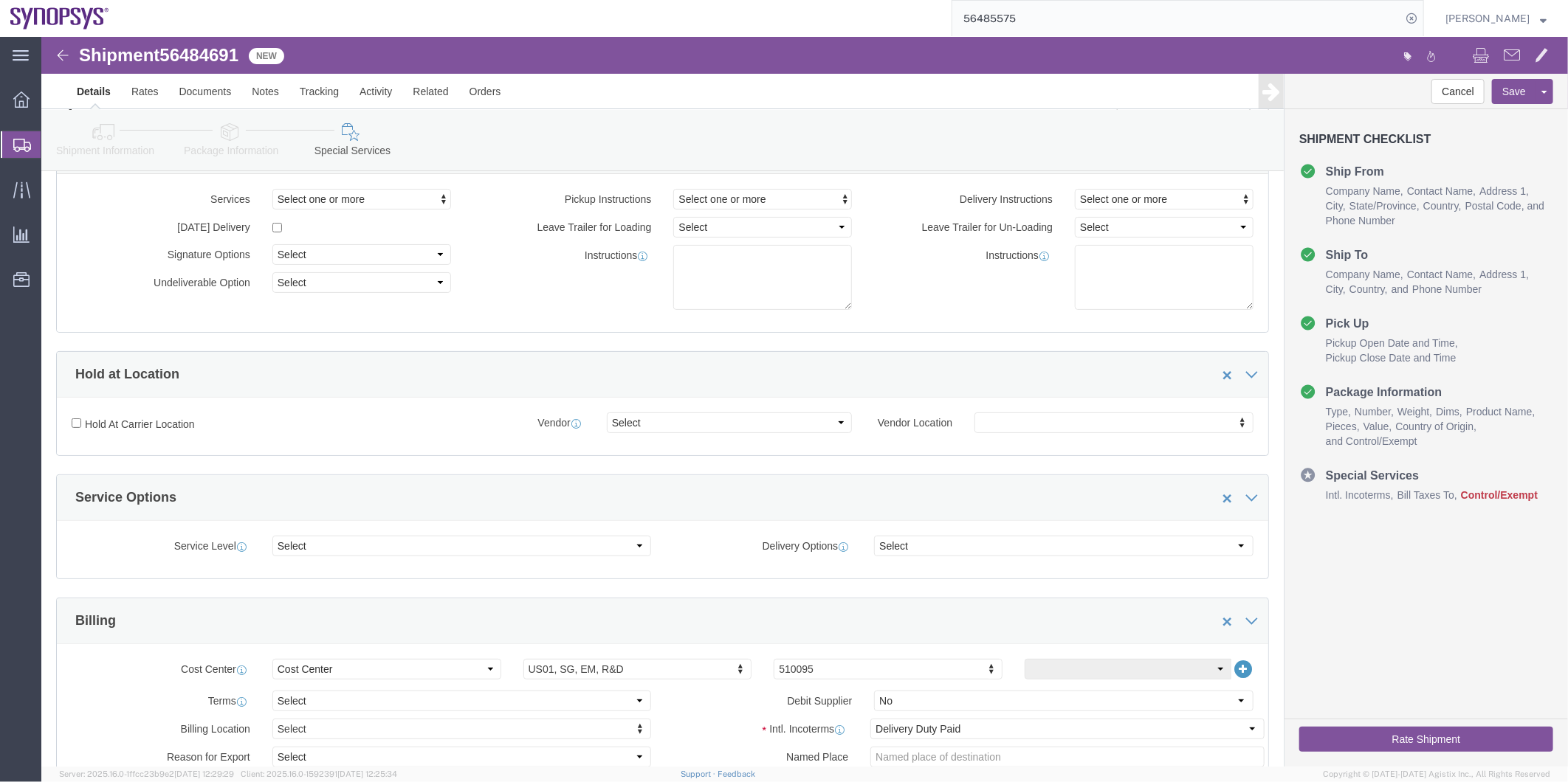
scroll to position [245, 0]
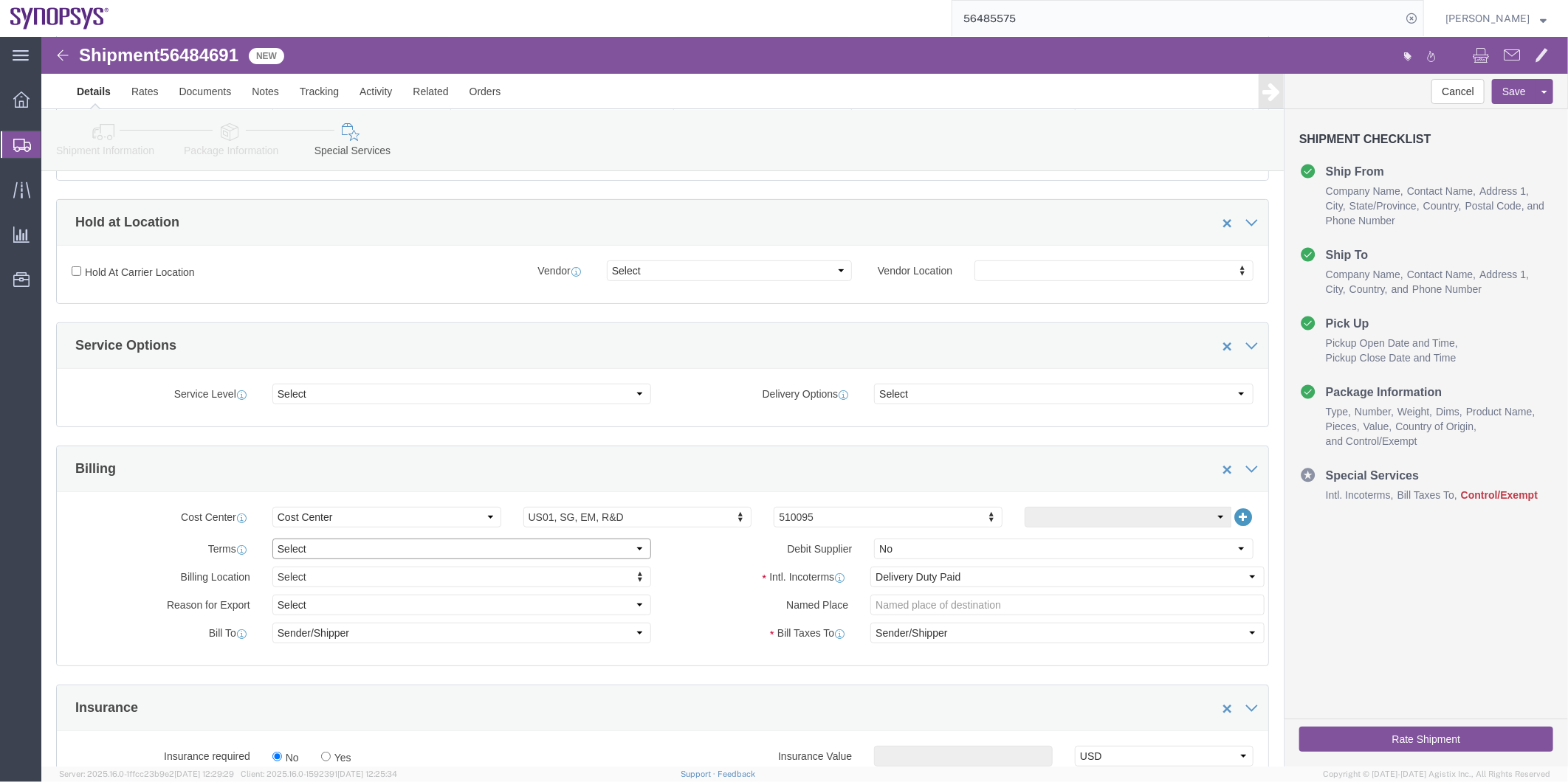
click select "Select Free of Charge Free of Cost NET 30 NET 45 NET 60 See Comment"
select select "FREE_OF_CHARGE"
click select "Select Free of Charge Free of Cost NET 30 NET 45 NET 60 See Comment"
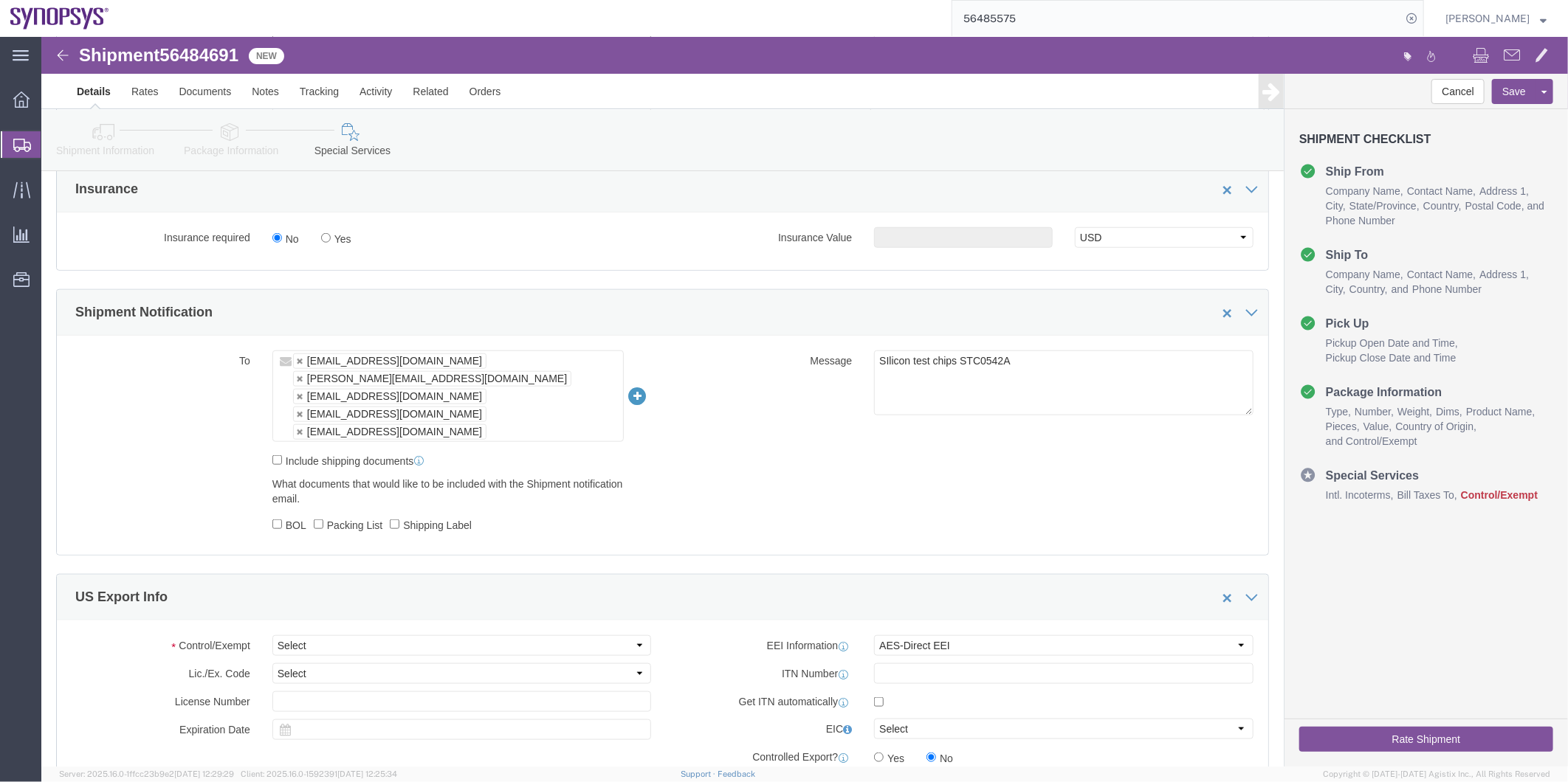
scroll to position [902, 0]
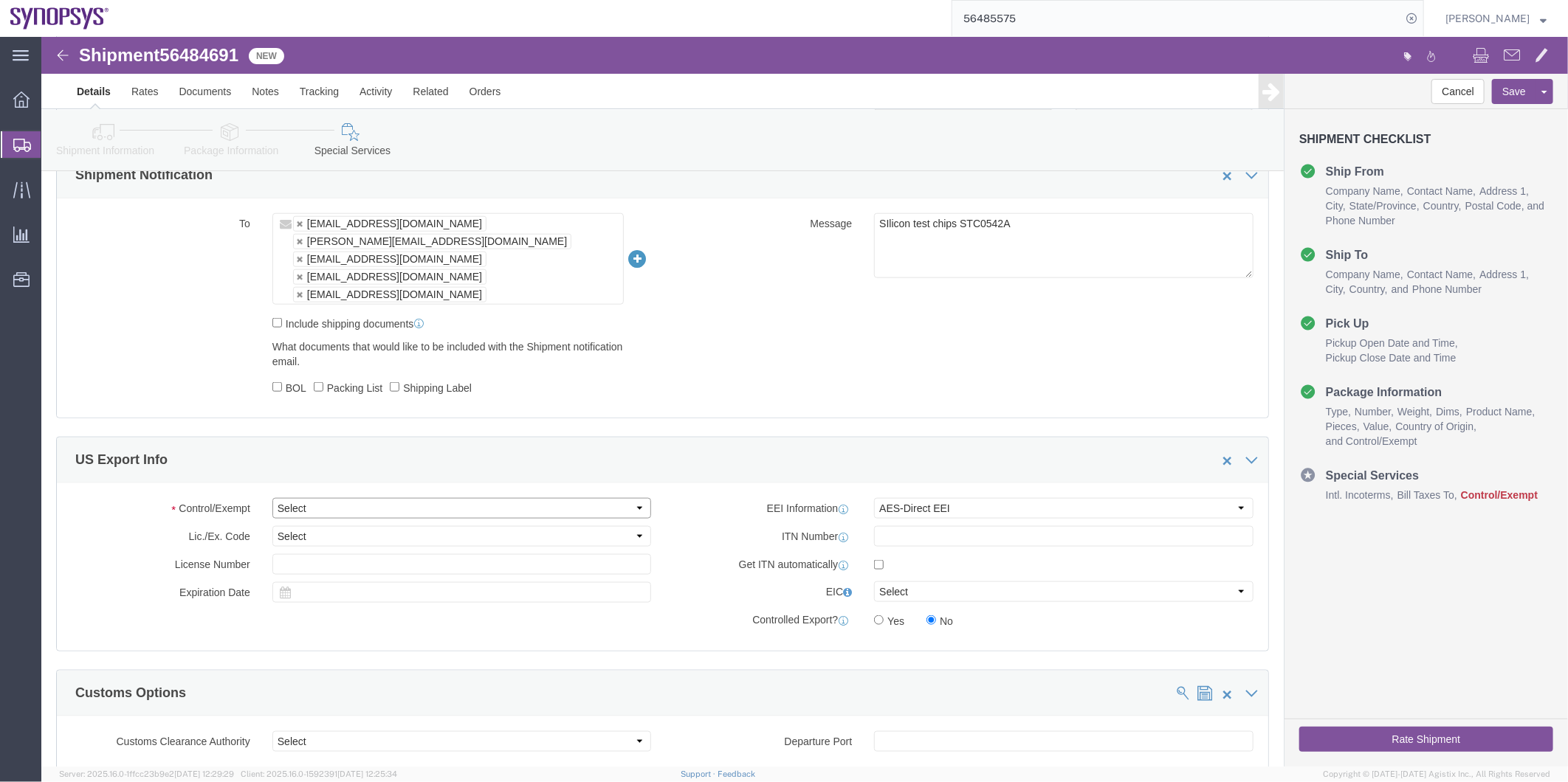
click select "Select ATF BIS DEA EPA FDA FTR ITAR OFAC Other (OPA)"
click icon
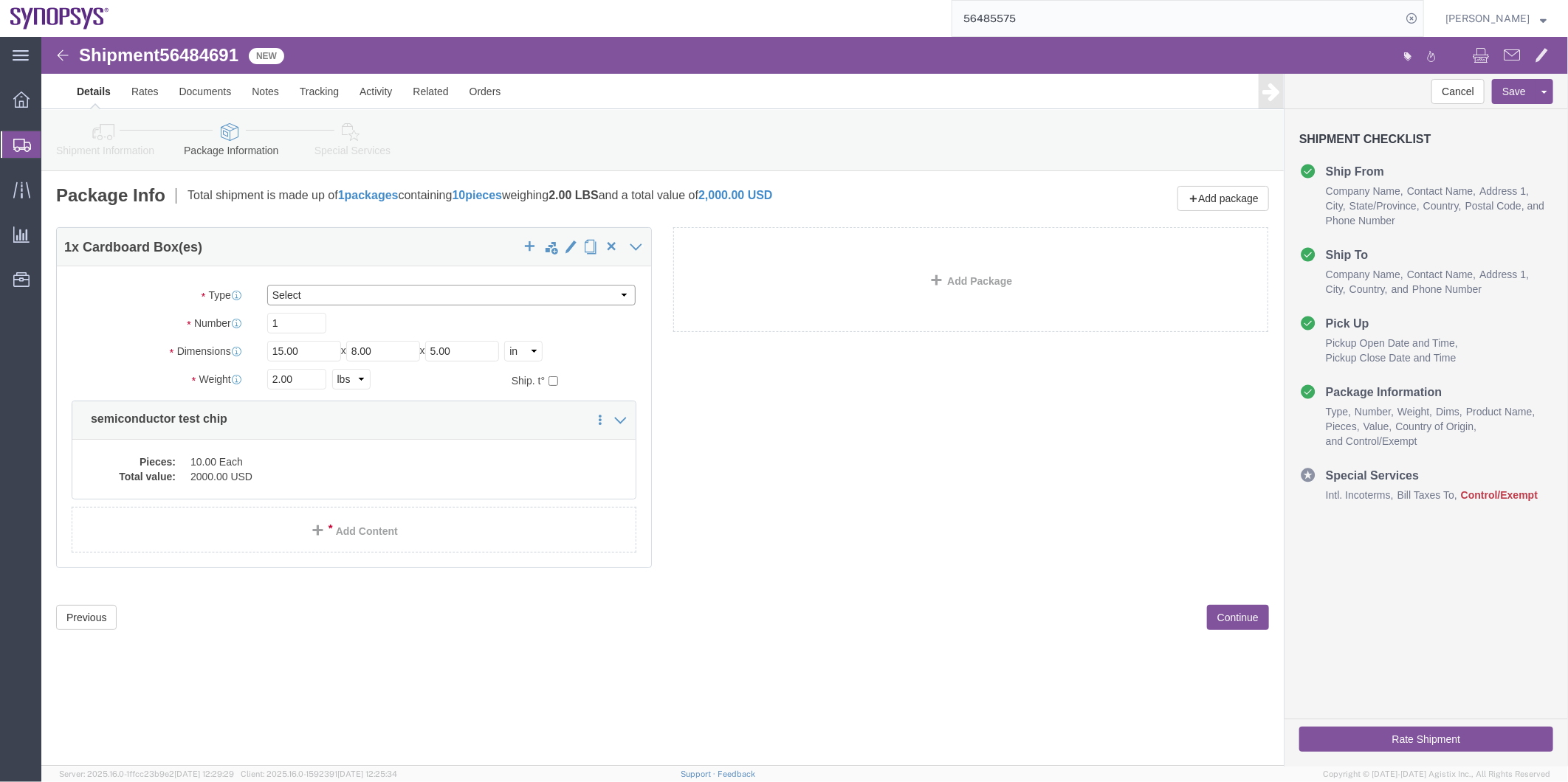
click select "Select Envelope Large Box Medium Box PAK Rack Small Box Tube Your Packaging"
select select "YRPK"
click select "Select Envelope Large Box Medium Box PAK Rack Small Box Tube Your Packaging"
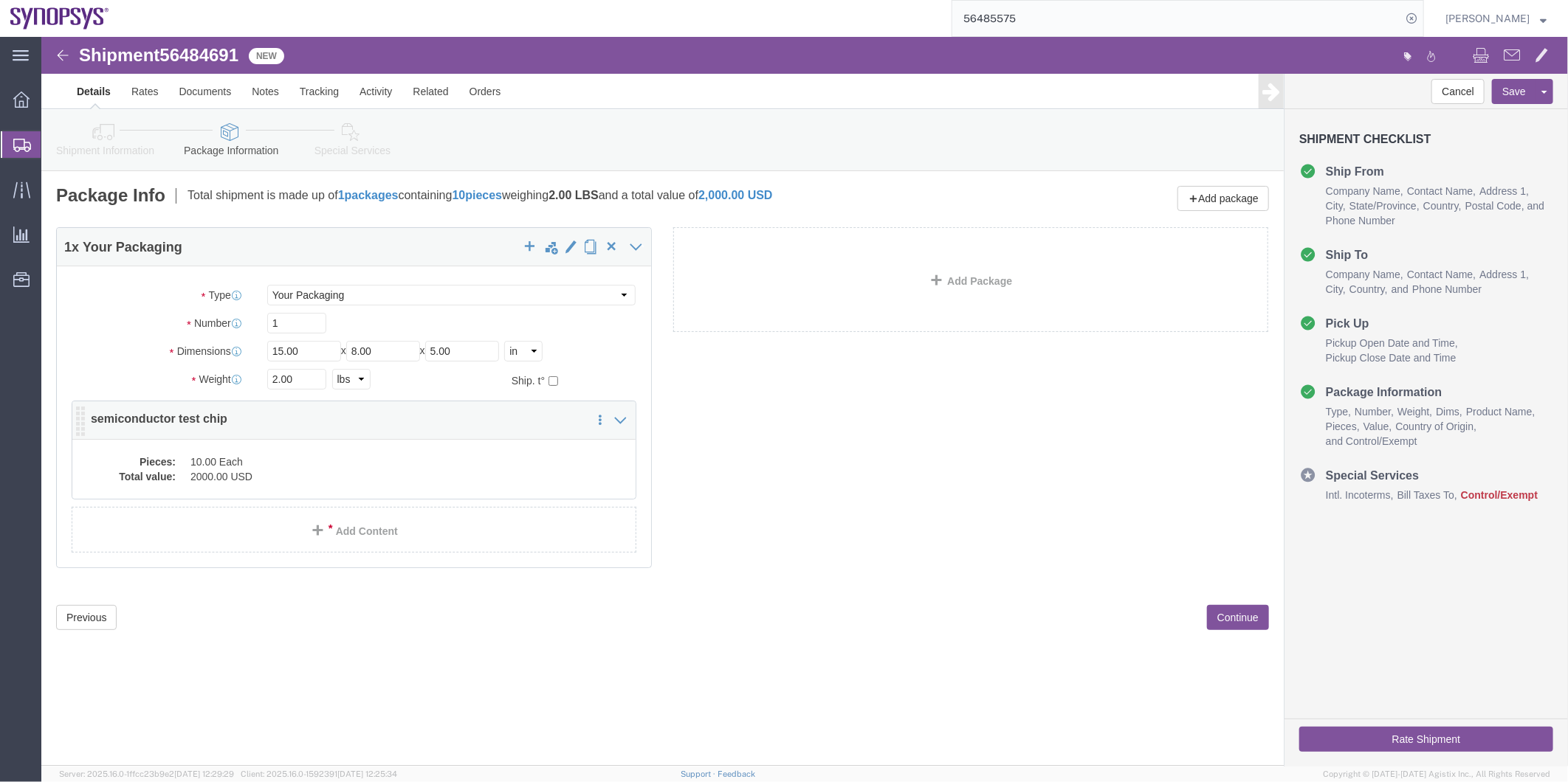
click dd "2000.00 USD"
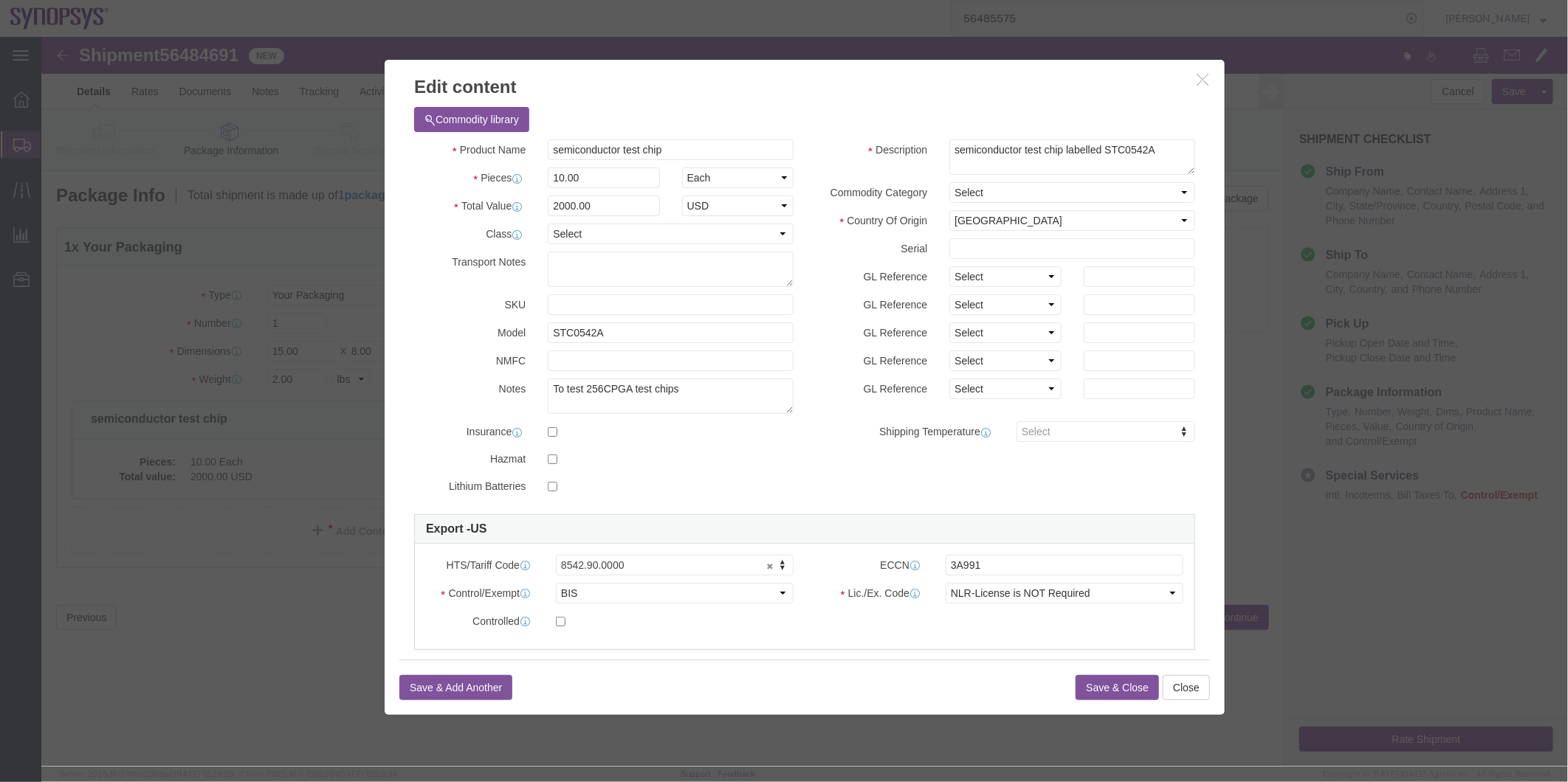
click button "Save & Close"
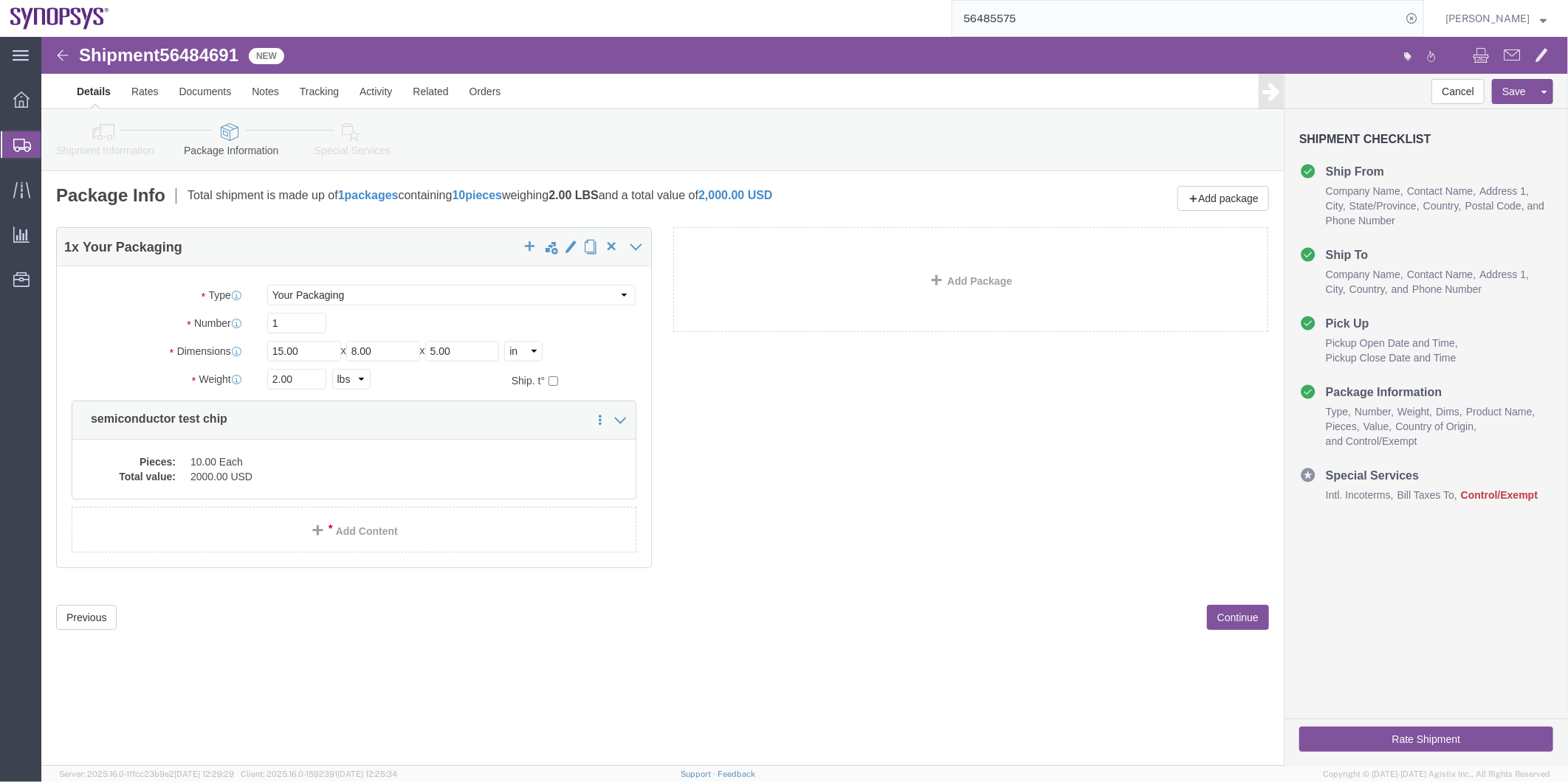
click icon
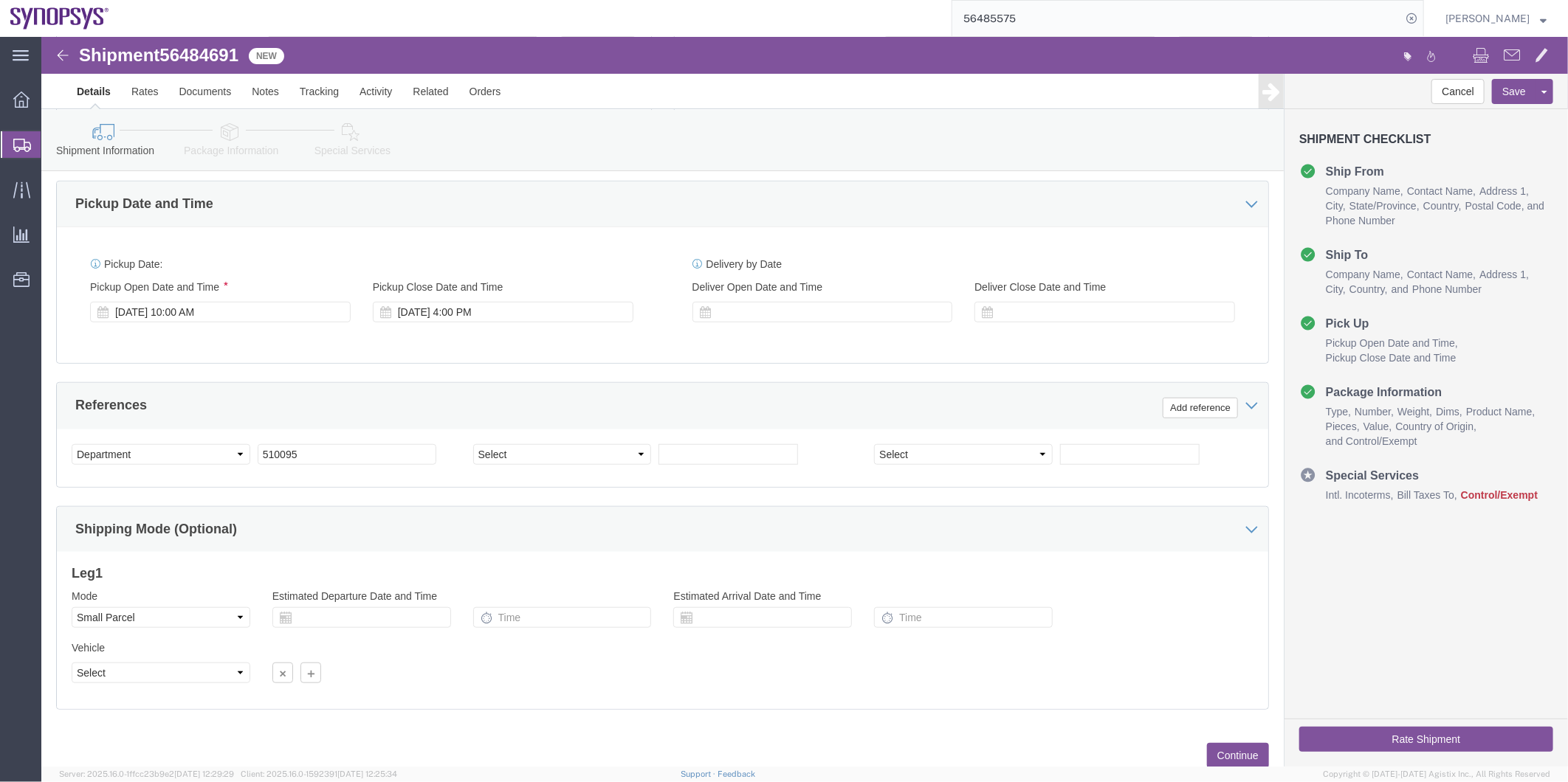
scroll to position [543, 0]
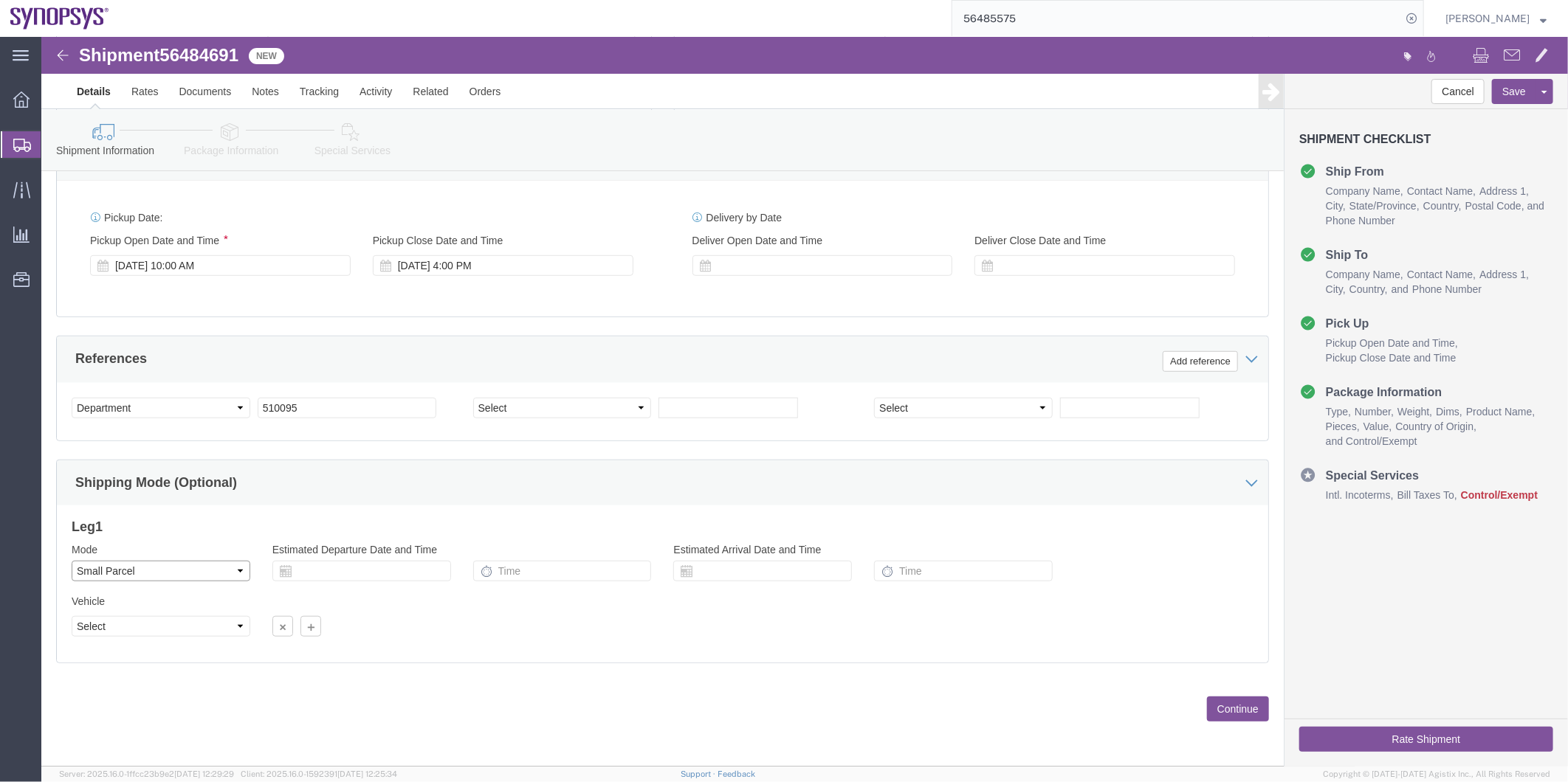
click select "Select Air Less than Truckload Multi-Leg Ocean Freight Rail Small Parcel Truckl…"
select select
click select "Select Air Less than Truckload Multi-Leg Ocean Freight Rail Small Parcel Truckl…"
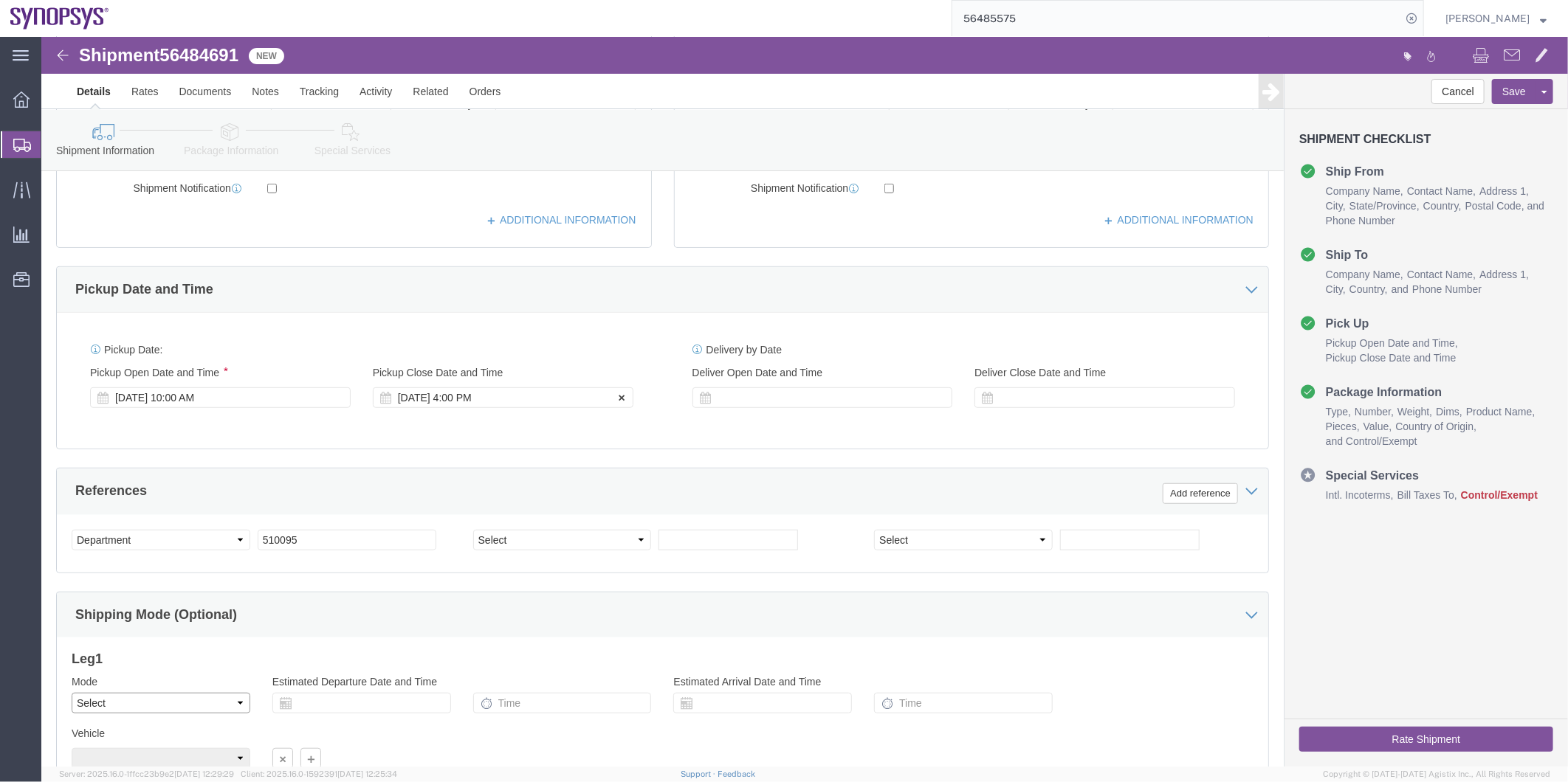
scroll to position [216, 0]
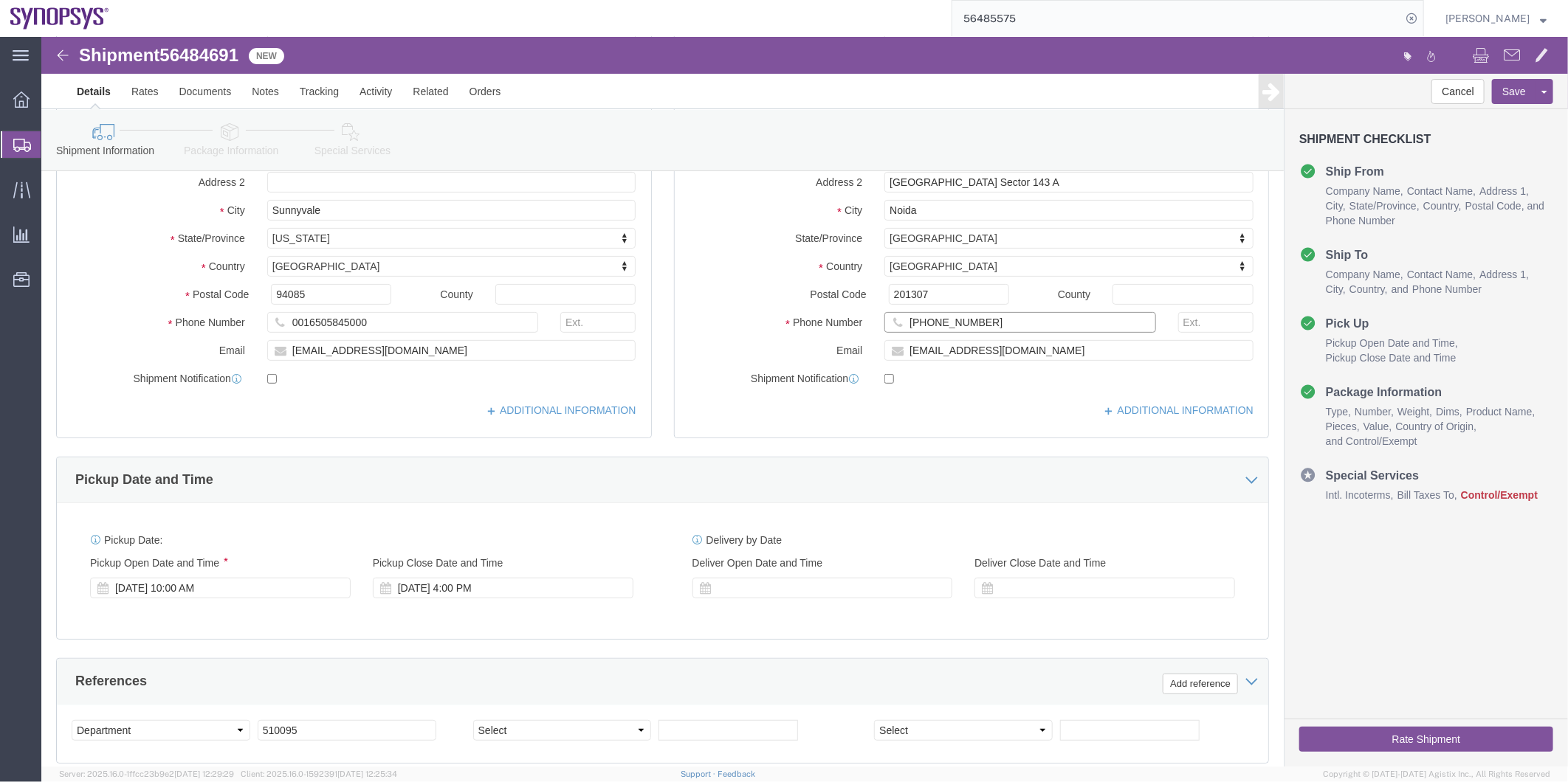
click input "+919810521273"
type input "919810521273"
click input "0016505845000"
click input "16505845000"
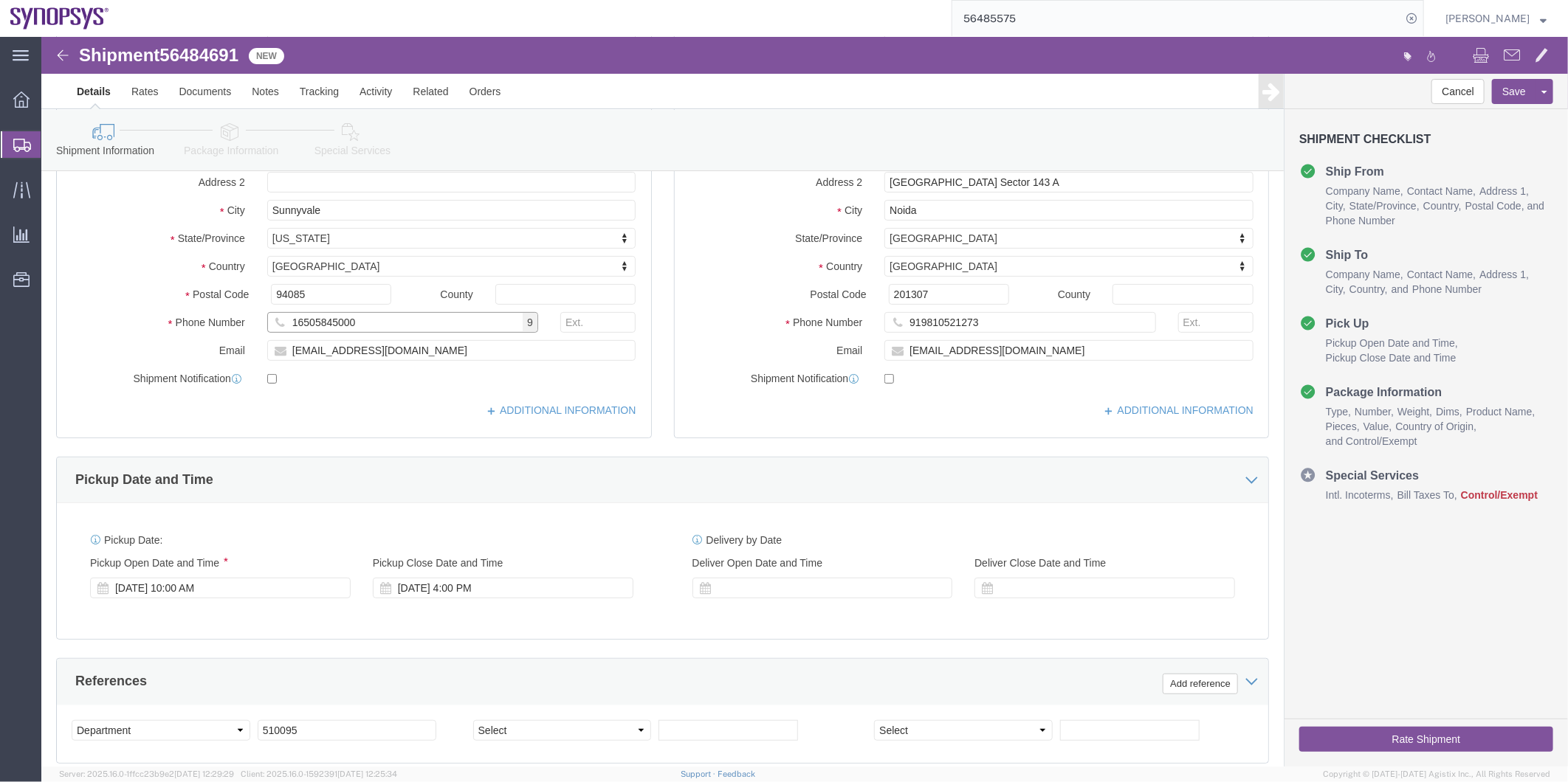
click input "16505845000"
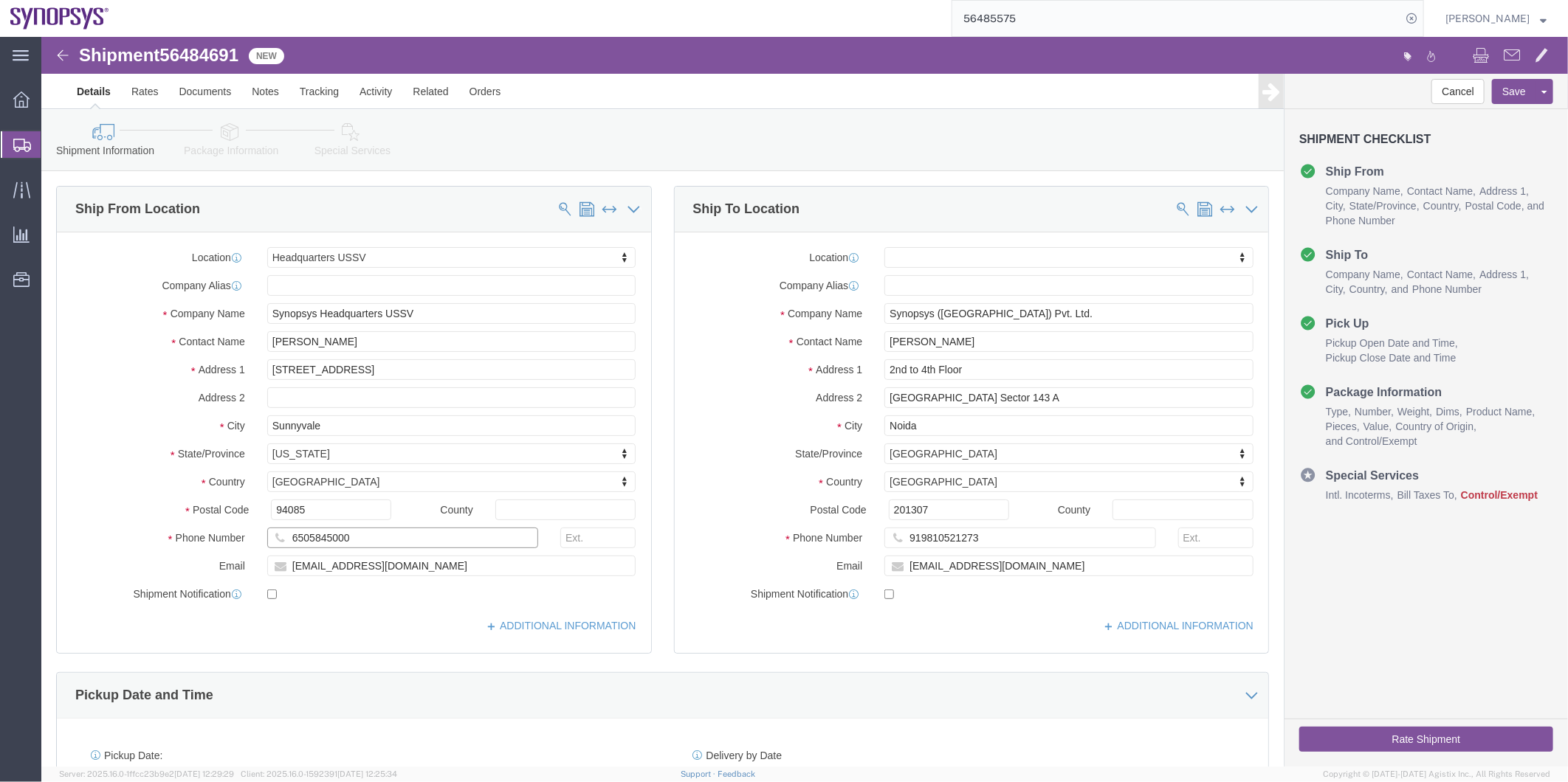
type input "6505845000"
click icon
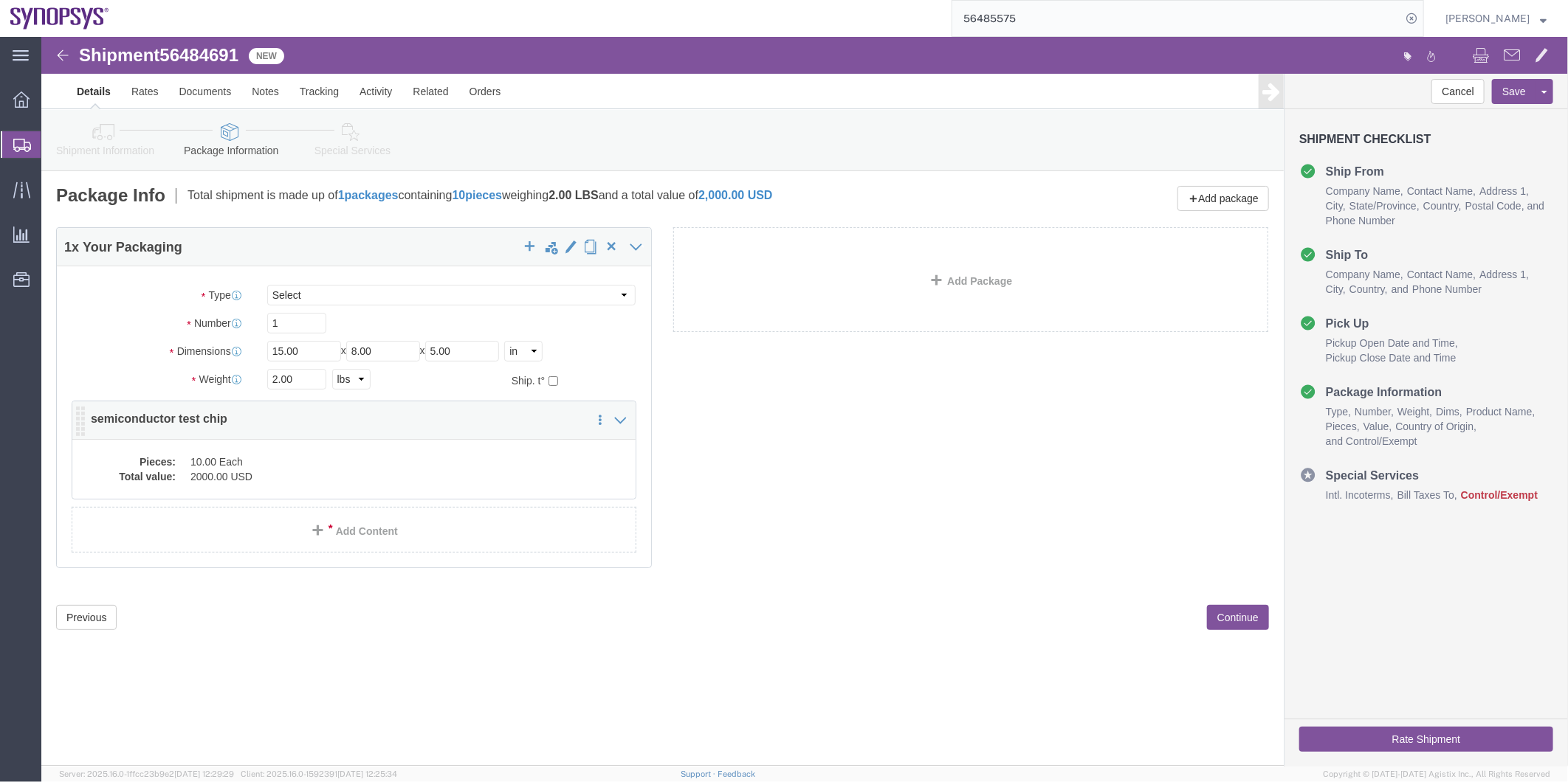
click div "Pieces: 10.00 Each Total value: 2000.00 USD"
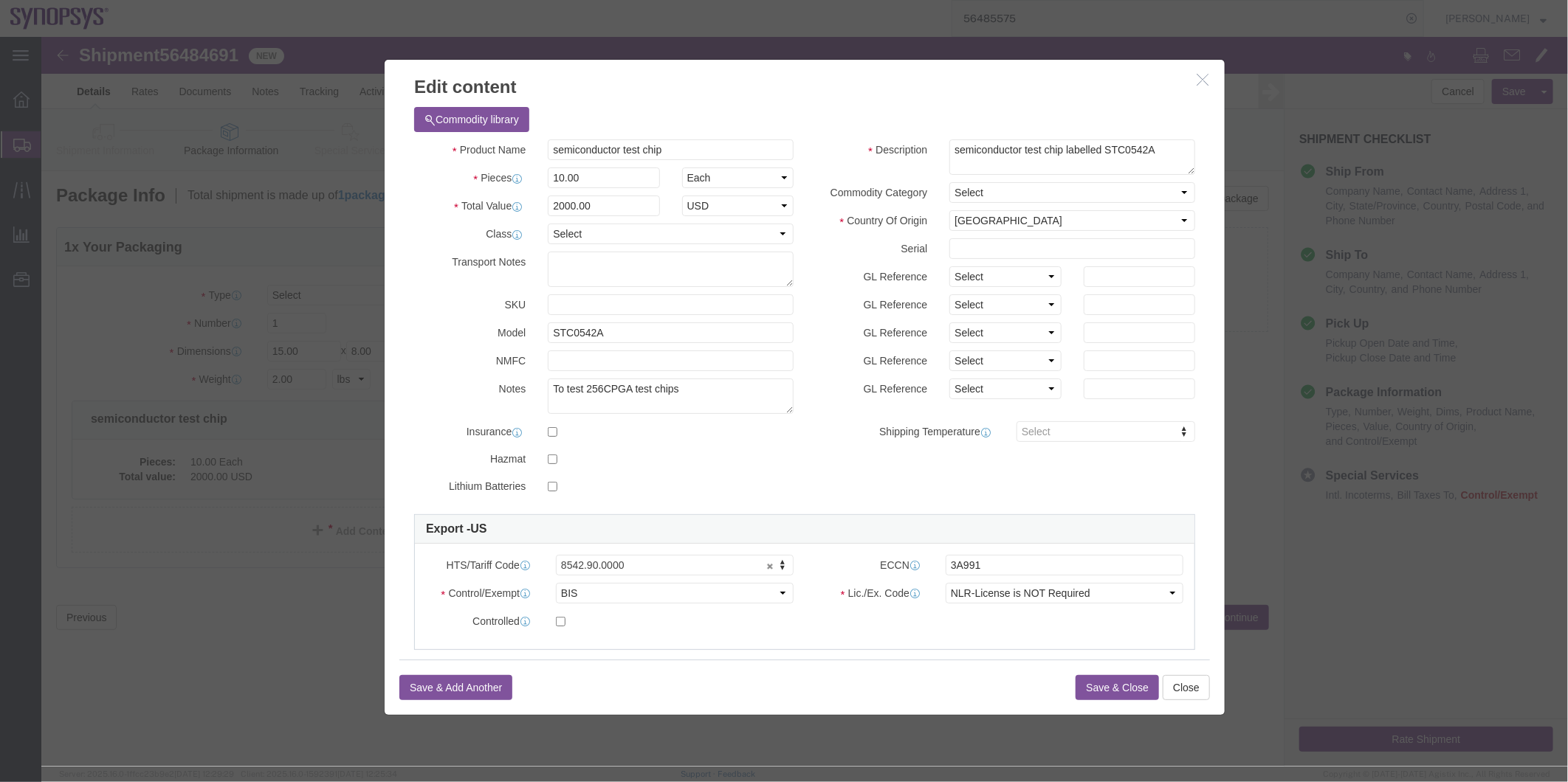
click div "HTS/Tariff Code 8542.90.0000 8542.90.0000"
click select "Select ATF BIS DEA EPA FDA FTR ITAR OFAC Other (OPA)"
select select "FTR"
click select "Select ATF BIS DEA EPA FDA FTR ITAR OFAC Other (OPA)"
click select "Select 30.2(d)(2) 30.36 30.37(a) 30.37(f) 30.37(g) 30.37(h) 30.37(i) 30.37(j) 3…"
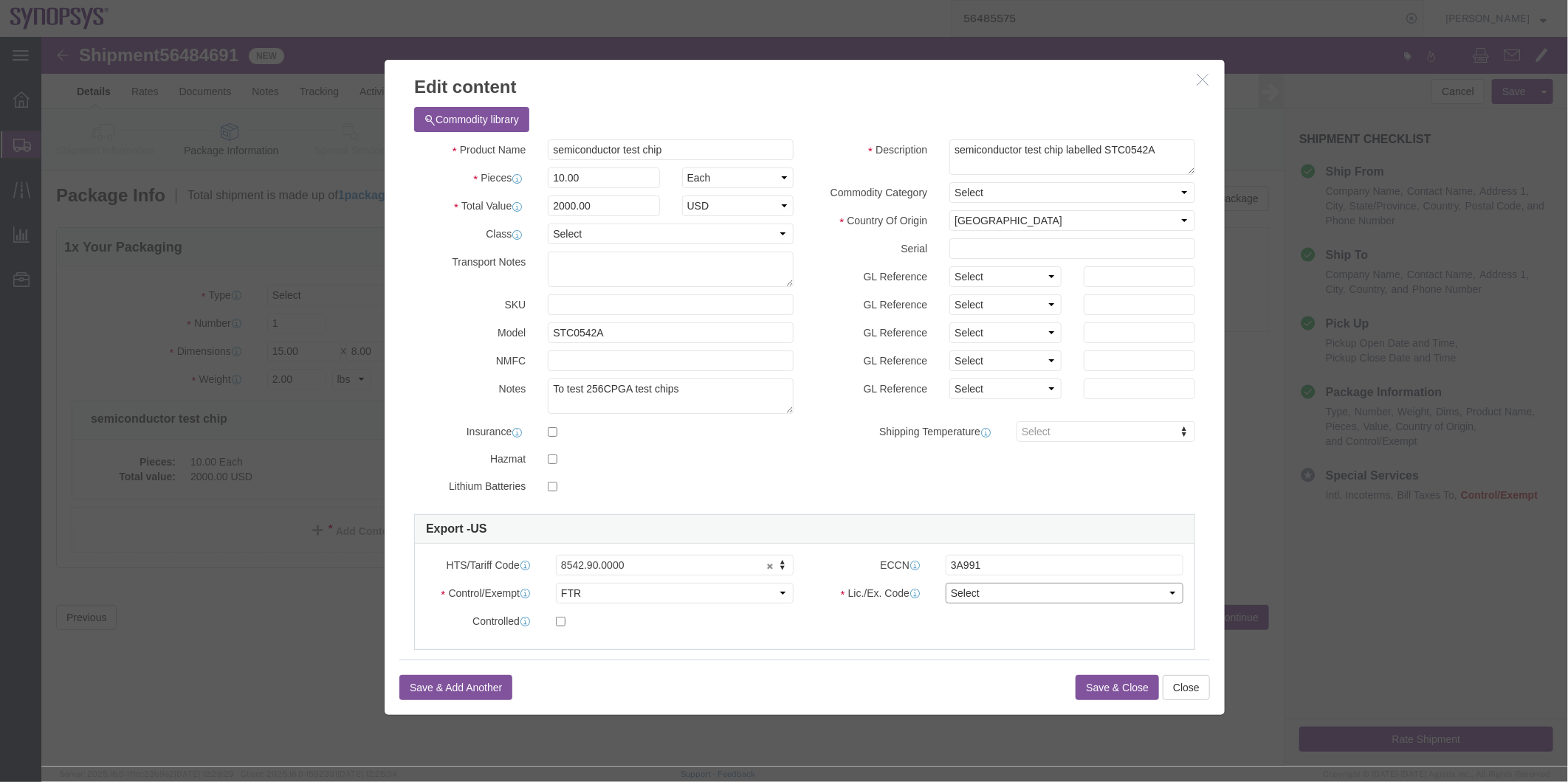
select select "30.37(a)"
click select "Select 30.2(d)(2) 30.36 30.37(a) 30.37(f) 30.37(g) 30.37(h) 30.37(i) 30.37(j) 3…"
click button "Save & Close"
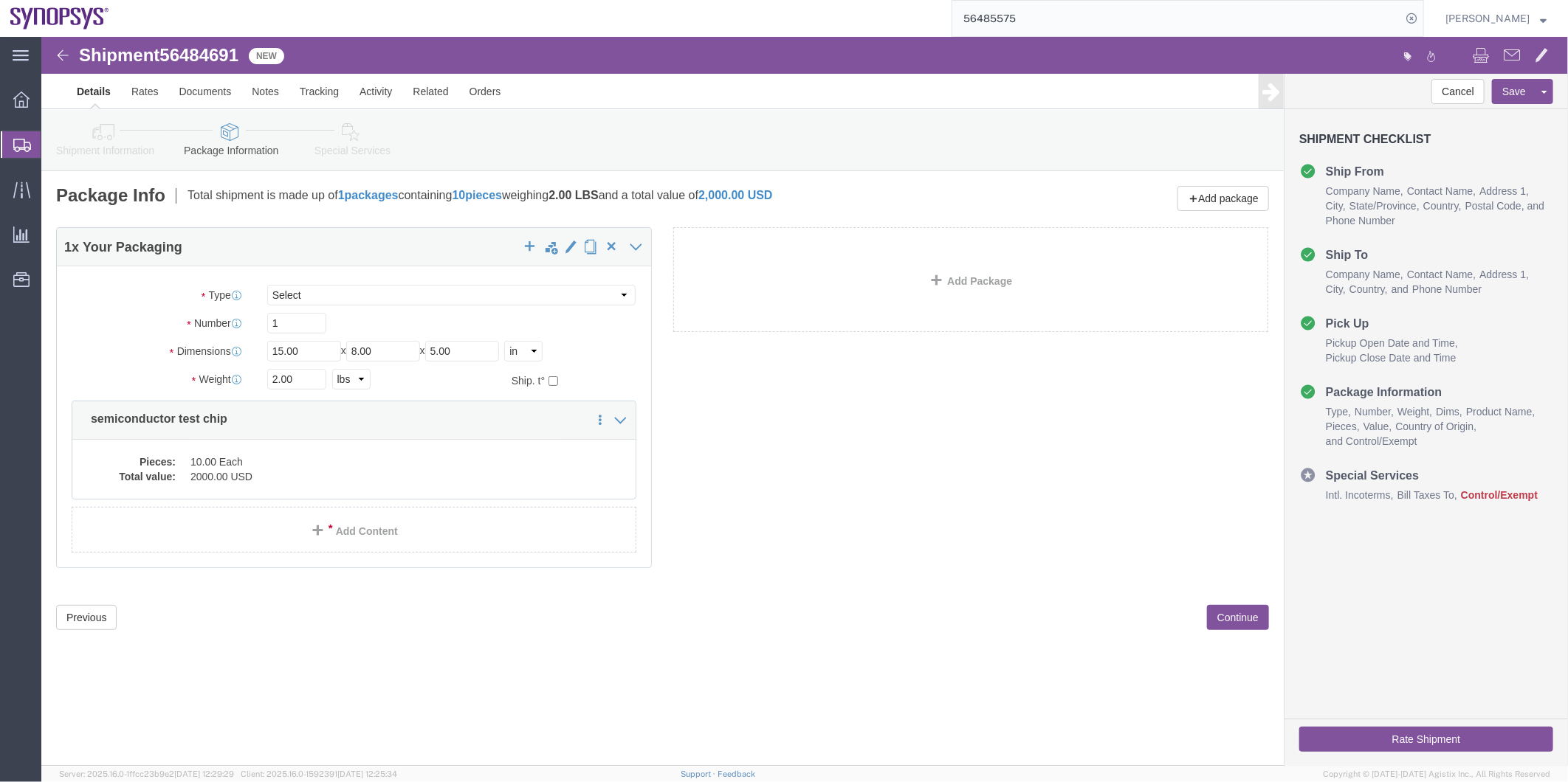
click icon
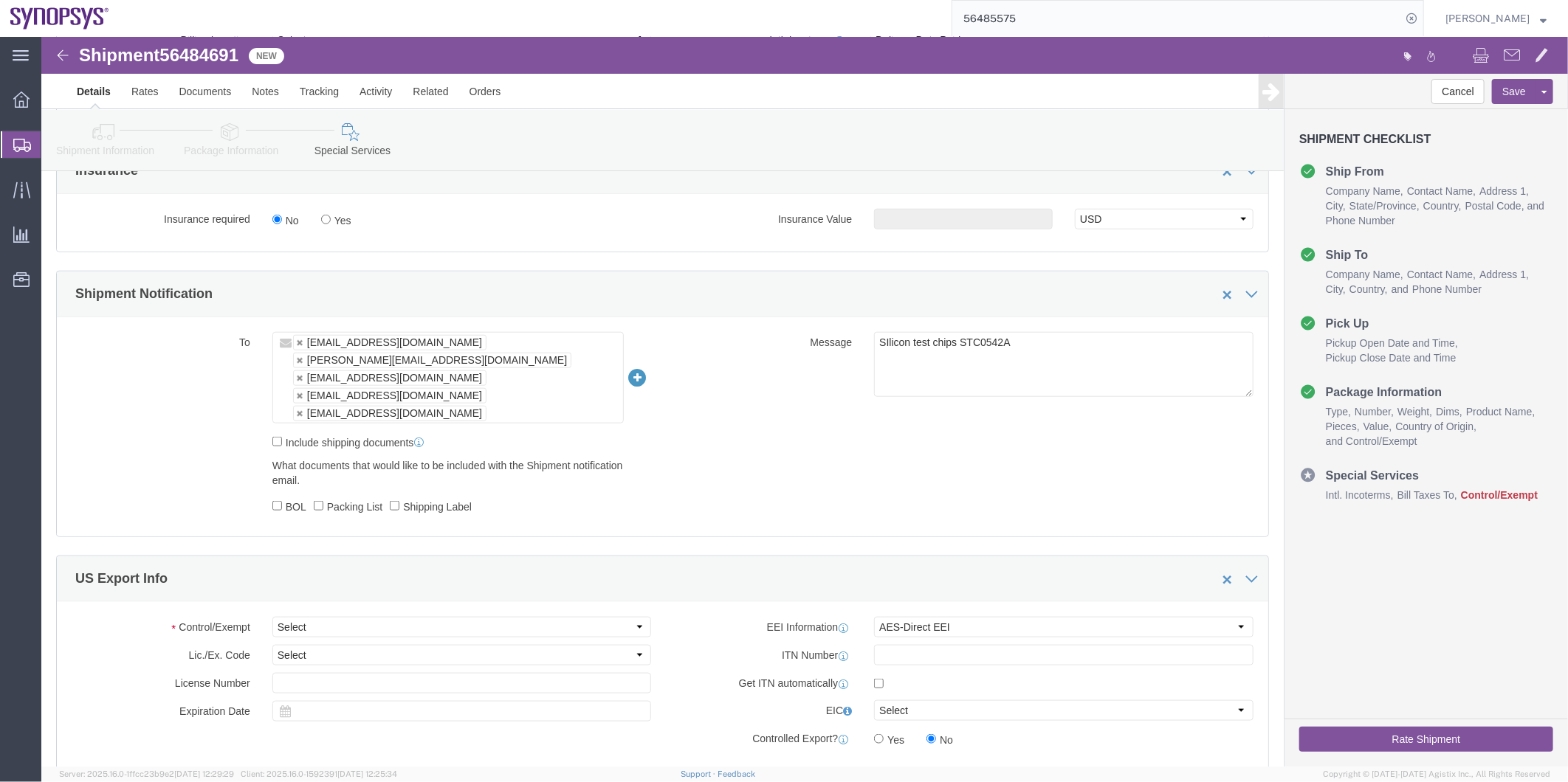
scroll to position [902, 0]
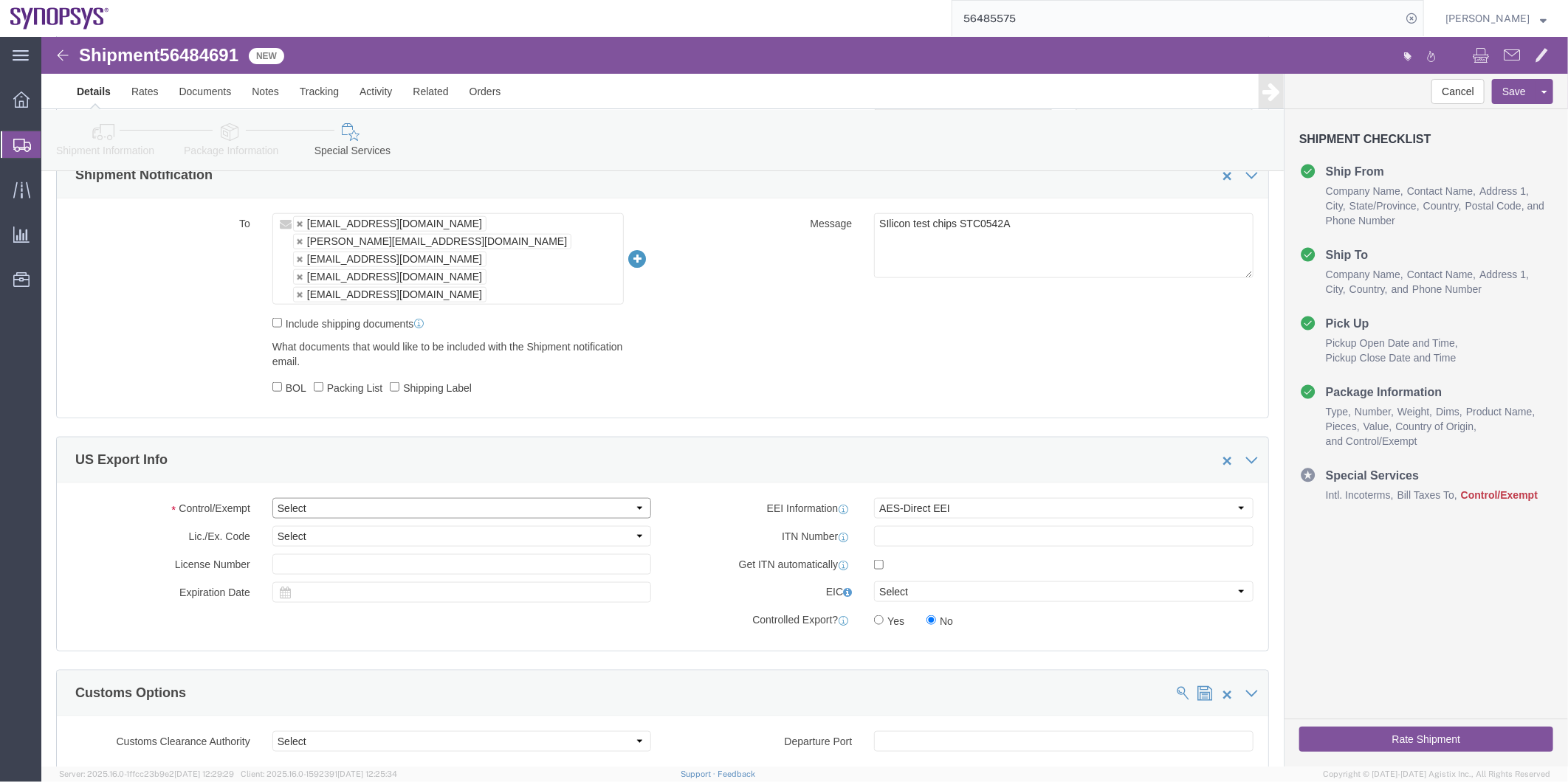
click select "Select ATF BIS DEA EPA FDA FTR ITAR OFAC Other (OPA)"
select select "FTR"
click select "Select ATF BIS DEA EPA FDA FTR ITAR OFAC Other (OPA)"
click select "Select 30.2(d)(2) 30.36 30.37(a) 30.37(f) 30.37(g) 30.37(h) 30.37(i) 30.37(j) 3…"
select select "30.37(a)"
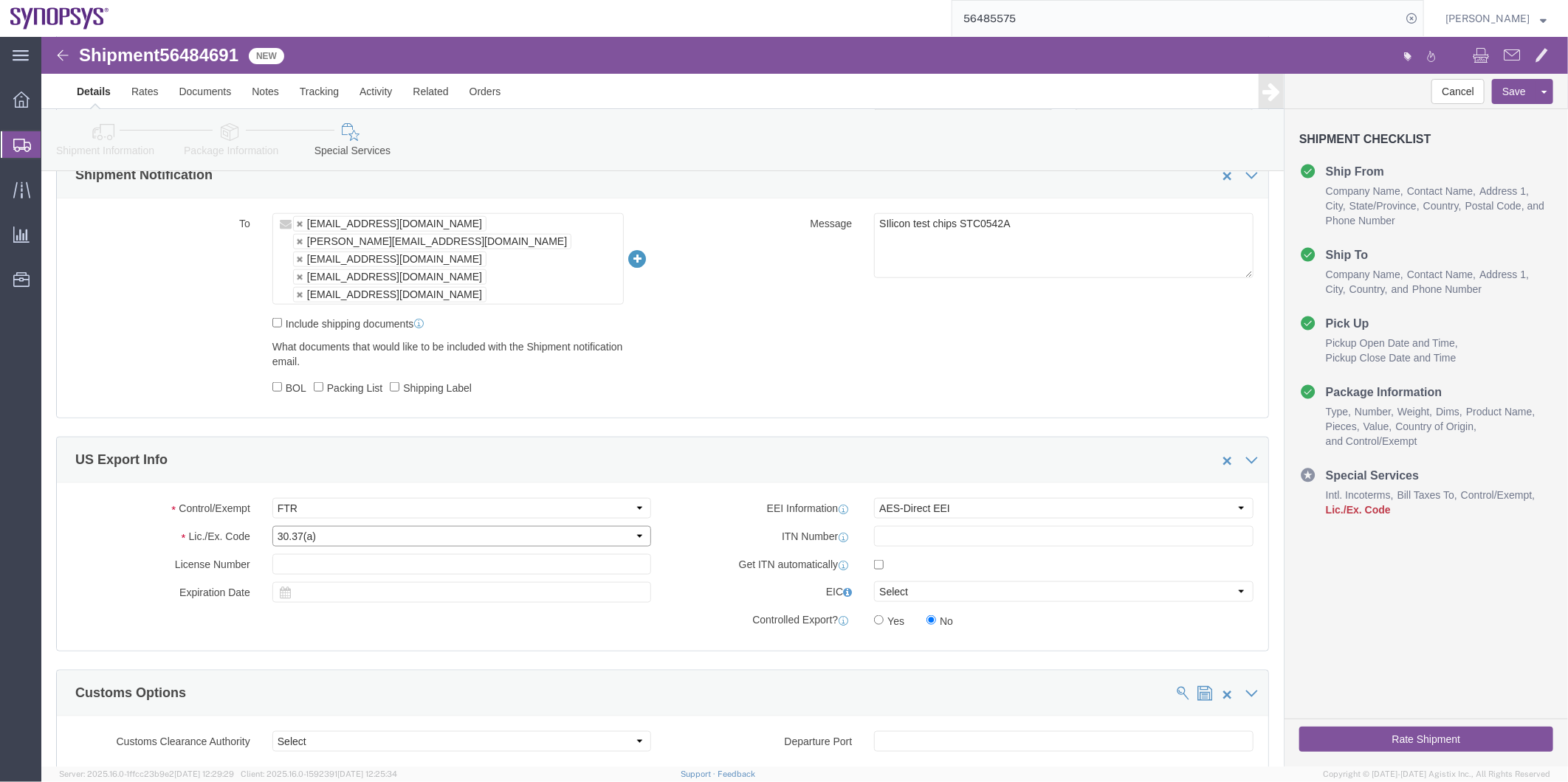
click select "Select 30.2(d)(2) 30.36 30.37(a) 30.37(f) 30.37(g) 30.37(h) 30.37(i) 30.37(j) 3…"
click select "Select AES-Direct EEI Carrier File EEI EEI Exempt"
select select "EXEM"
click select "Select AES-Direct EEI Carrier File EEI EEI Exempt"
click button "Save"
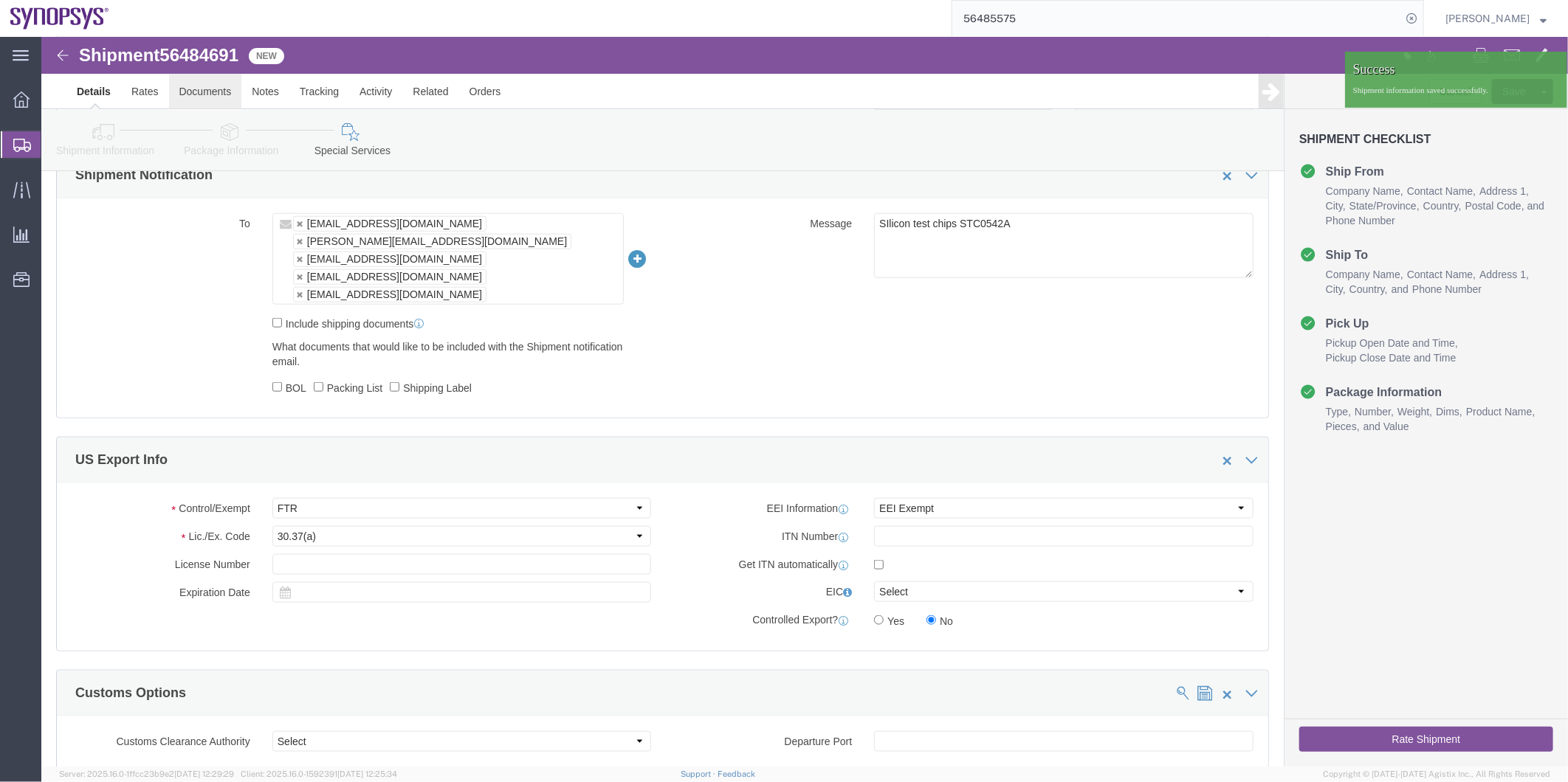
click link "Documents"
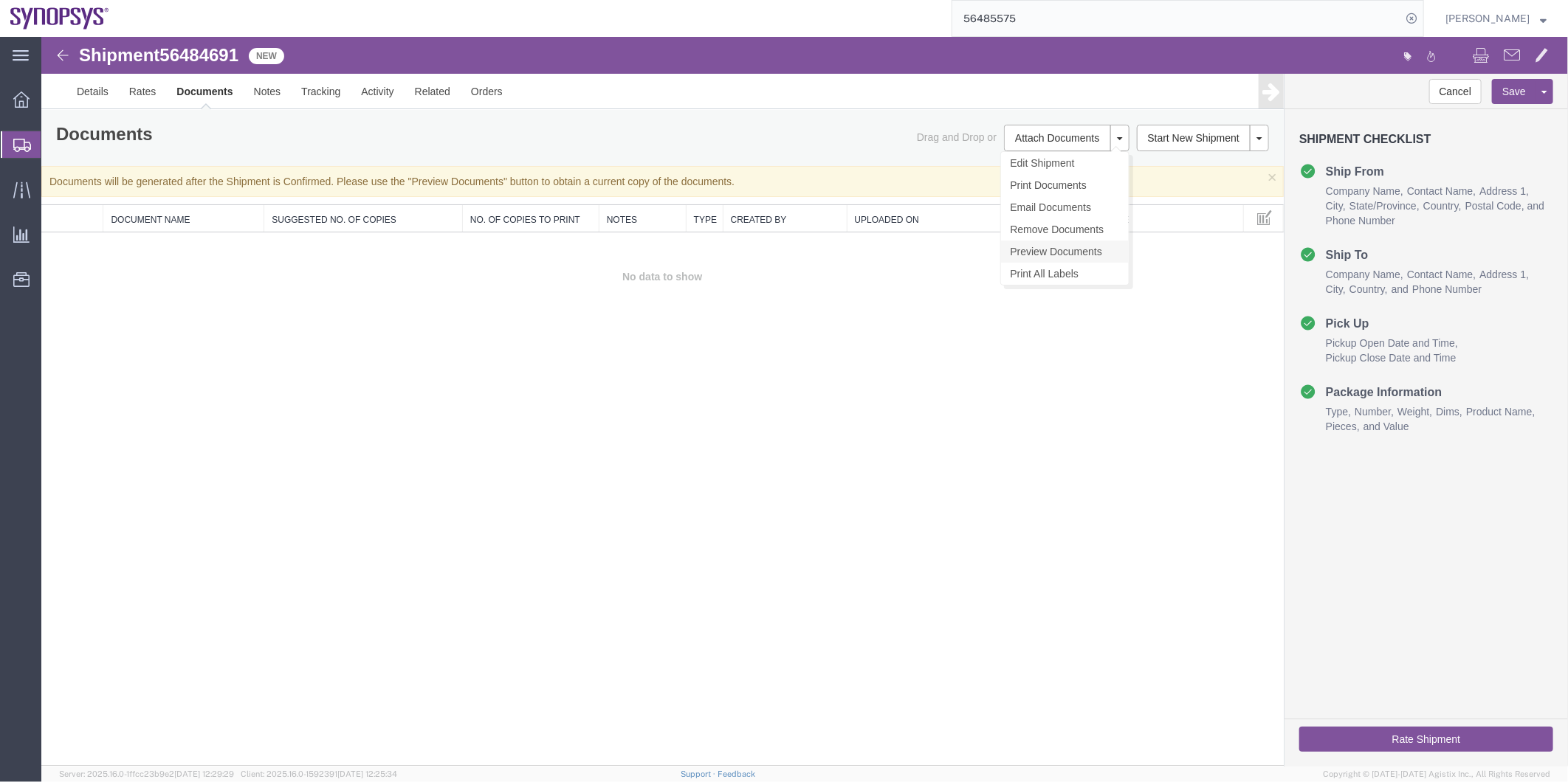
click at [1066, 249] on link "Preview Documents" at bounding box center [1064, 251] width 128 height 22
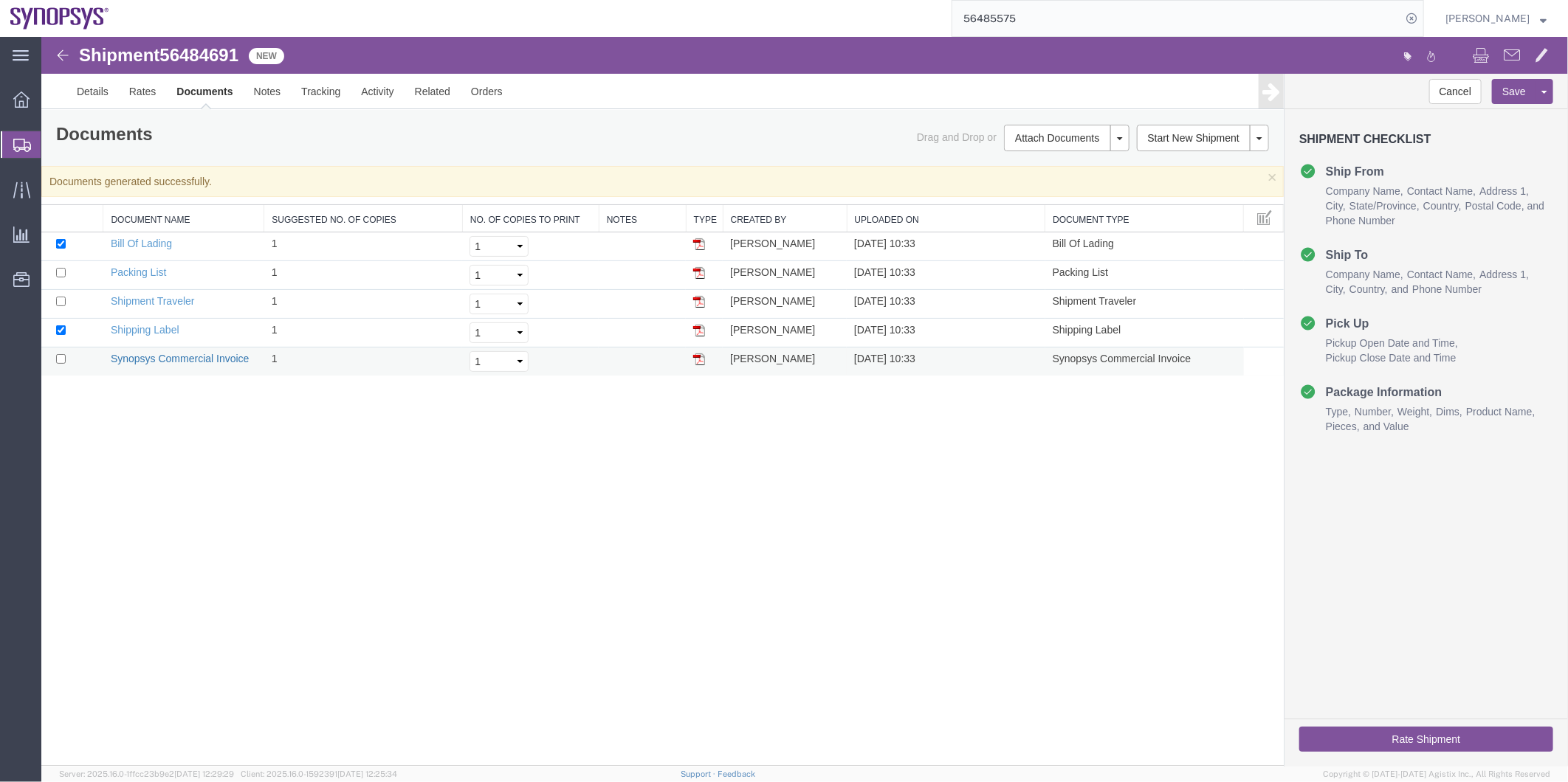
click at [194, 352] on link "Synopsys Commercial Invoice" at bounding box center [180, 357] width 139 height 11
click at [148, 267] on link "Packing List" at bounding box center [137, 271] width 55 height 11
click at [92, 88] on link "Details" at bounding box center [92, 91] width 53 height 35
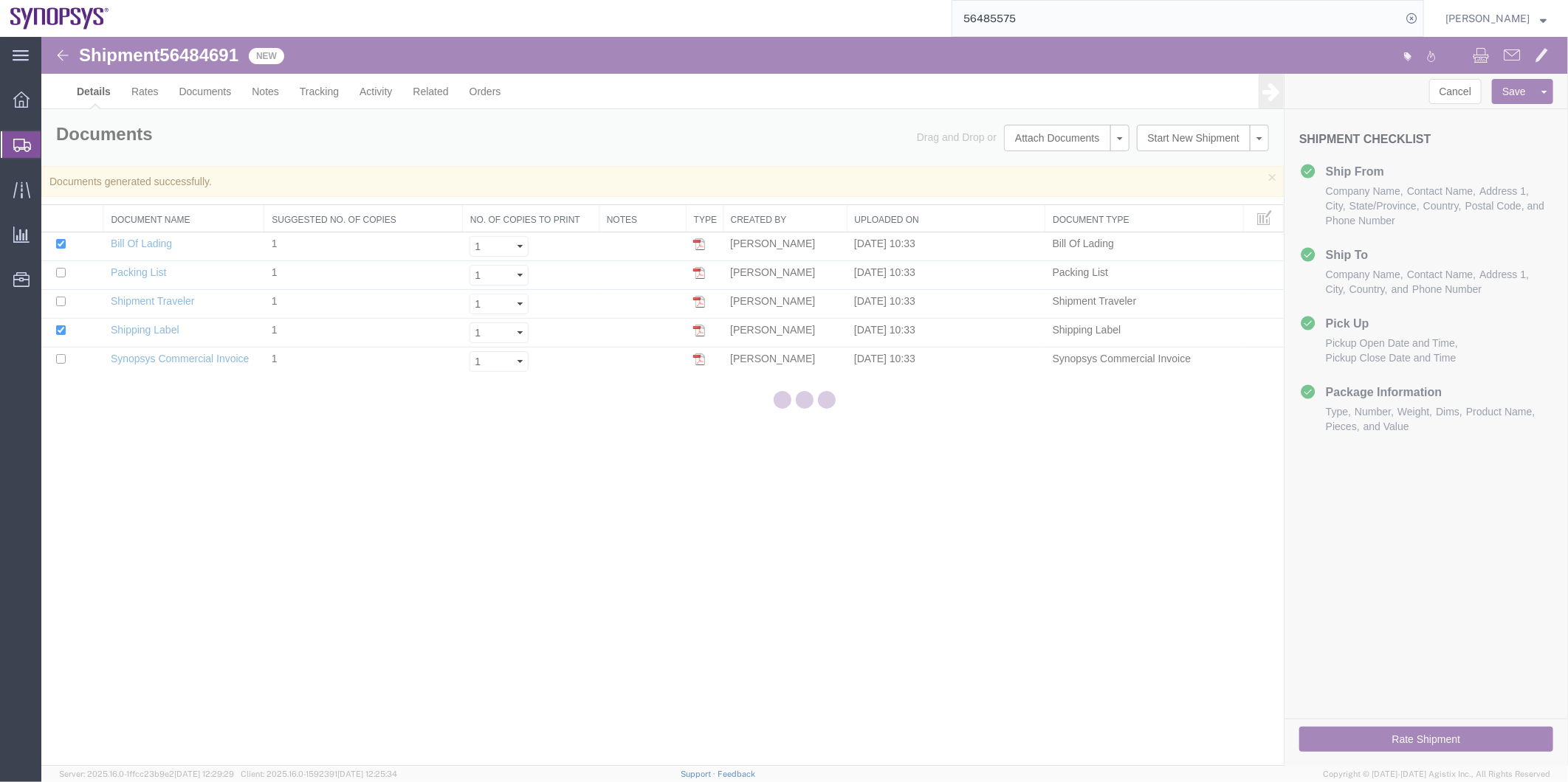
select select "63204"
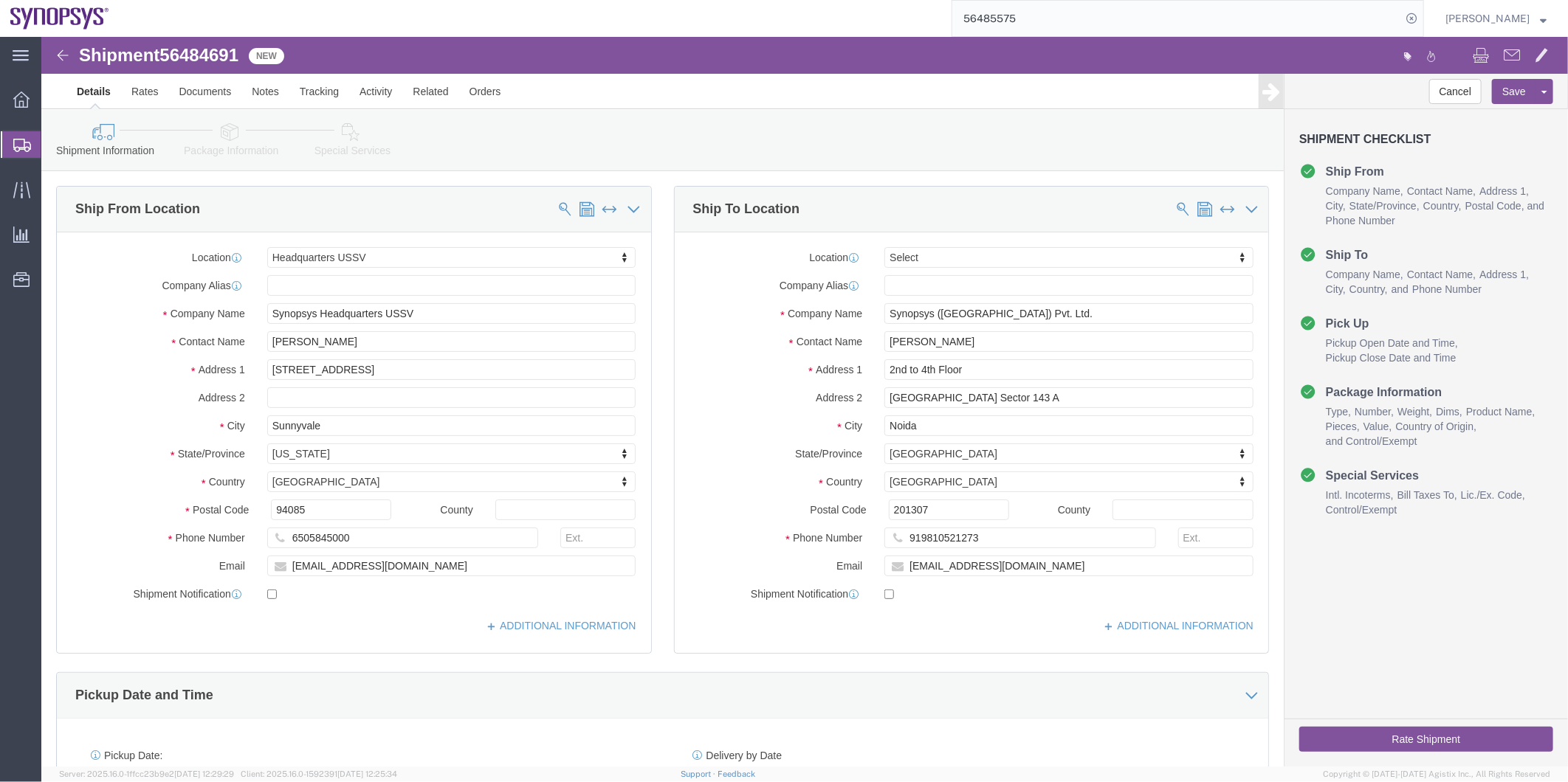
click icon
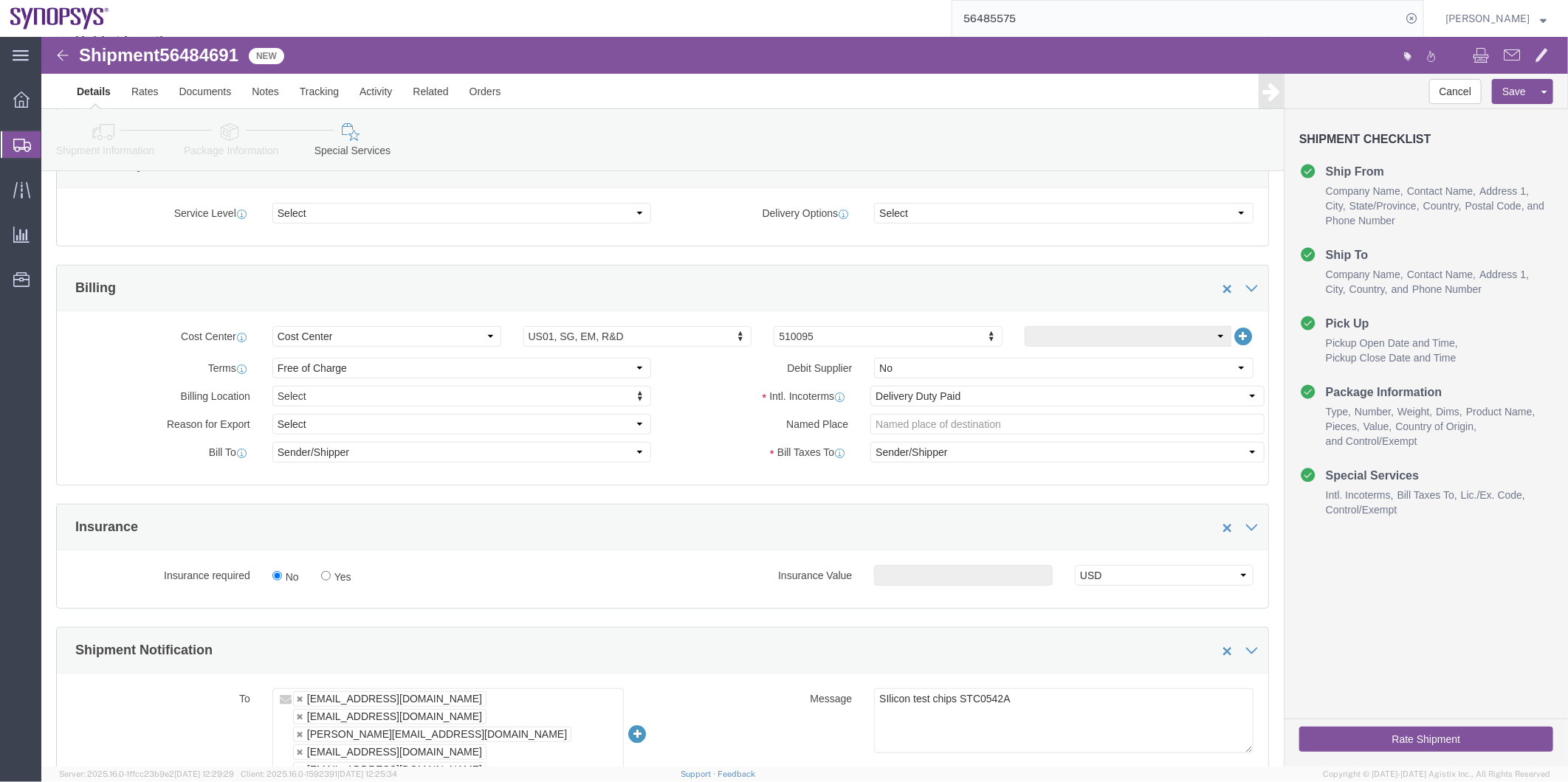
scroll to position [492, 0]
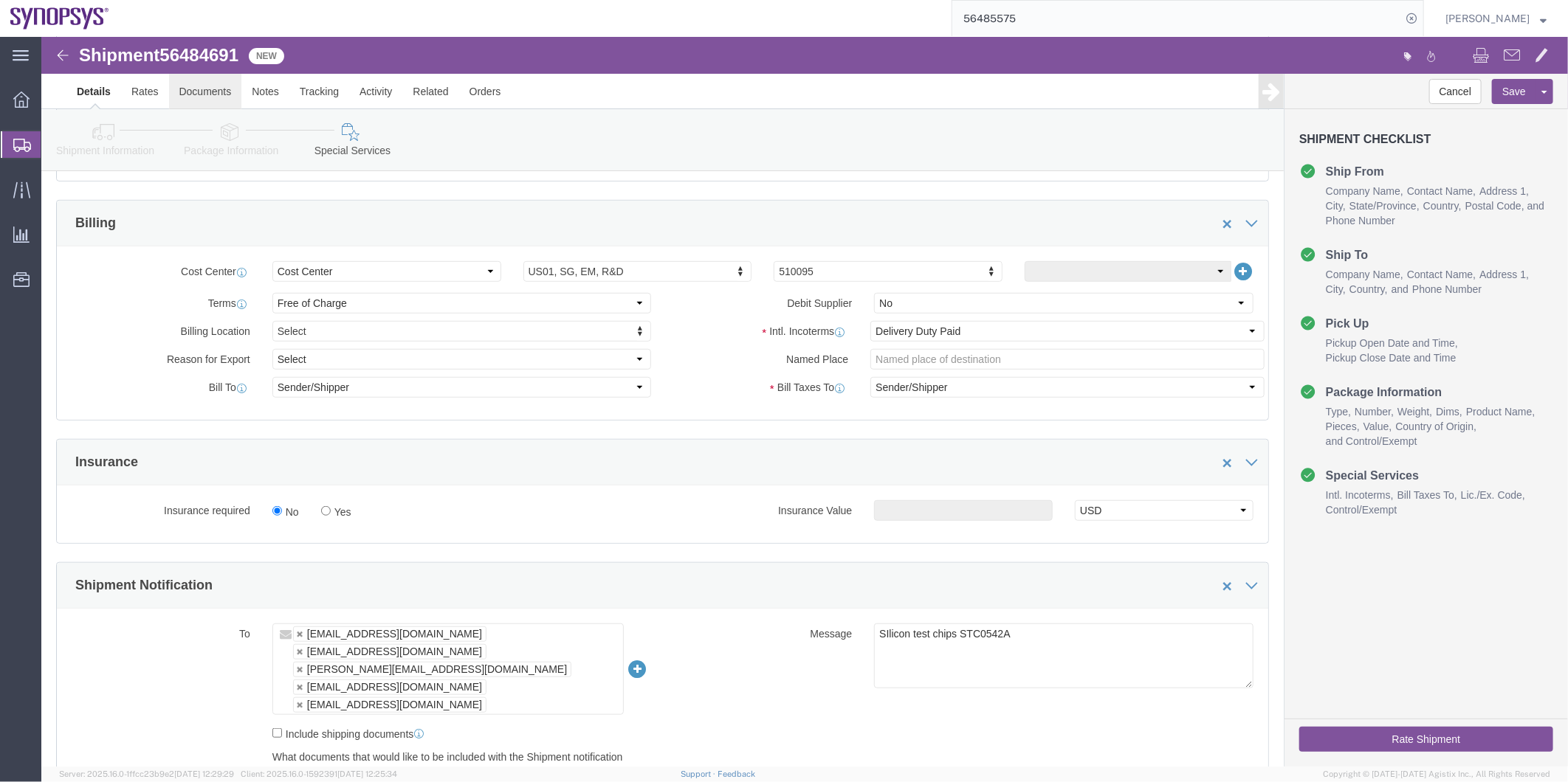
click link "Documents"
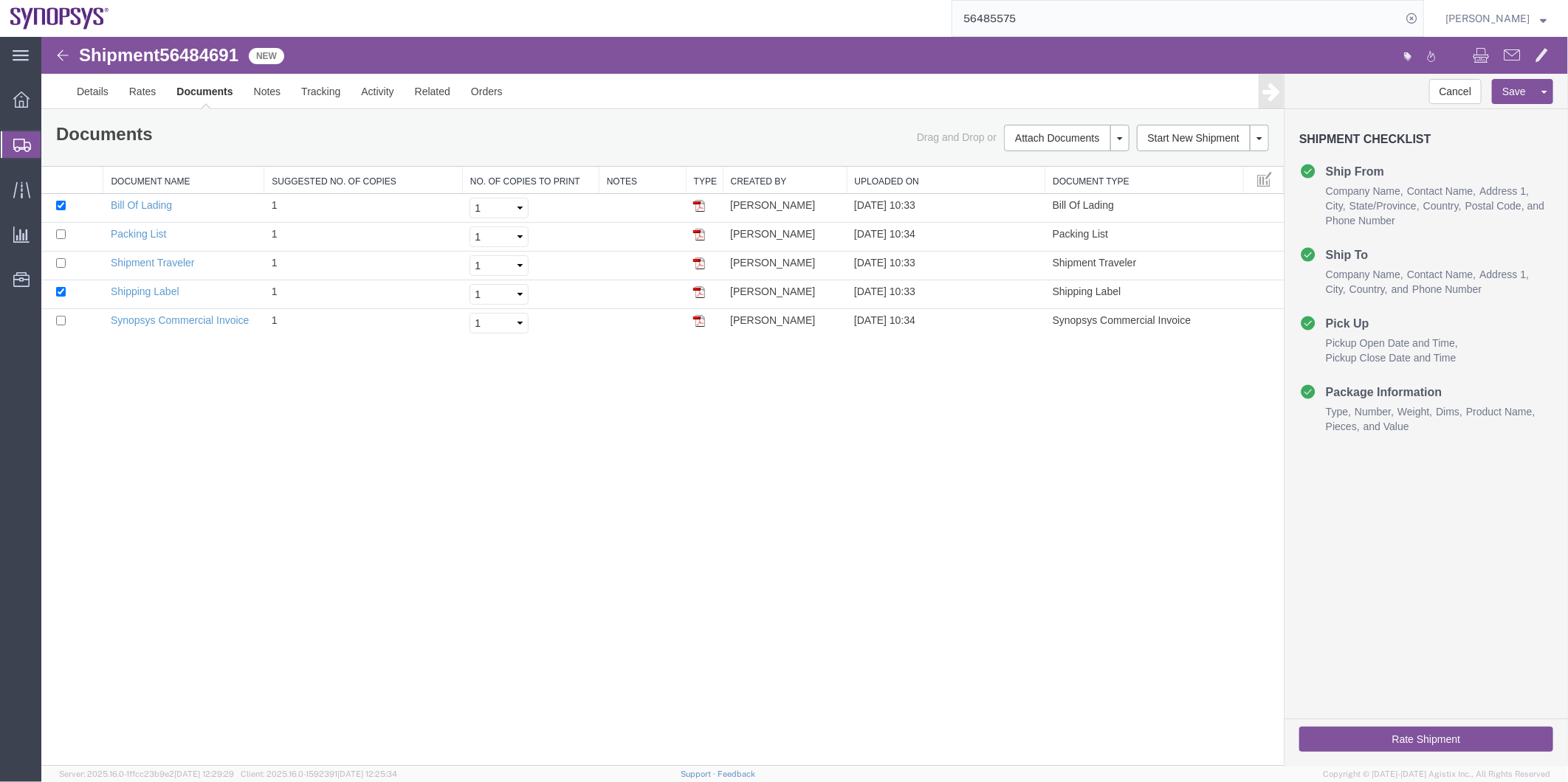
click at [0, 0] on span "Shipment Manager" at bounding box center [0, 0] width 0 height 0
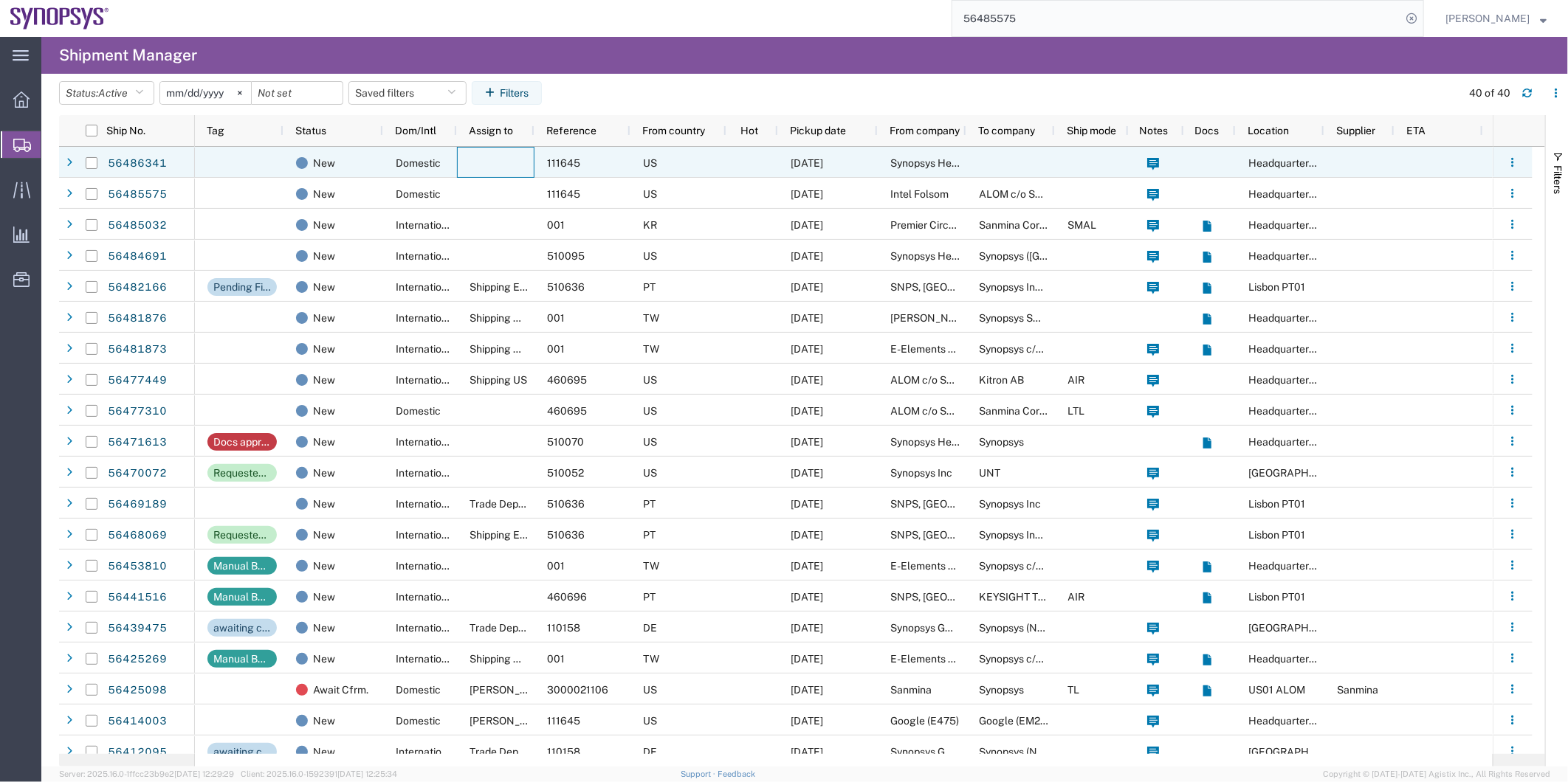
click at [480, 165] on div at bounding box center [495, 162] width 77 height 31
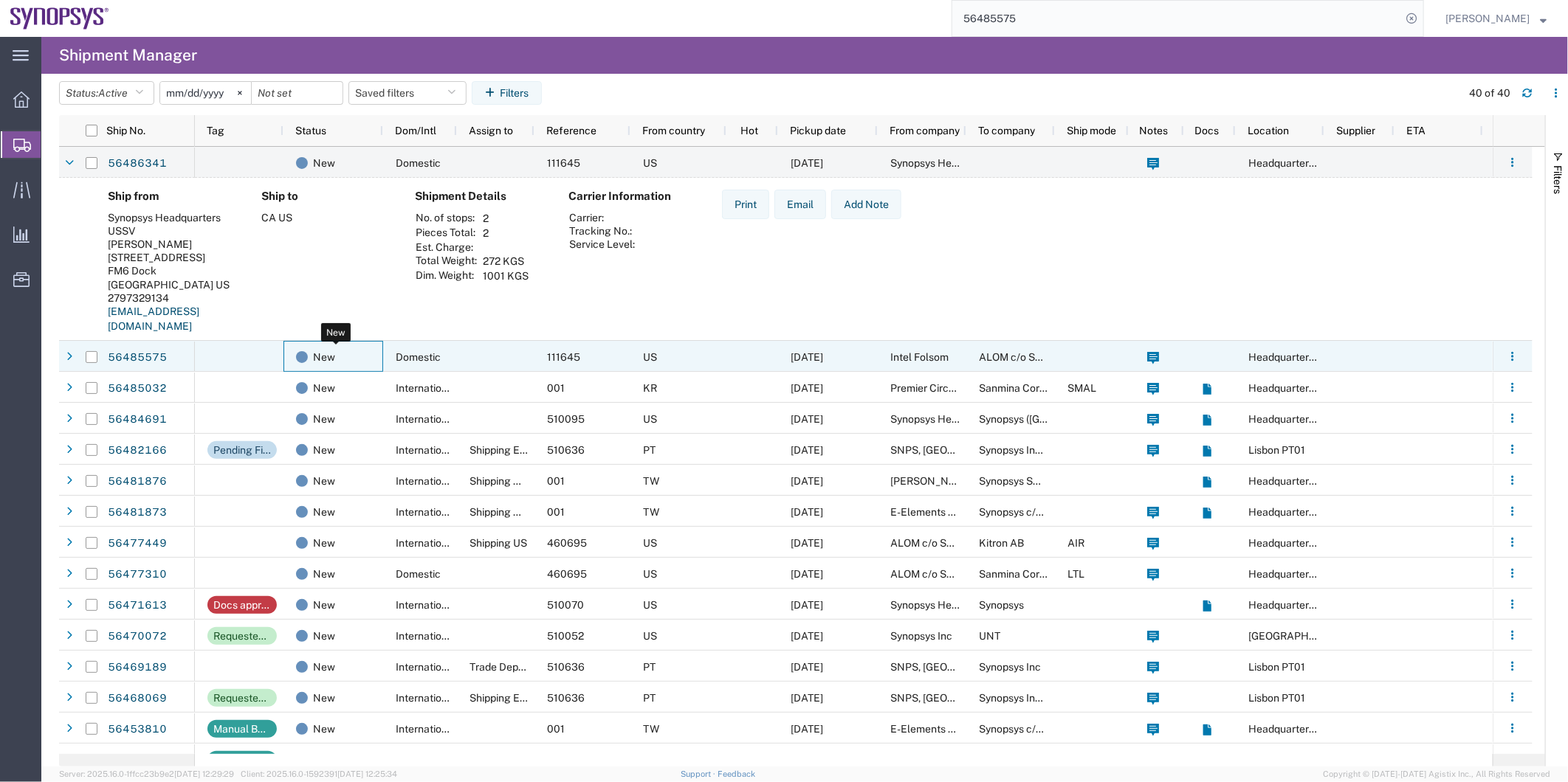
click at [356, 352] on div "New" at bounding box center [335, 356] width 80 height 31
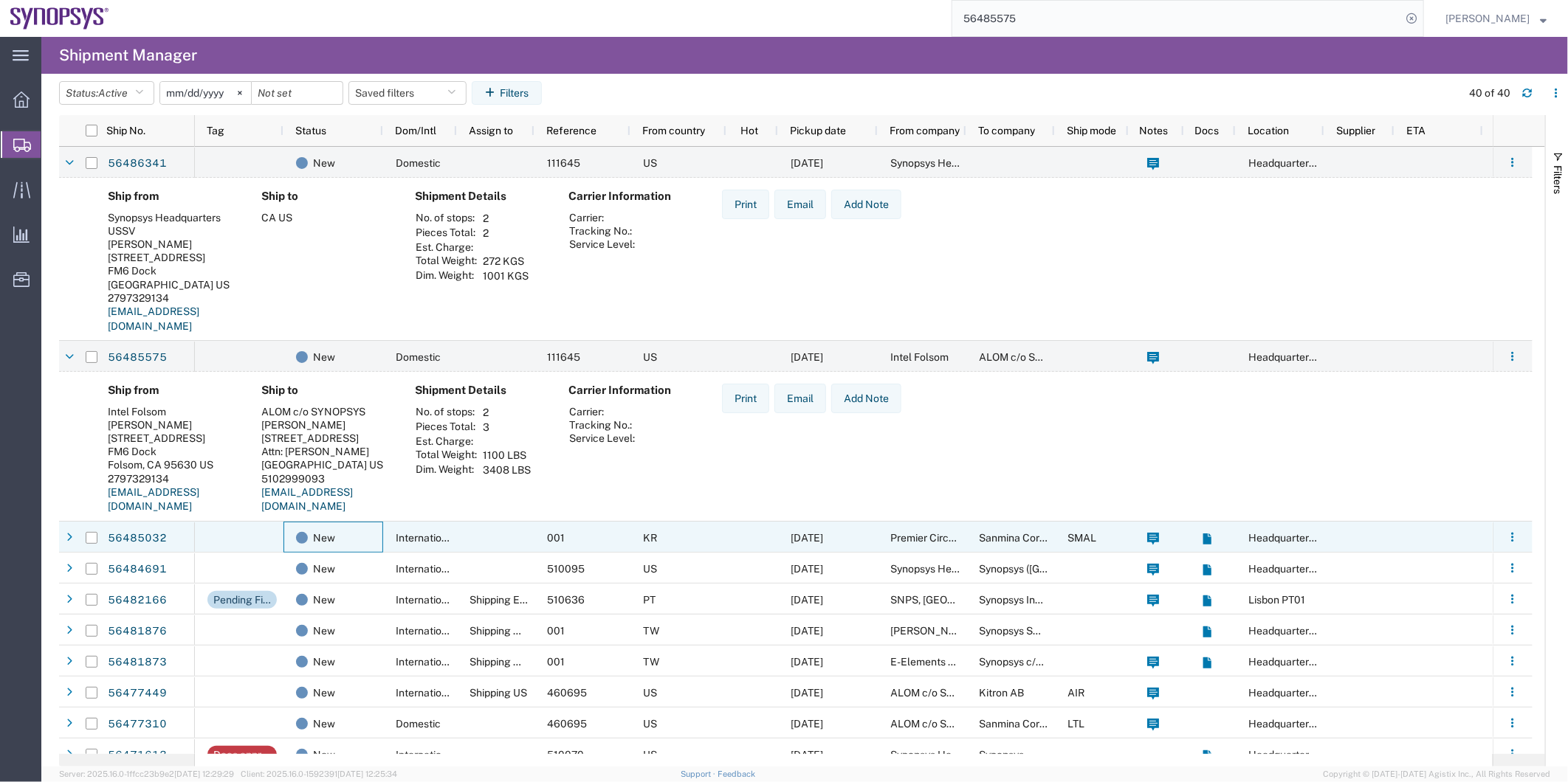
click at [379, 543] on div "New" at bounding box center [333, 537] width 99 height 31
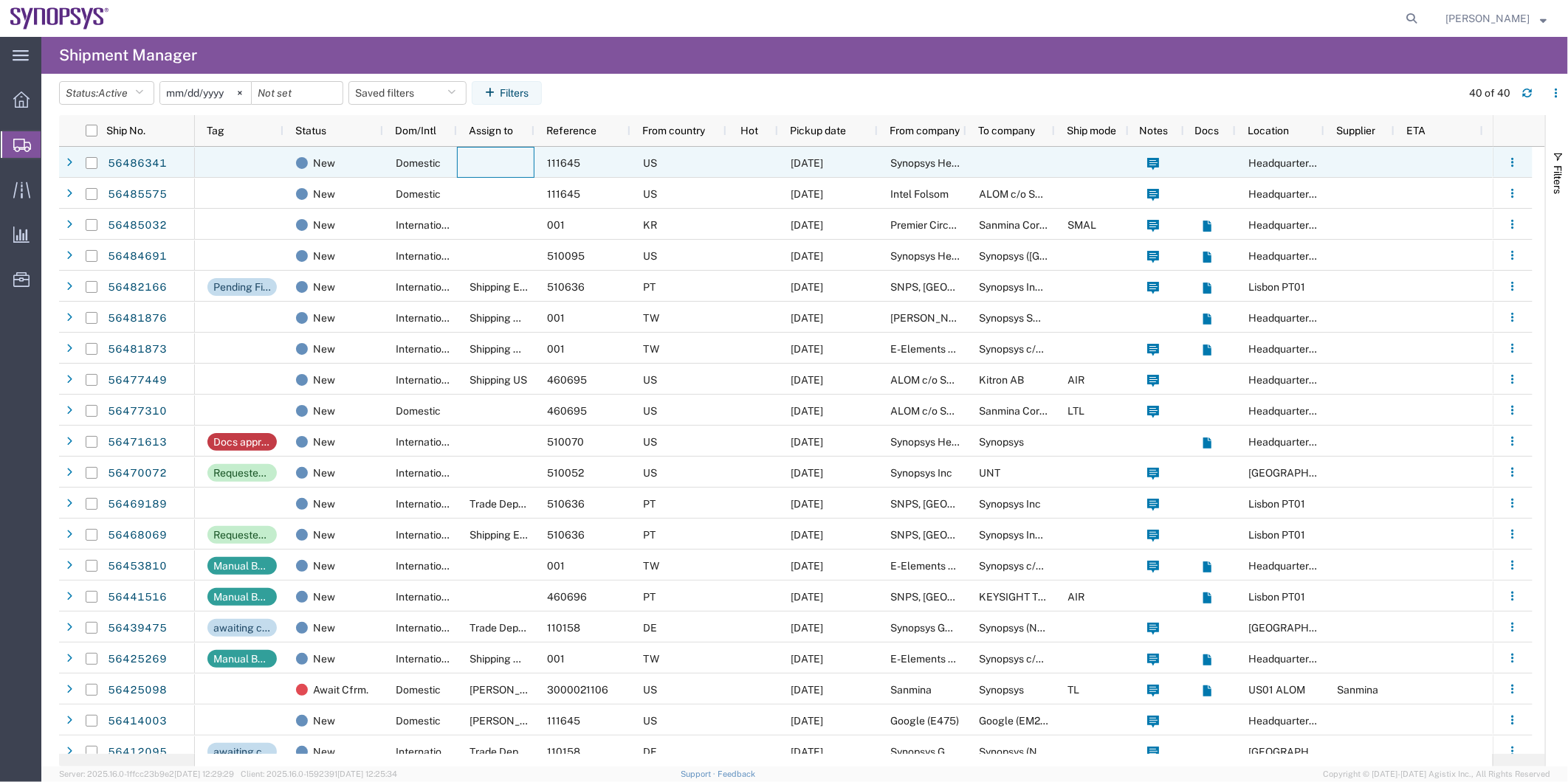
click at [485, 166] on div at bounding box center [495, 162] width 77 height 31
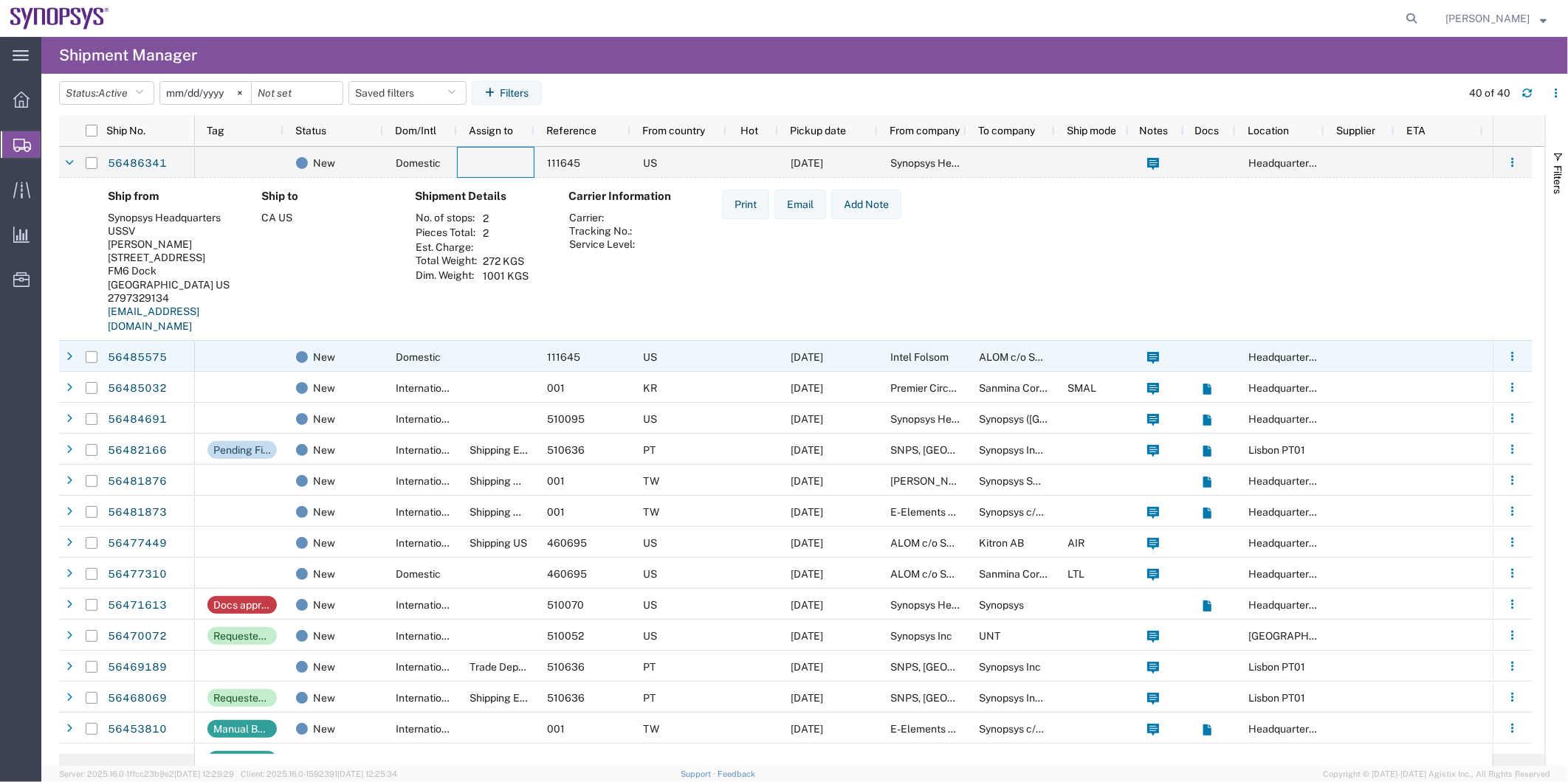
click at [430, 356] on span "Domestic" at bounding box center [418, 356] width 45 height 11
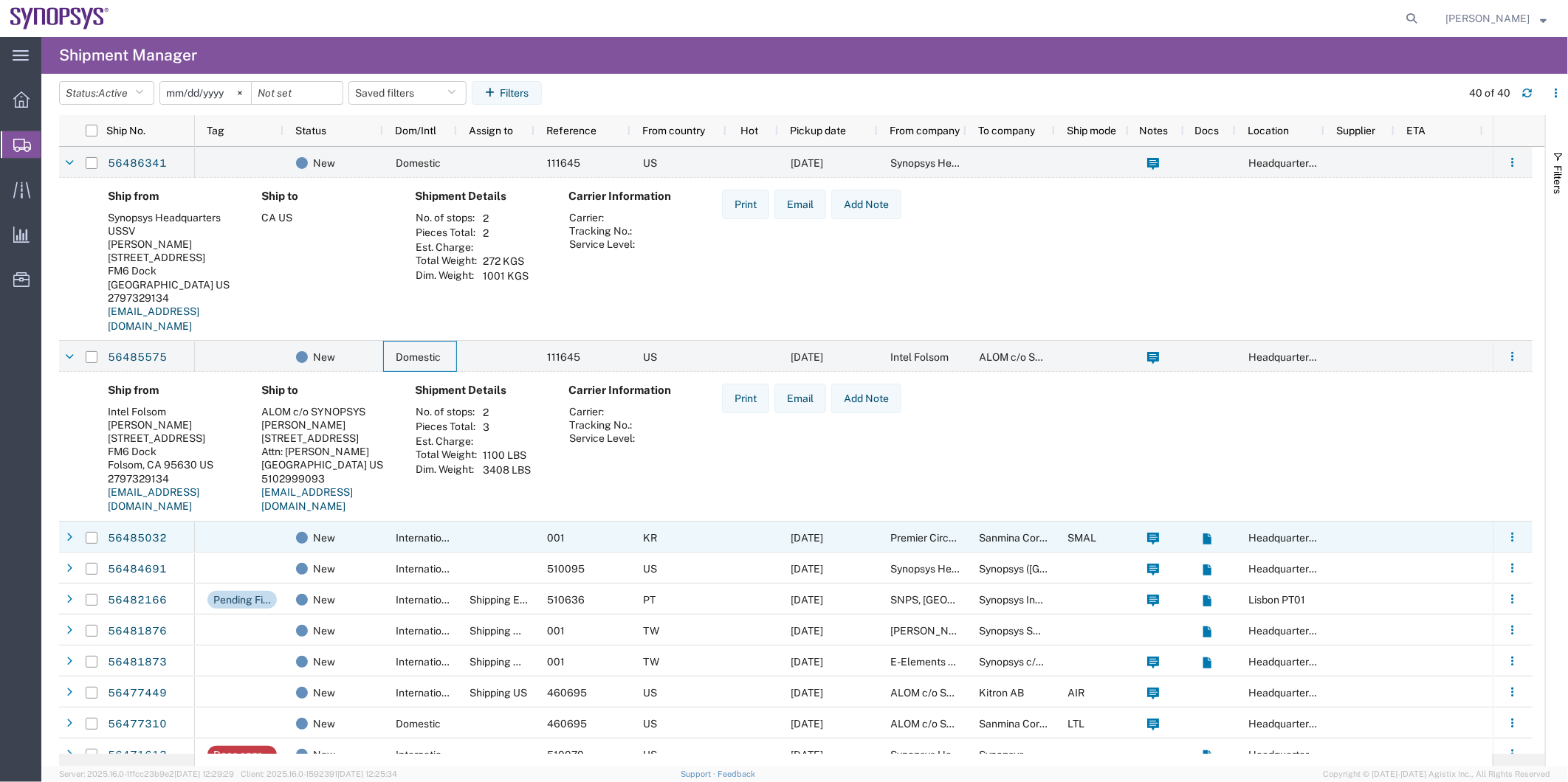
click at [234, 528] on div at bounding box center [238, 537] width 89 height 31
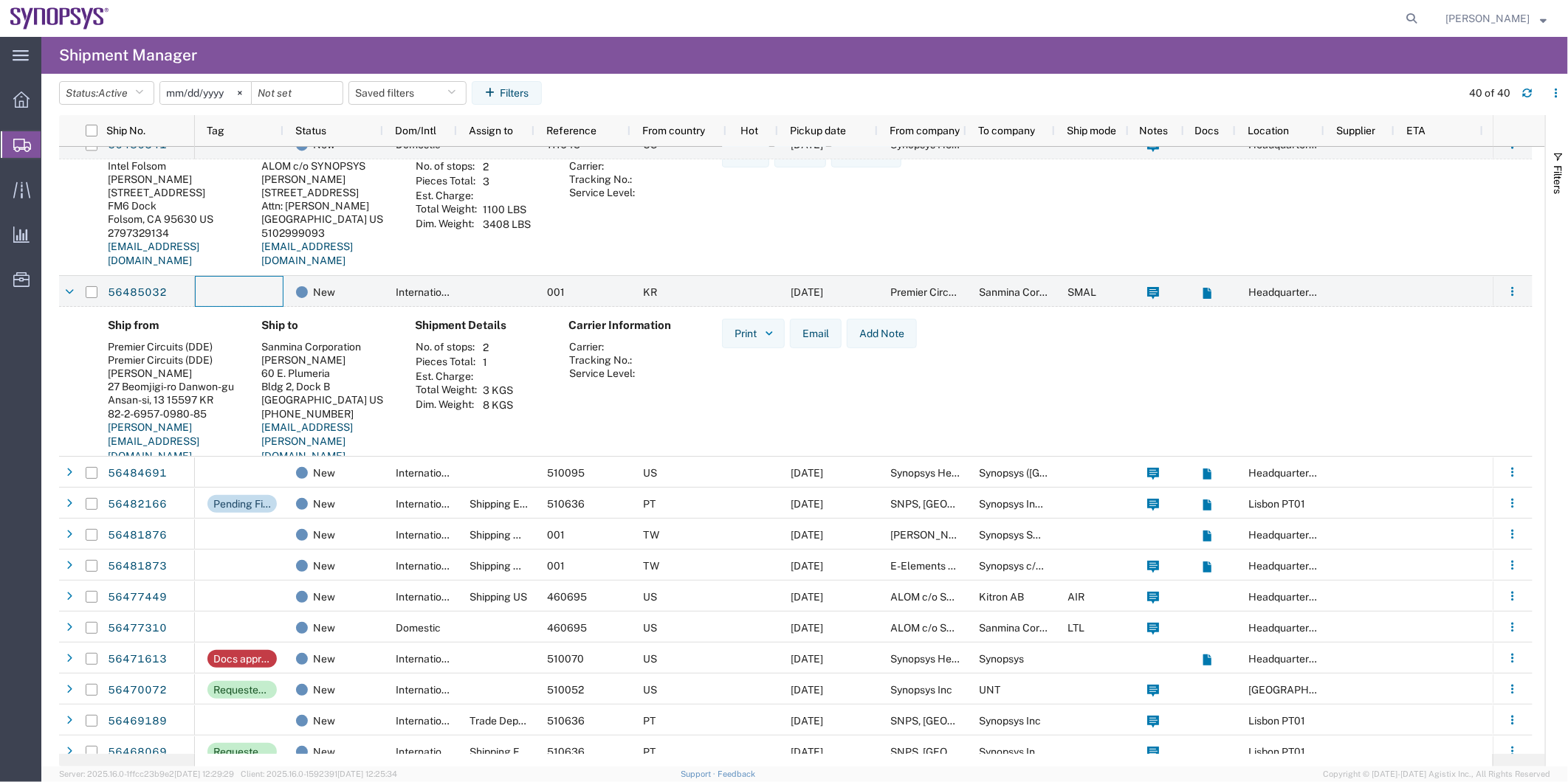
scroll to position [245, 0]
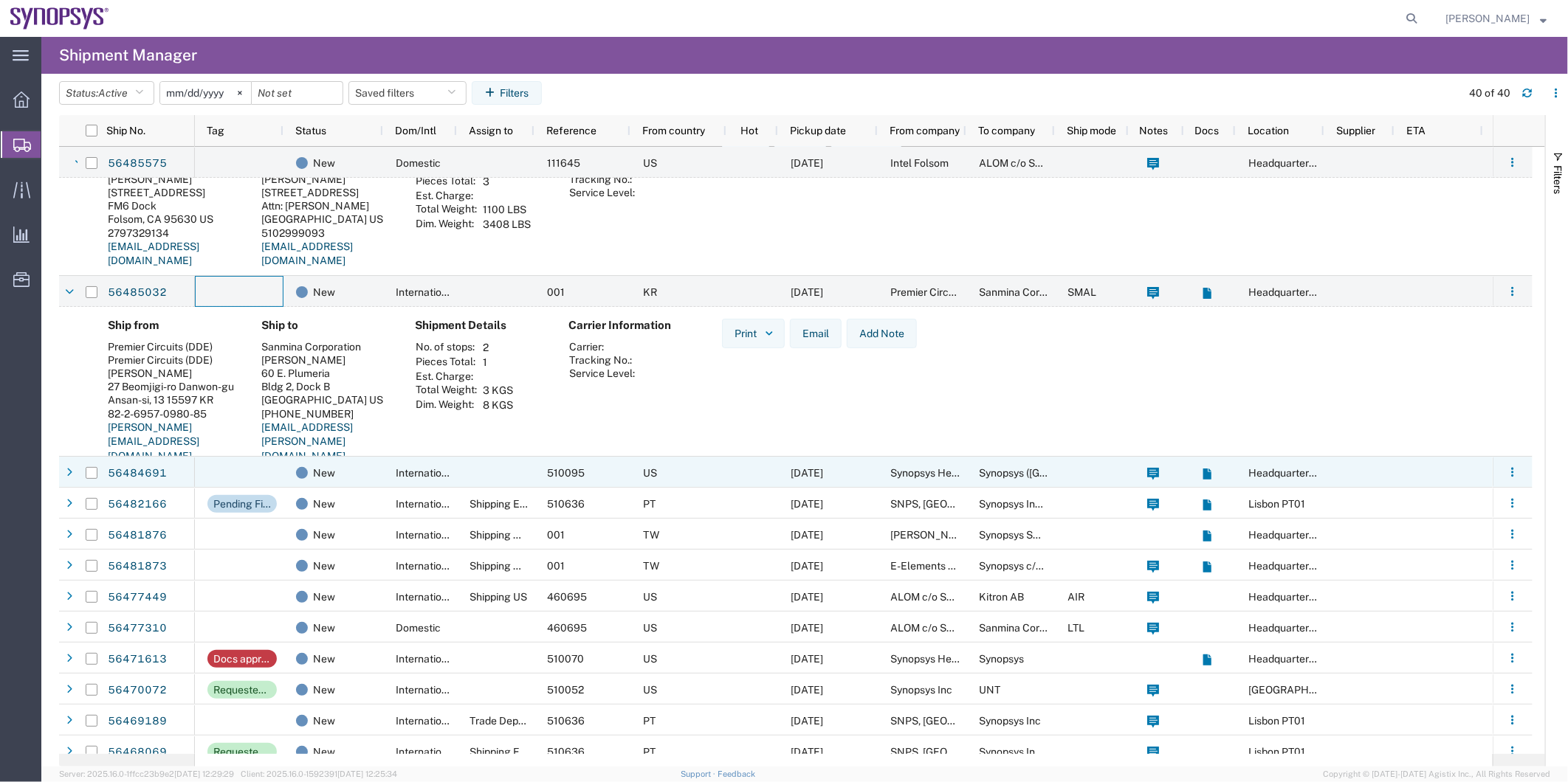
click at [233, 475] on div at bounding box center [238, 471] width 89 height 31
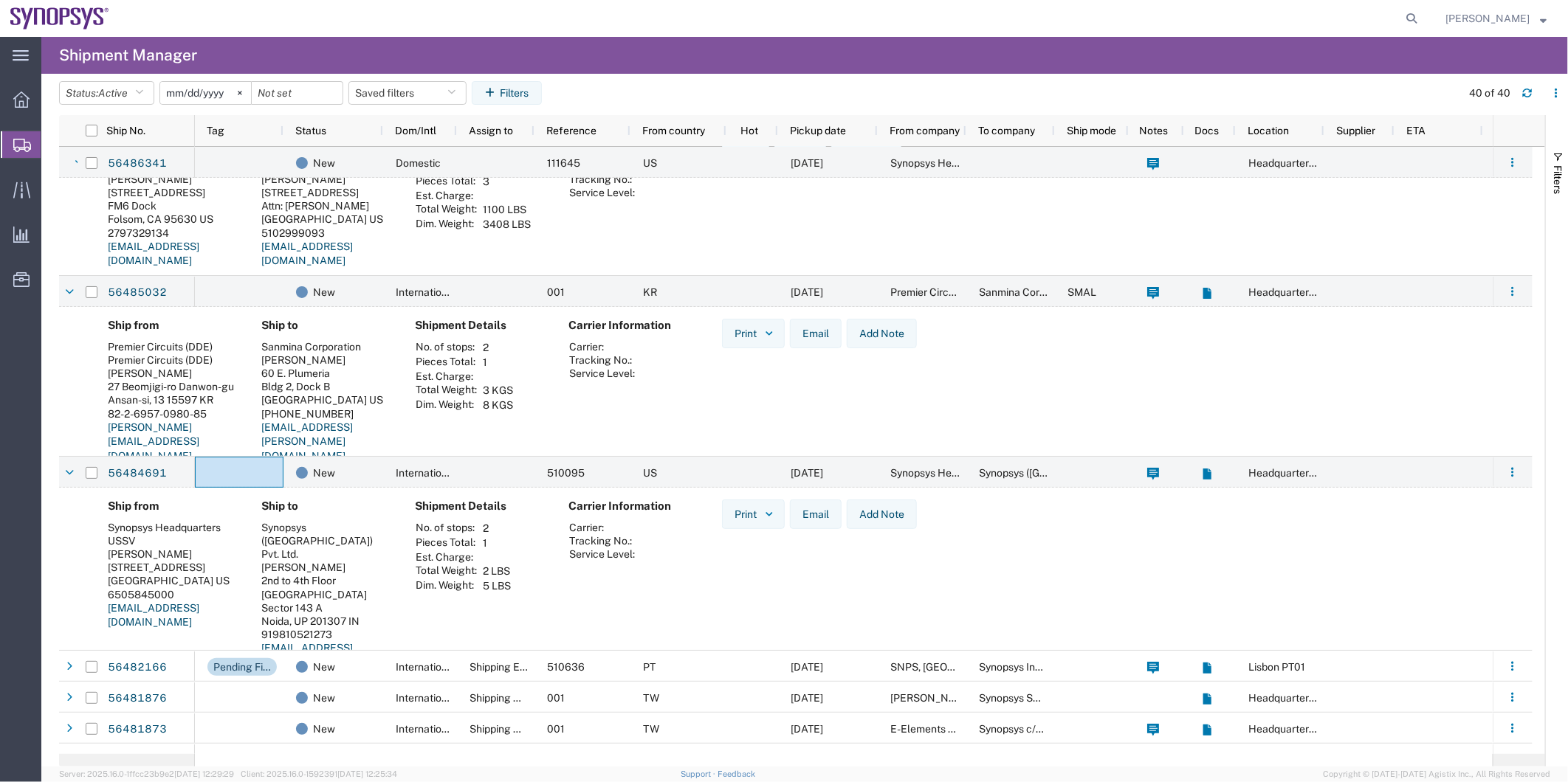
scroll to position [0, 0]
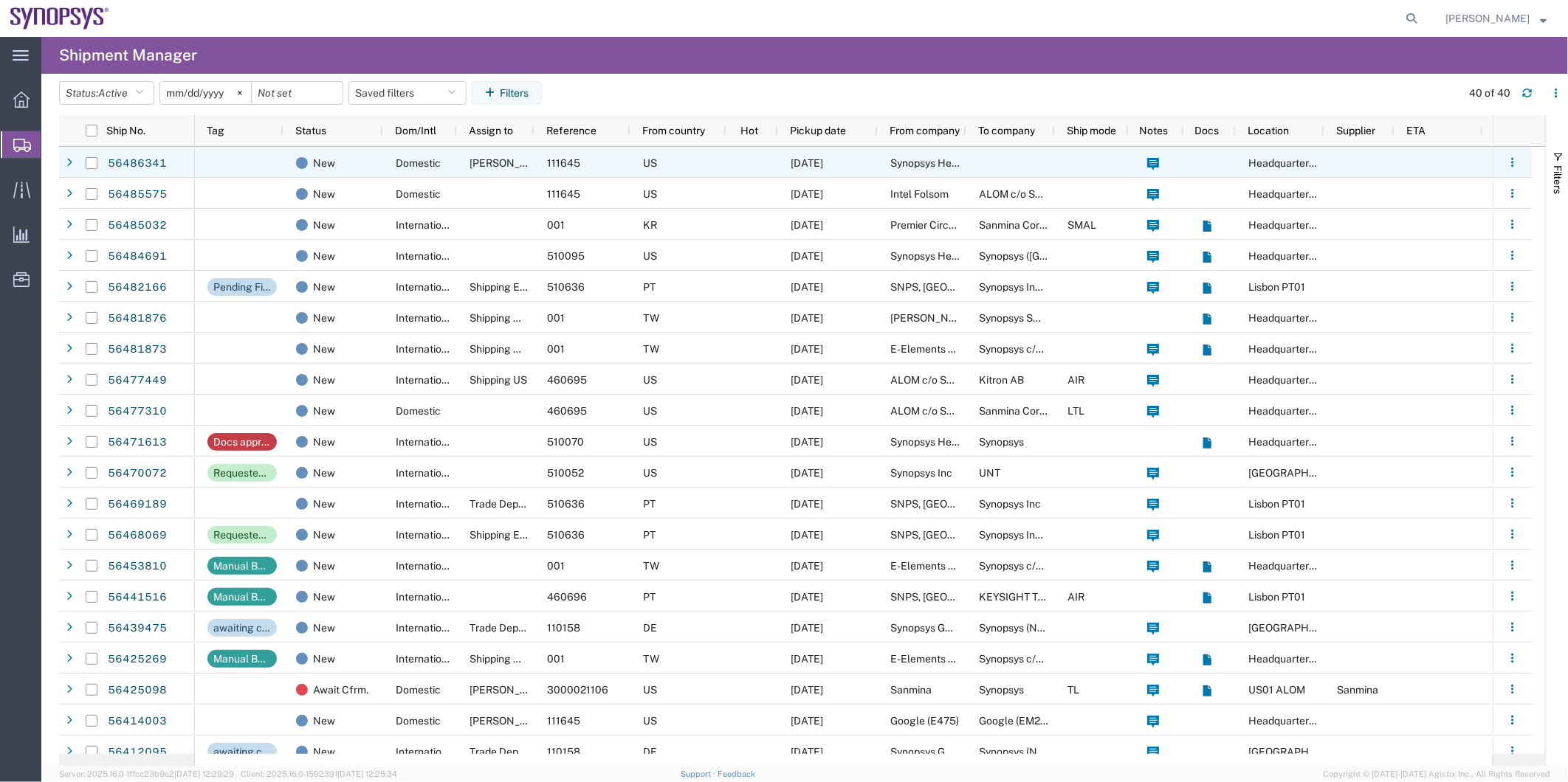
click at [688, 170] on div "US" at bounding box center [678, 162] width 96 height 31
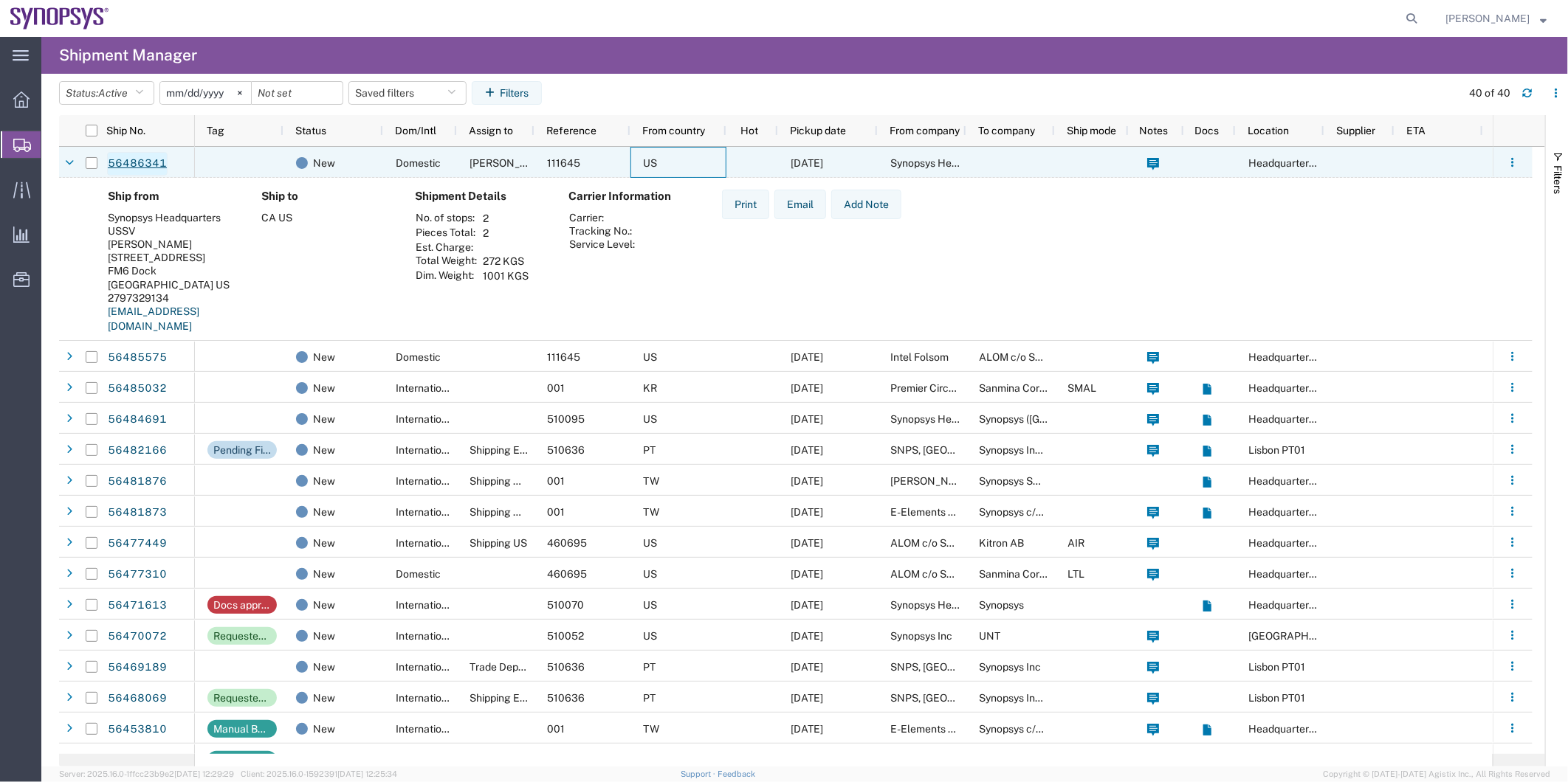
click at [128, 164] on link "56486341" at bounding box center [137, 164] width 61 height 24
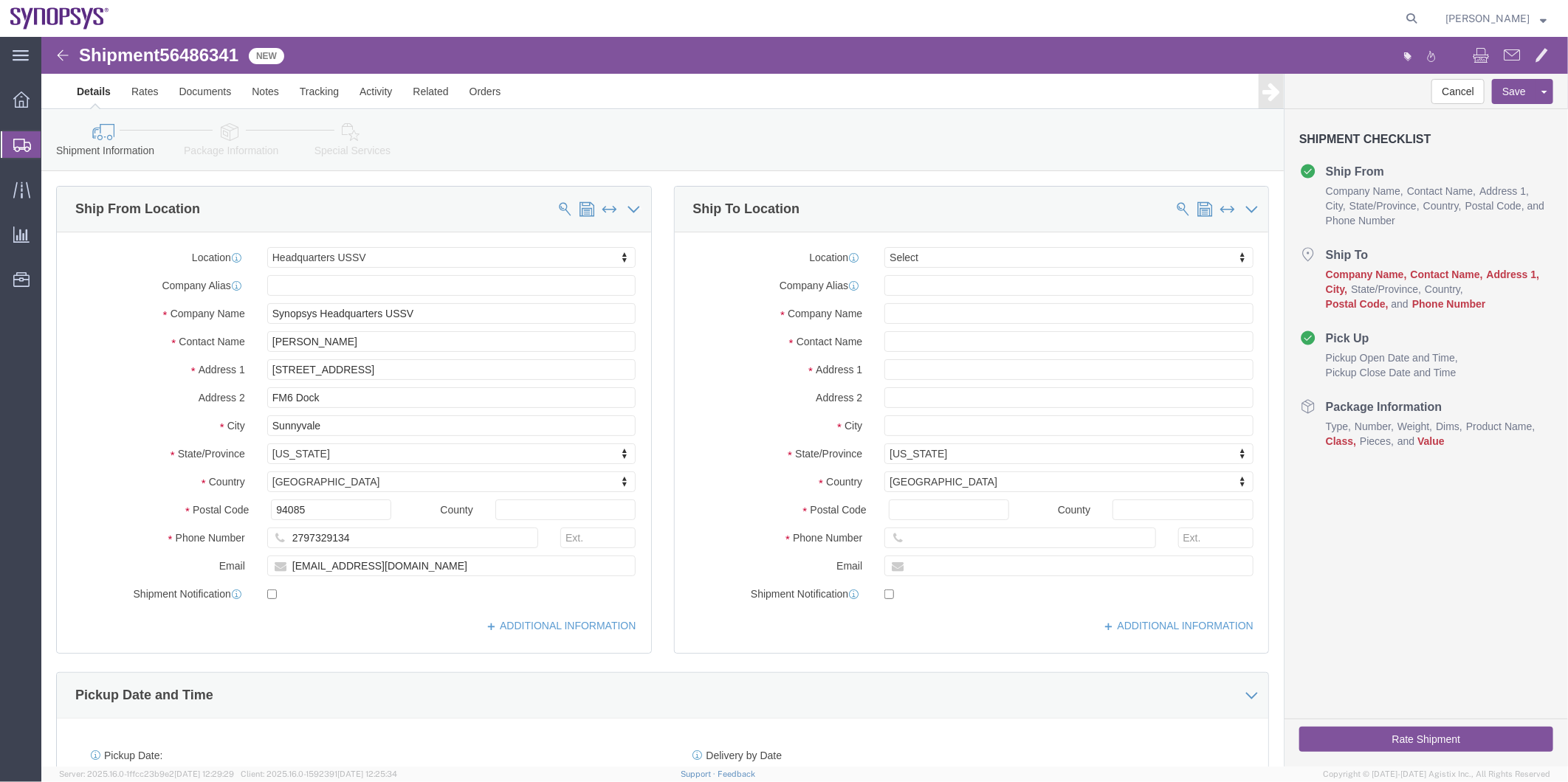
select select "63204"
select select
click link "Notes"
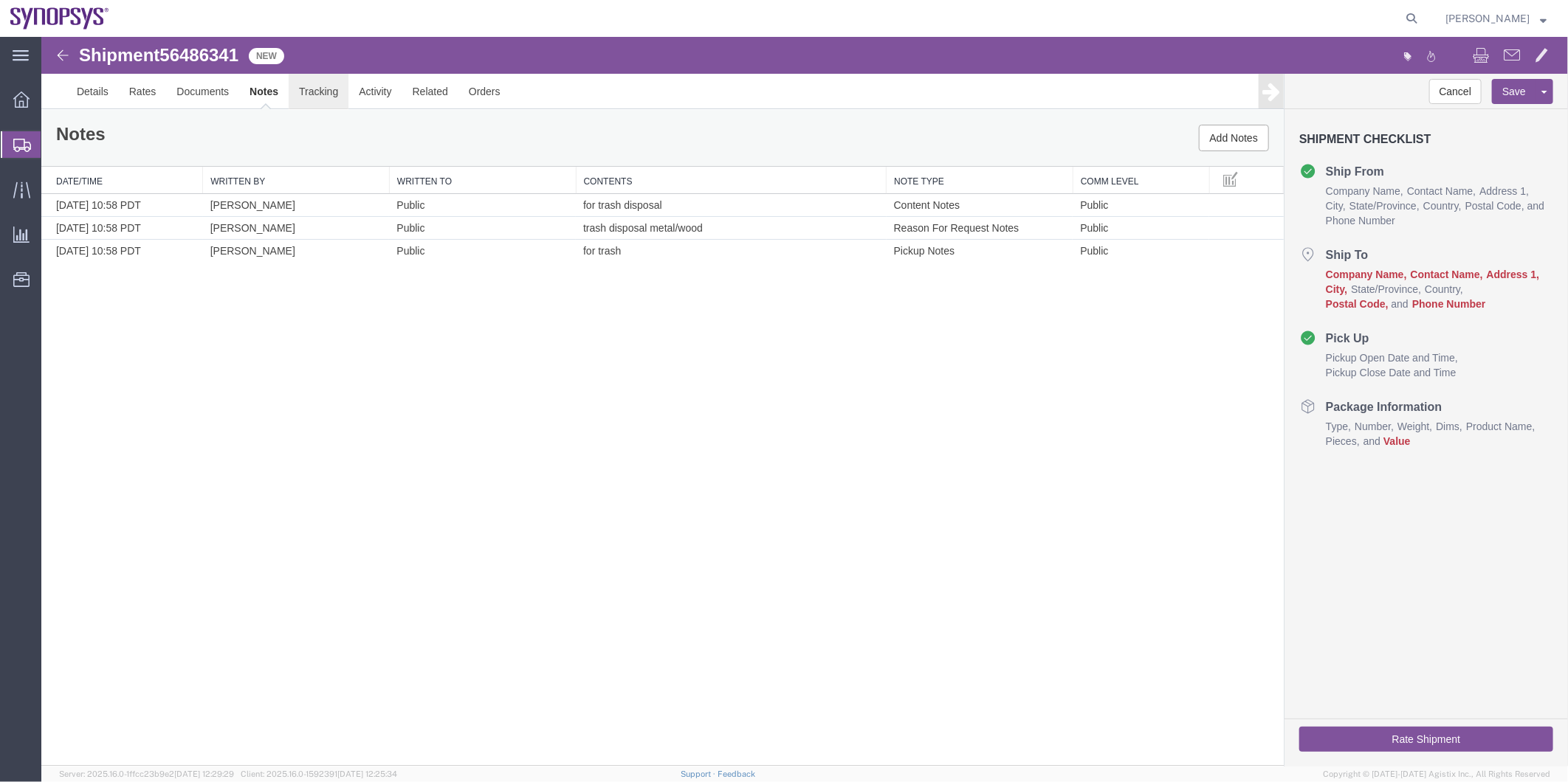
click at [313, 94] on link "Tracking" at bounding box center [318, 91] width 60 height 35
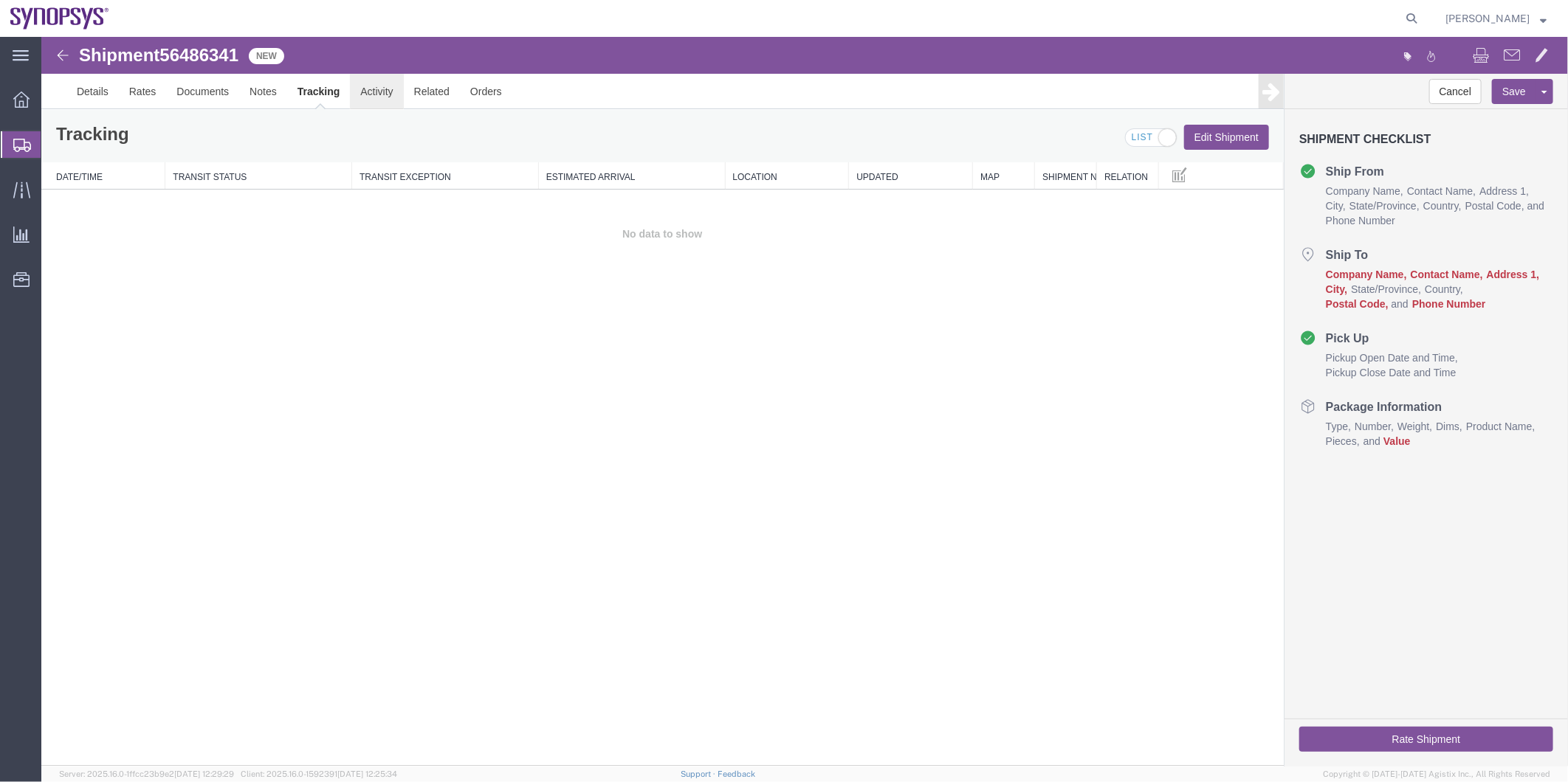
drag, startPoint x: 413, startPoint y: 134, endPoint x: 371, endPoint y: 97, distance: 56.0
click at [371, 97] on link "Activity" at bounding box center [376, 91] width 53 height 35
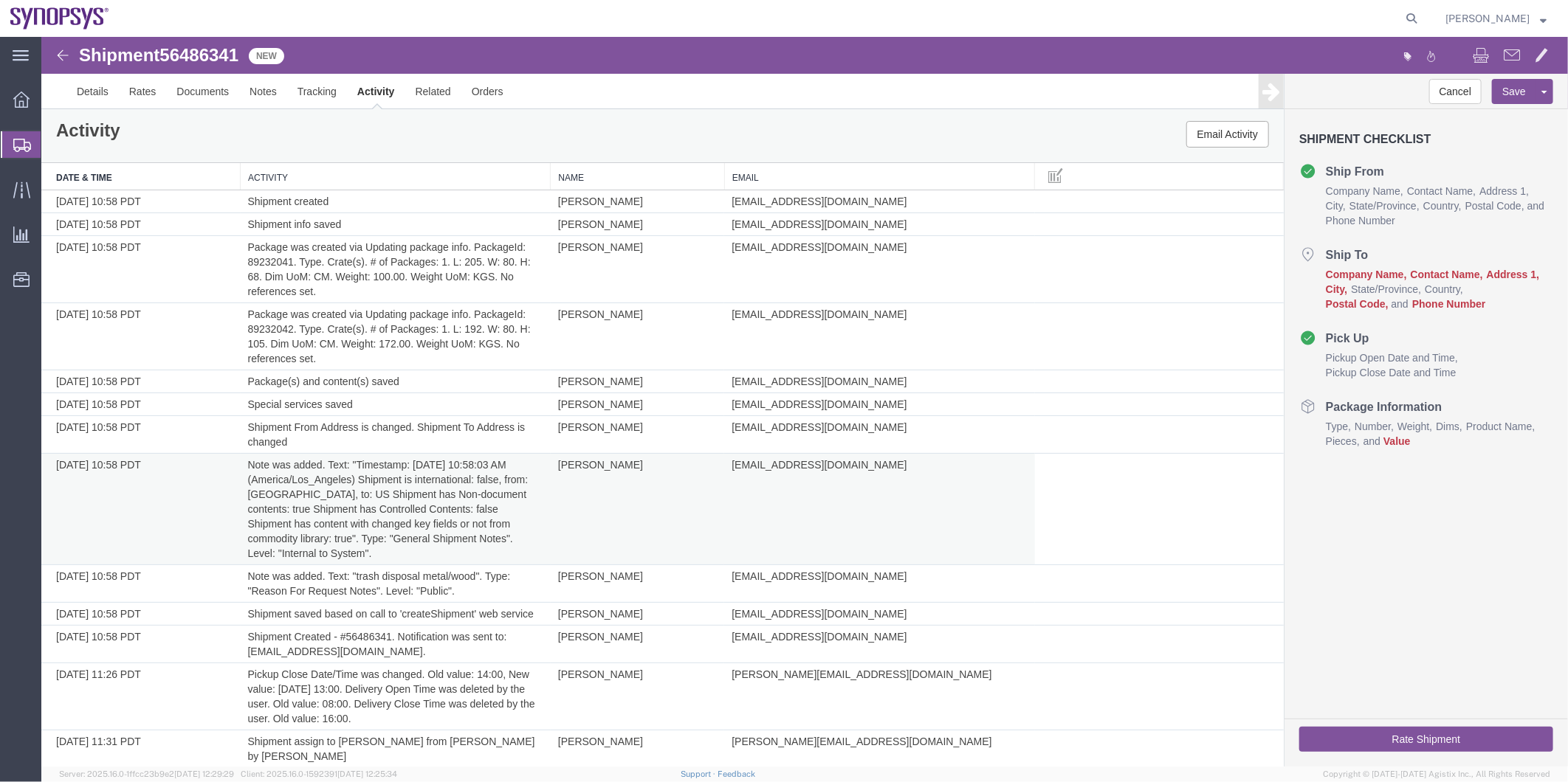
scroll to position [5, 0]
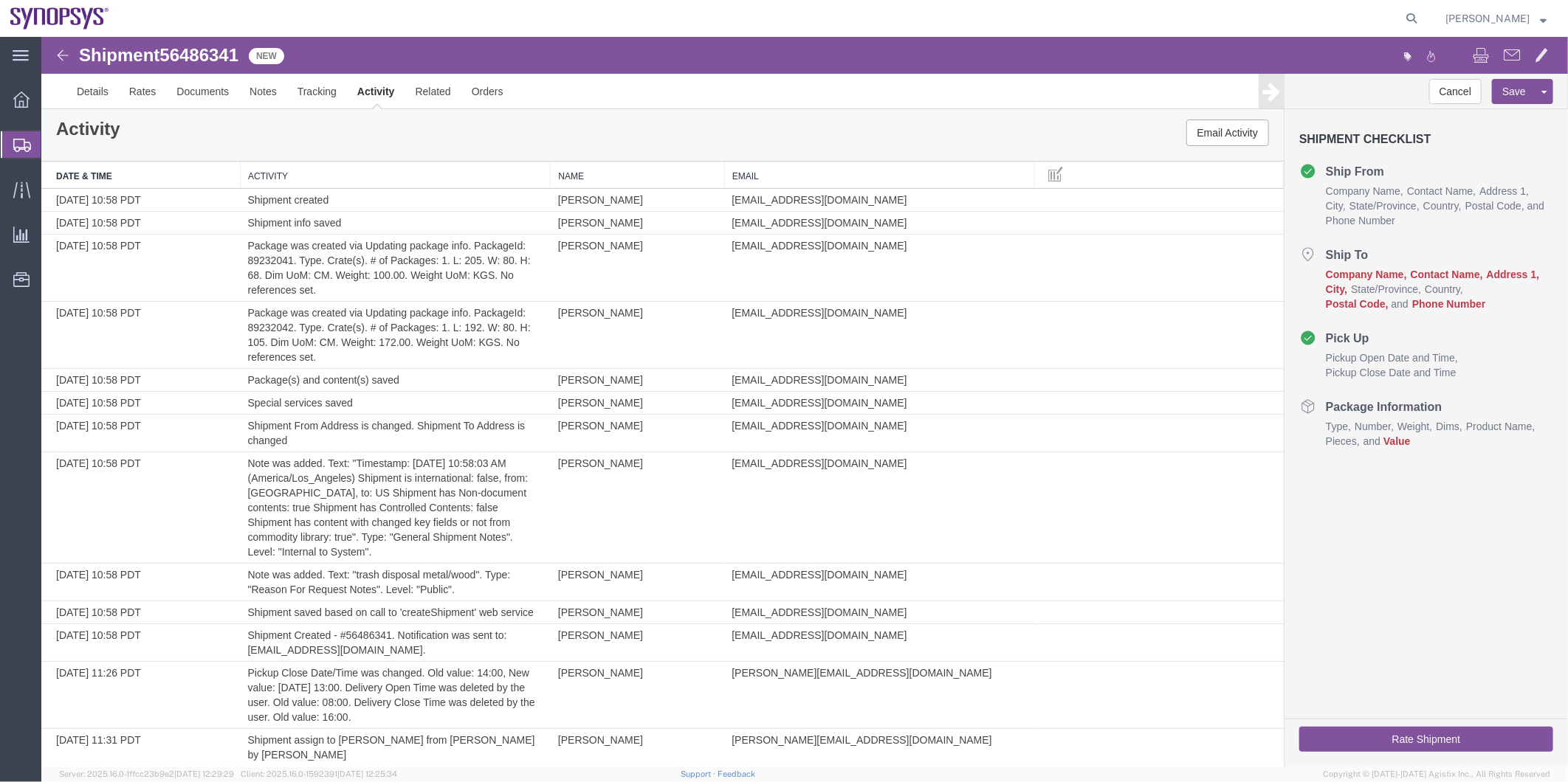
click at [0, 0] on span "Shipment Manager" at bounding box center [0, 0] width 0 height 0
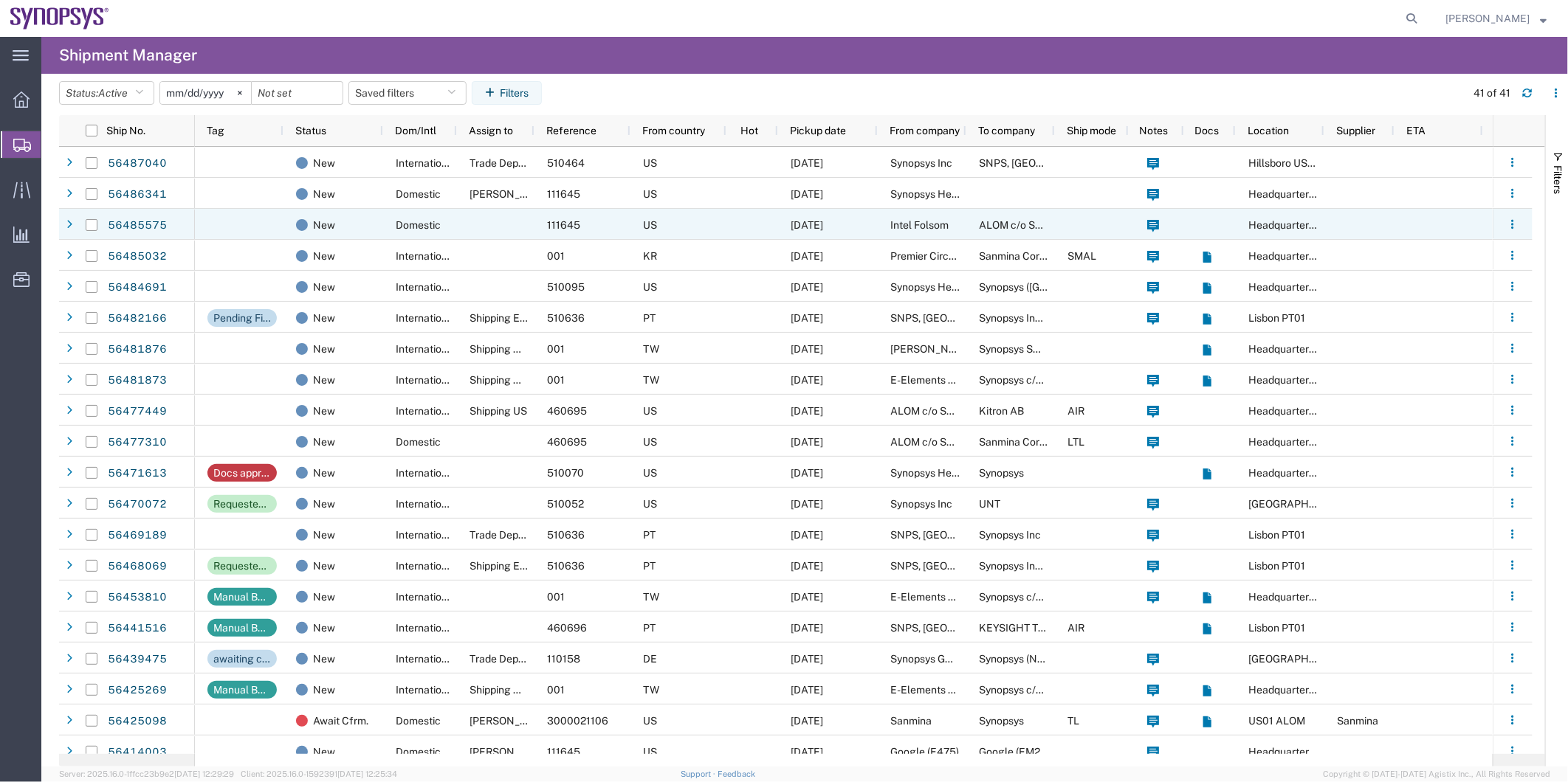
click at [520, 229] on div at bounding box center [495, 223] width 77 height 31
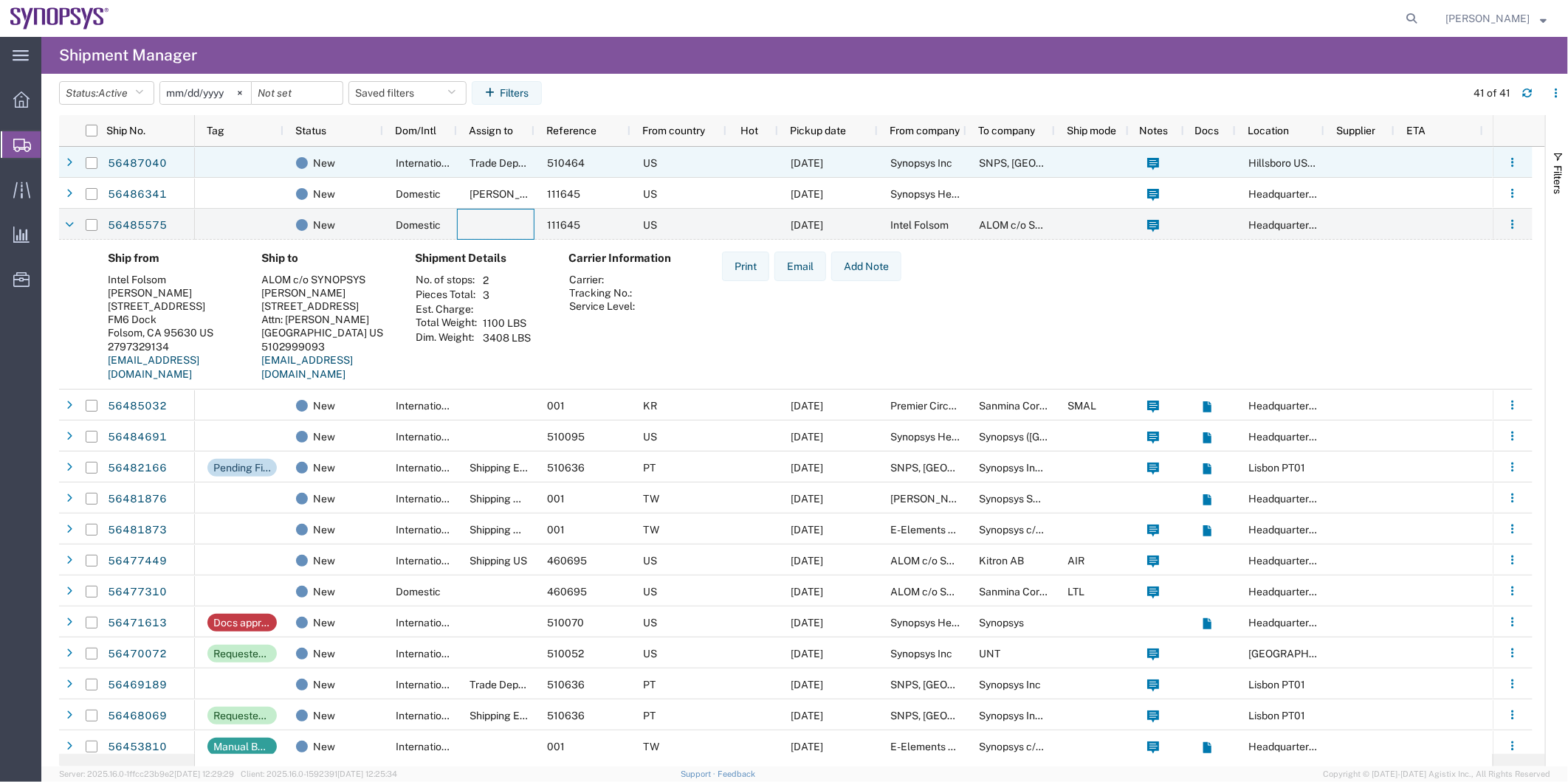
click at [268, 155] on div at bounding box center [238, 162] width 89 height 31
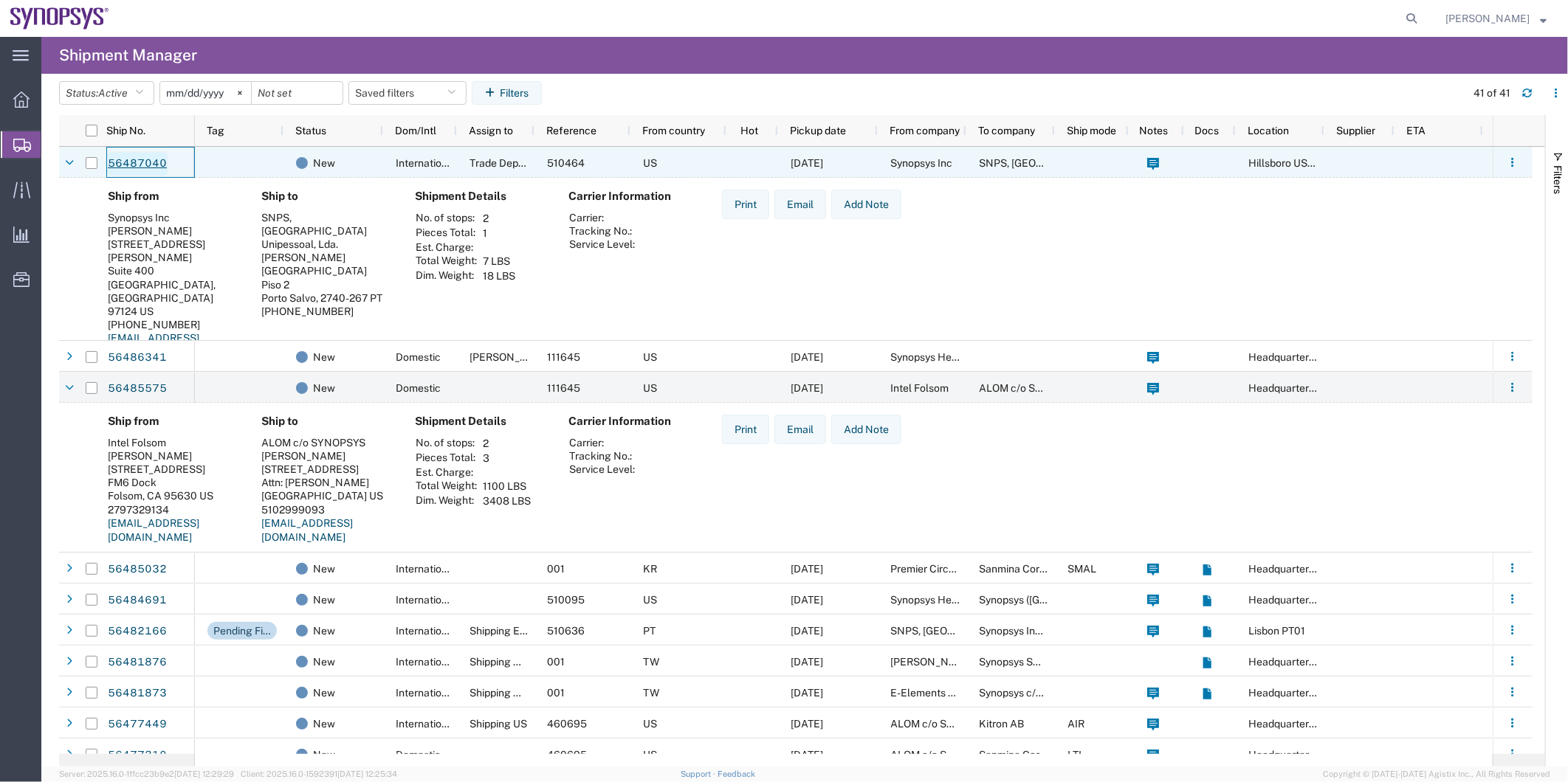
click at [136, 163] on link "56487040" at bounding box center [137, 164] width 61 height 24
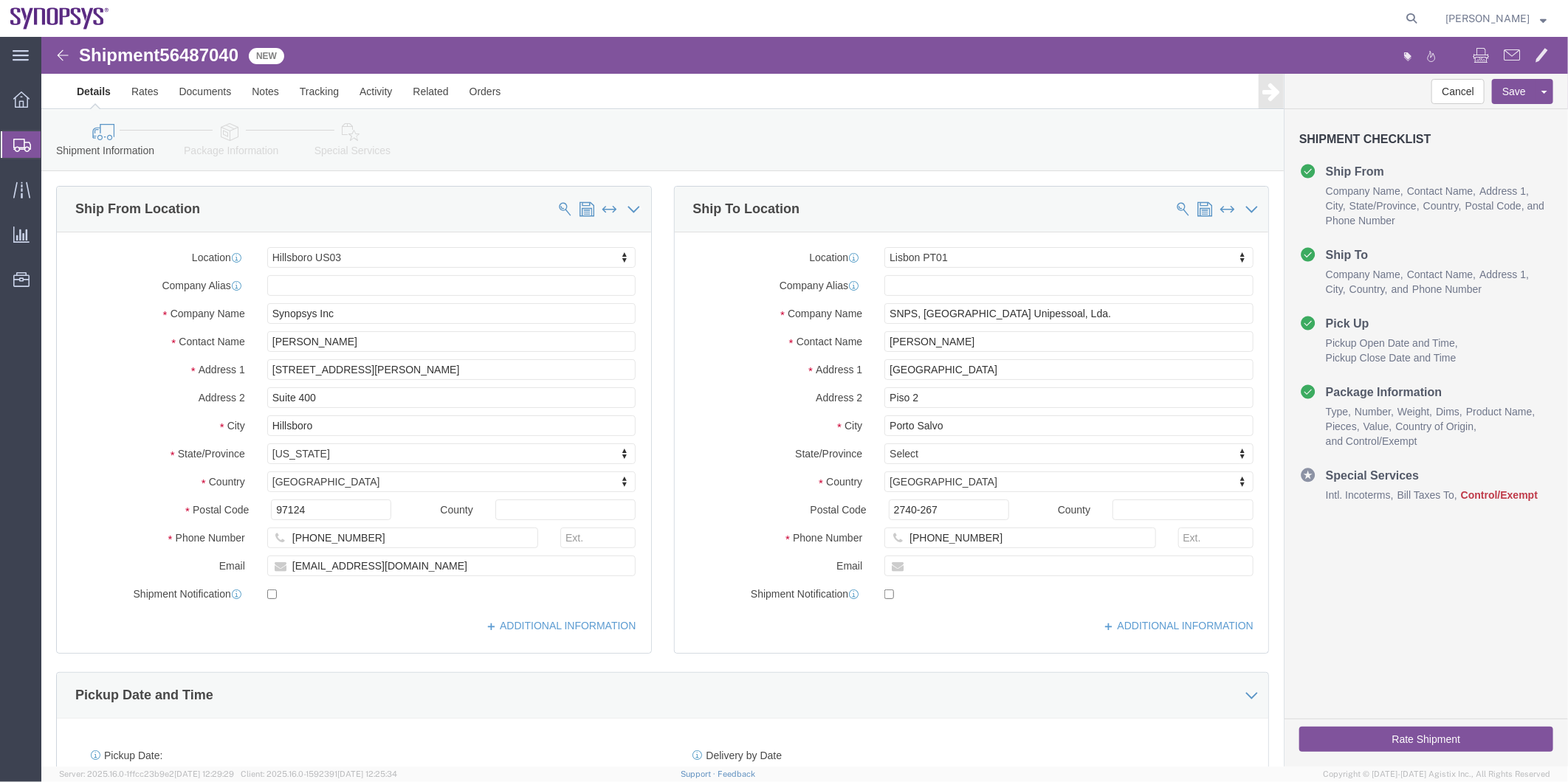
select select "63190"
select select "63152"
click at [0, 0] on span "Shipment Manager" at bounding box center [0, 0] width 0 height 0
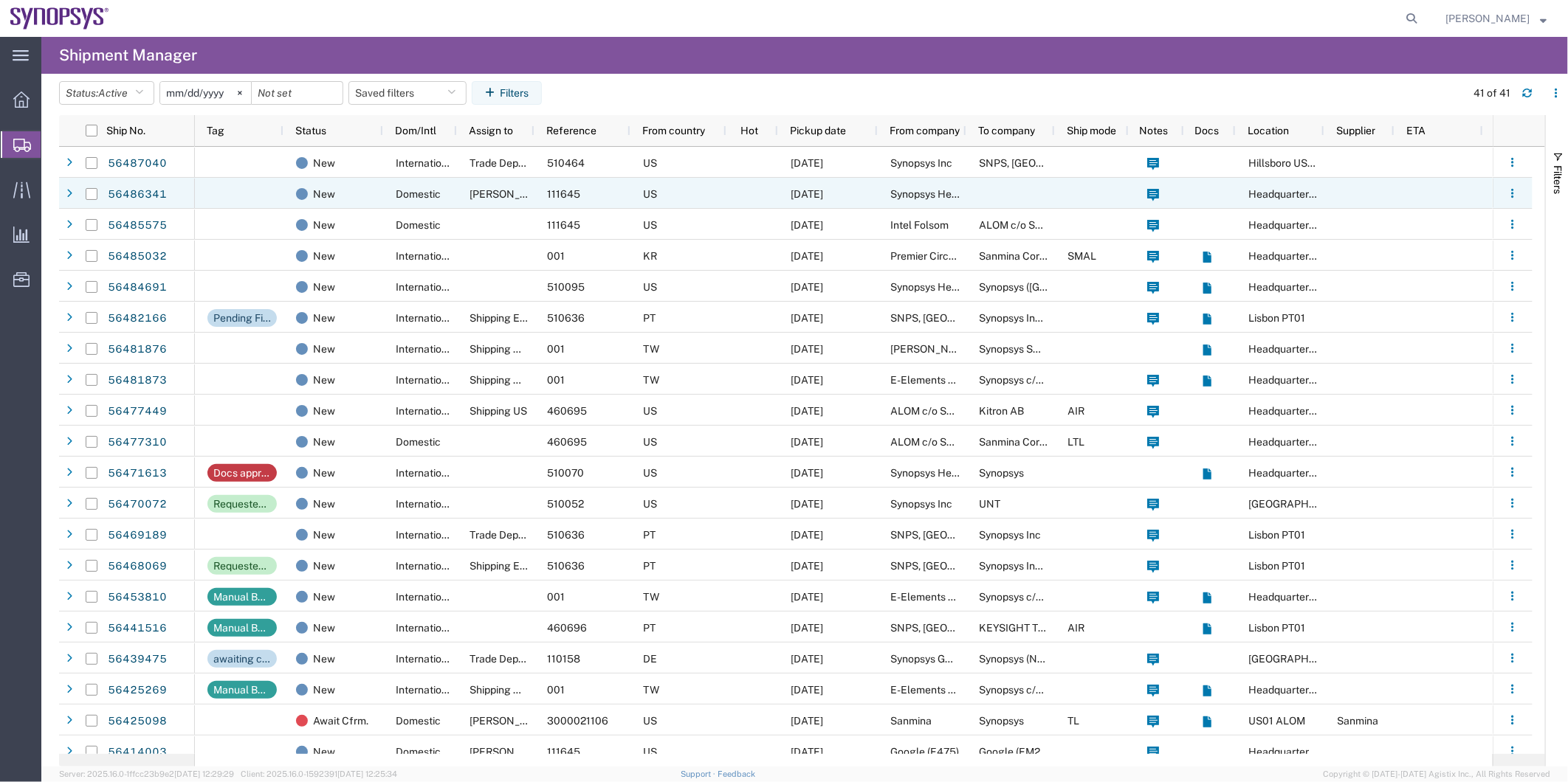
click at [623, 190] on div "111645" at bounding box center [582, 193] width 96 height 31
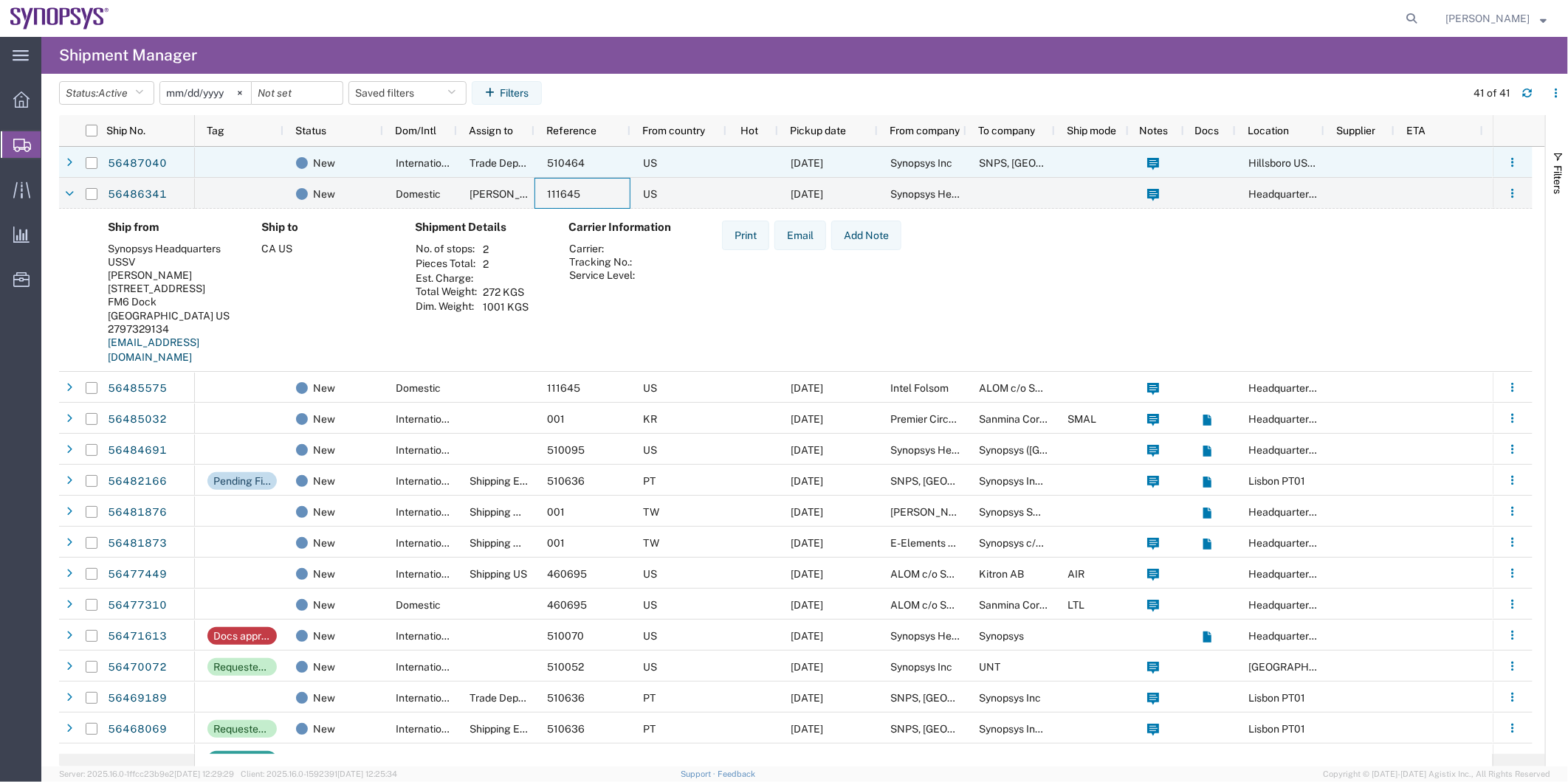
click at [741, 159] on div at bounding box center [752, 162] width 52 height 31
